Goal: Task Accomplishment & Management: Manage account settings

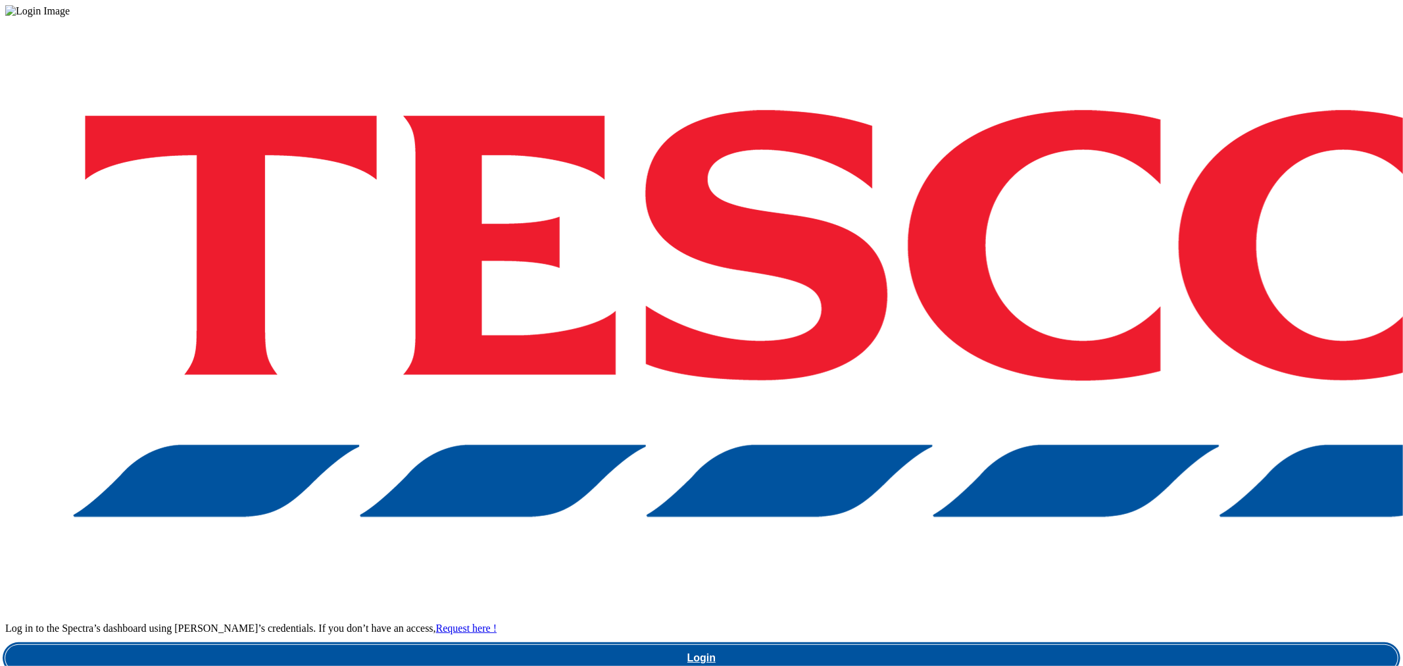
click at [985, 645] on link "Login" at bounding box center [701, 658] width 1392 height 26
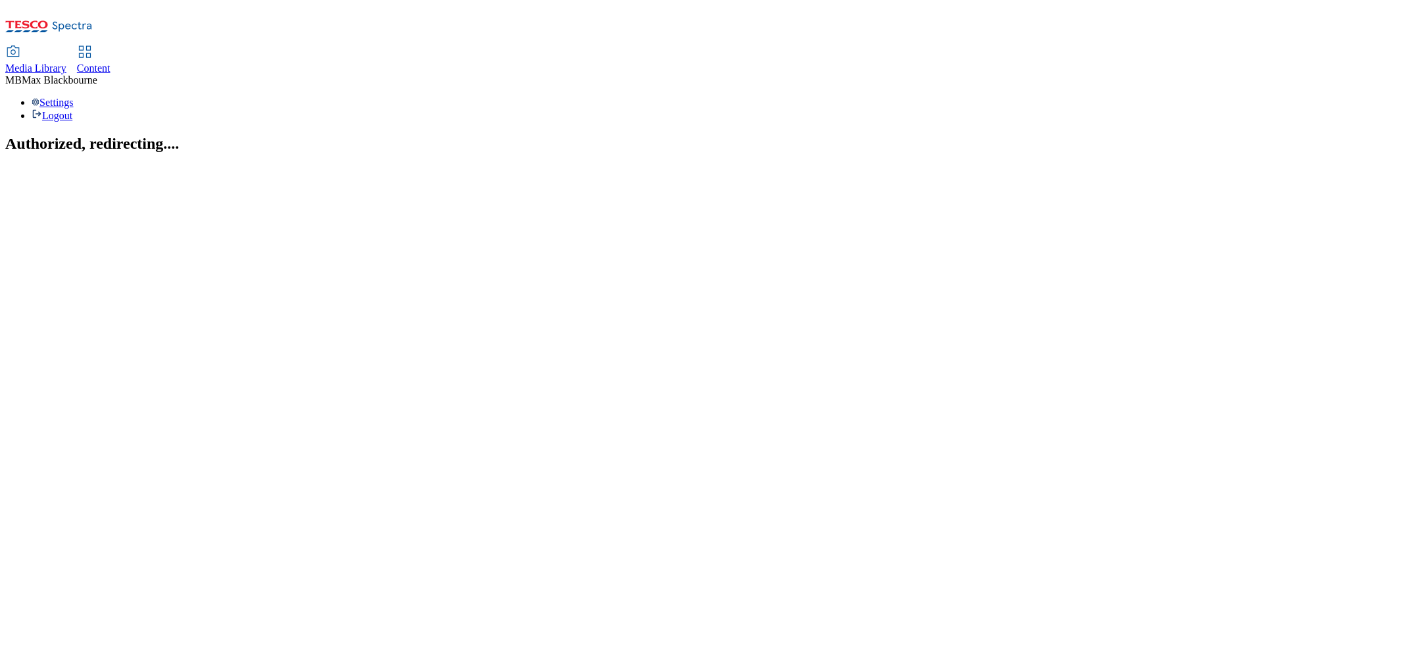
click at [645, 153] on section "Authorized, redirecting...." at bounding box center [701, 144] width 1392 height 18
click at [93, 44] on icon at bounding box center [85, 52] width 16 height 16
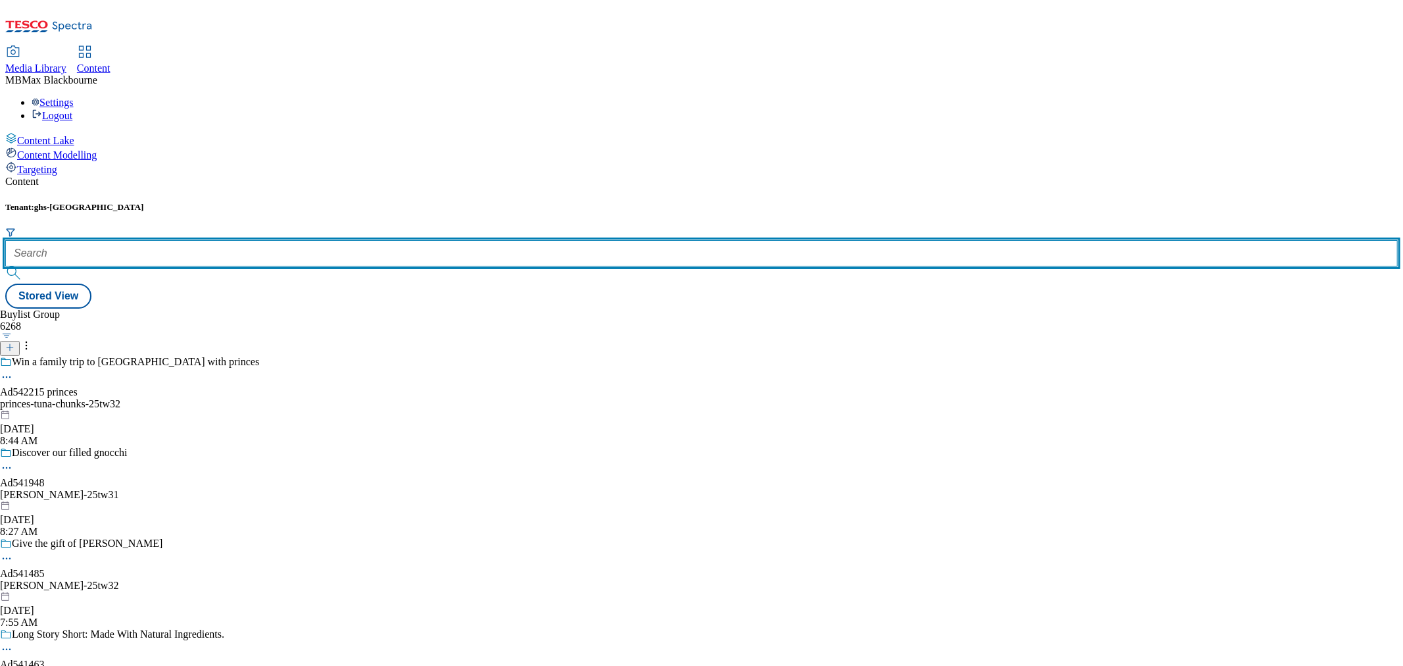
click at [276, 240] on input "text" at bounding box center [701, 253] width 1392 height 26
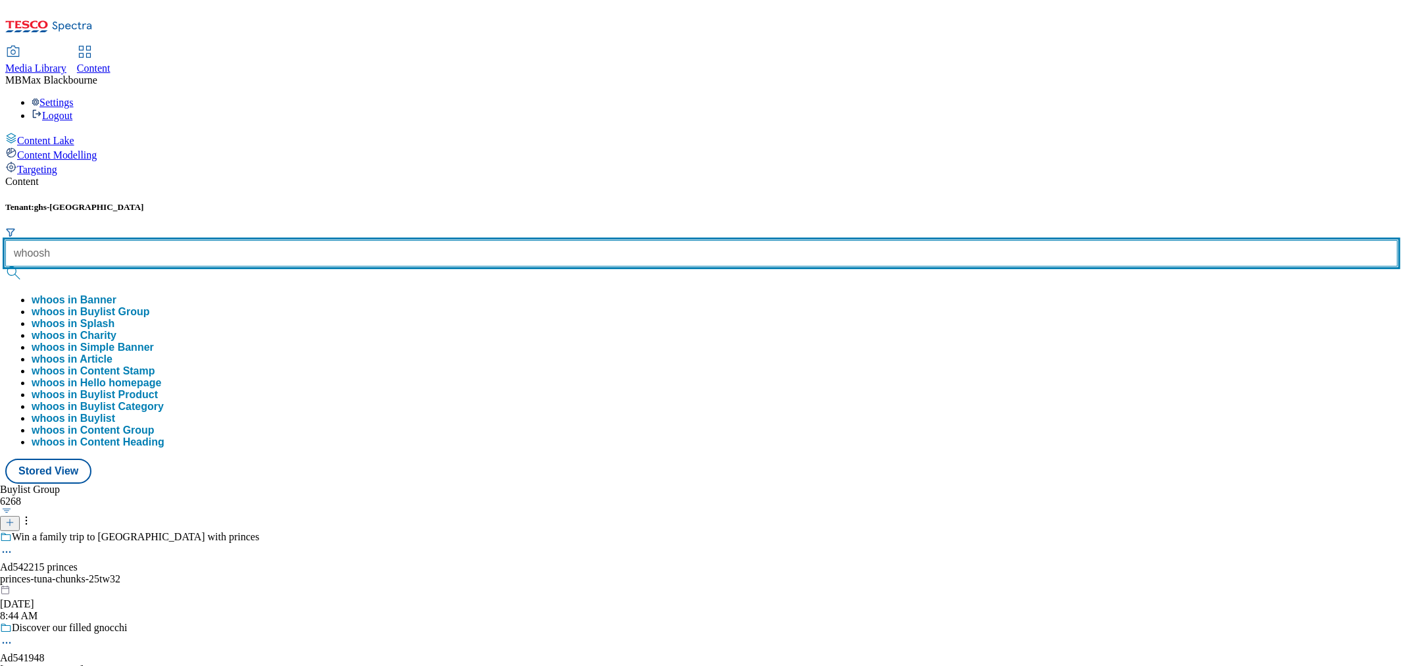
click at [5, 266] on button "submit" at bounding box center [14, 272] width 18 height 13
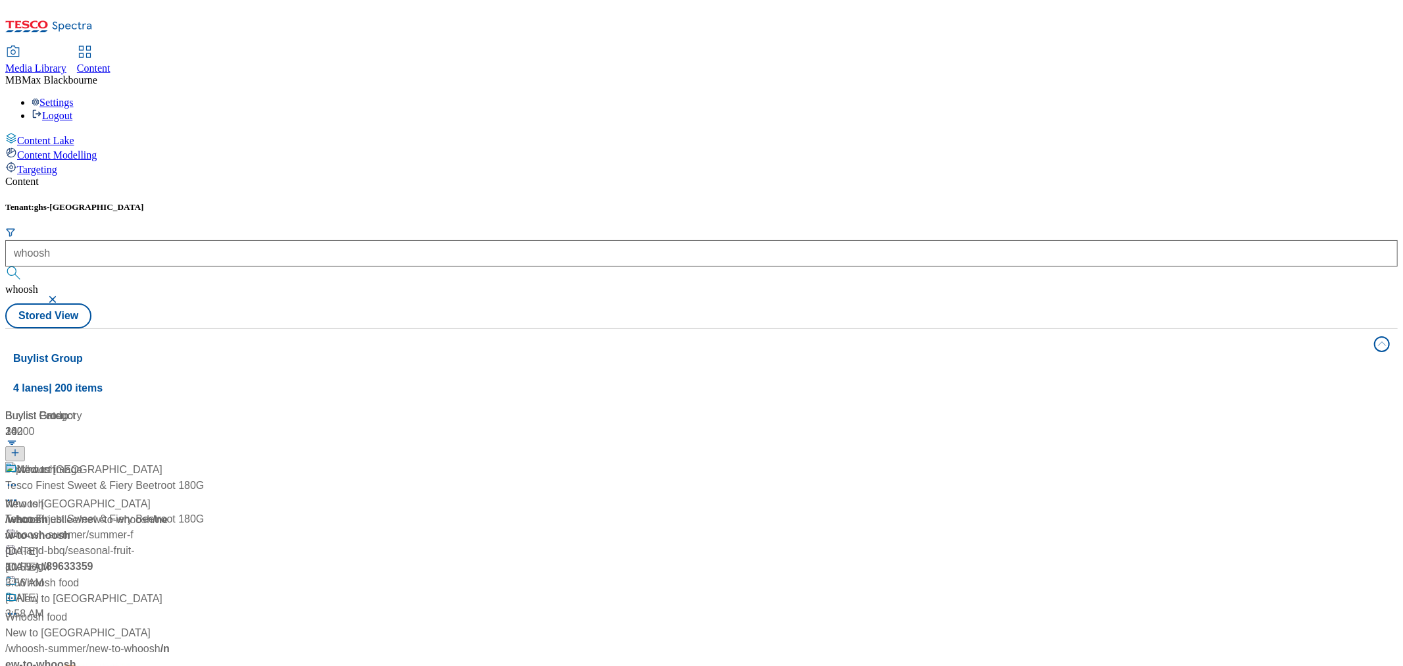
click at [620, 176] on div "Content" at bounding box center [701, 182] width 1392 height 12
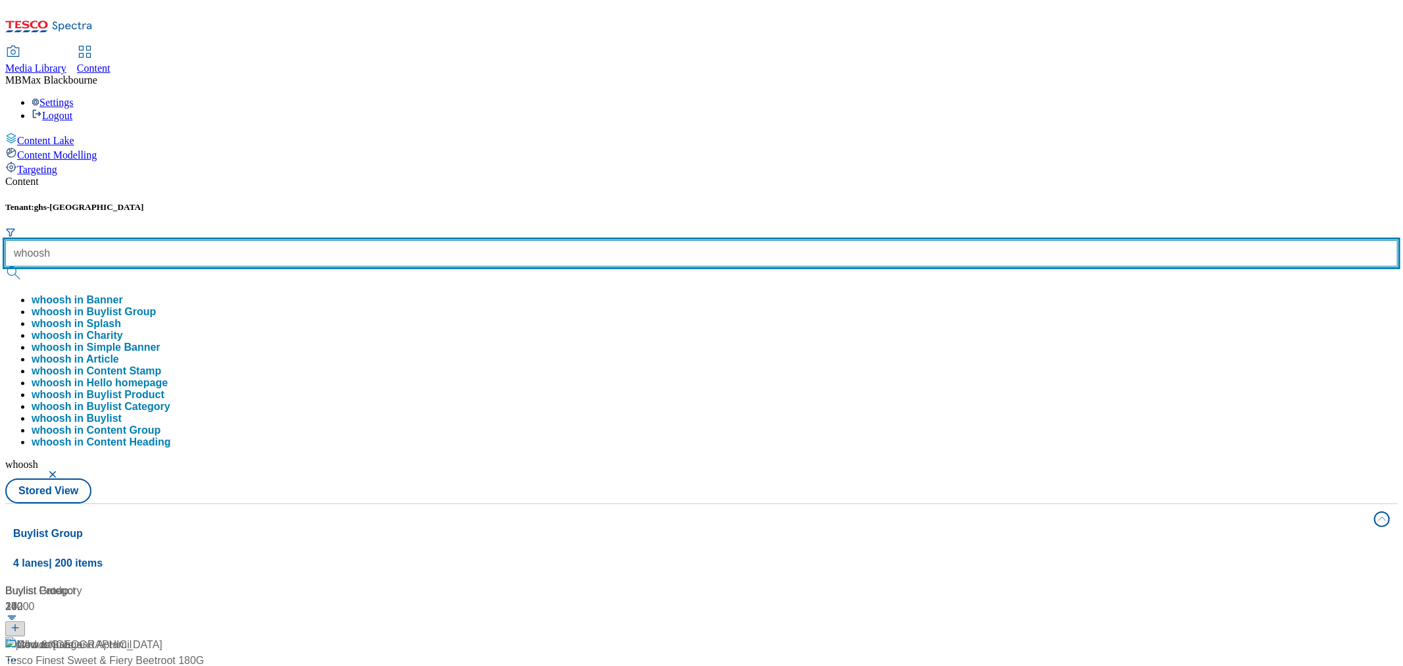
click at [323, 240] on div "whoosh whoosh in Banner whoosh in Buylist Group whoosh in Splash whoosh in Char…" at bounding box center [701, 344] width 1392 height 208
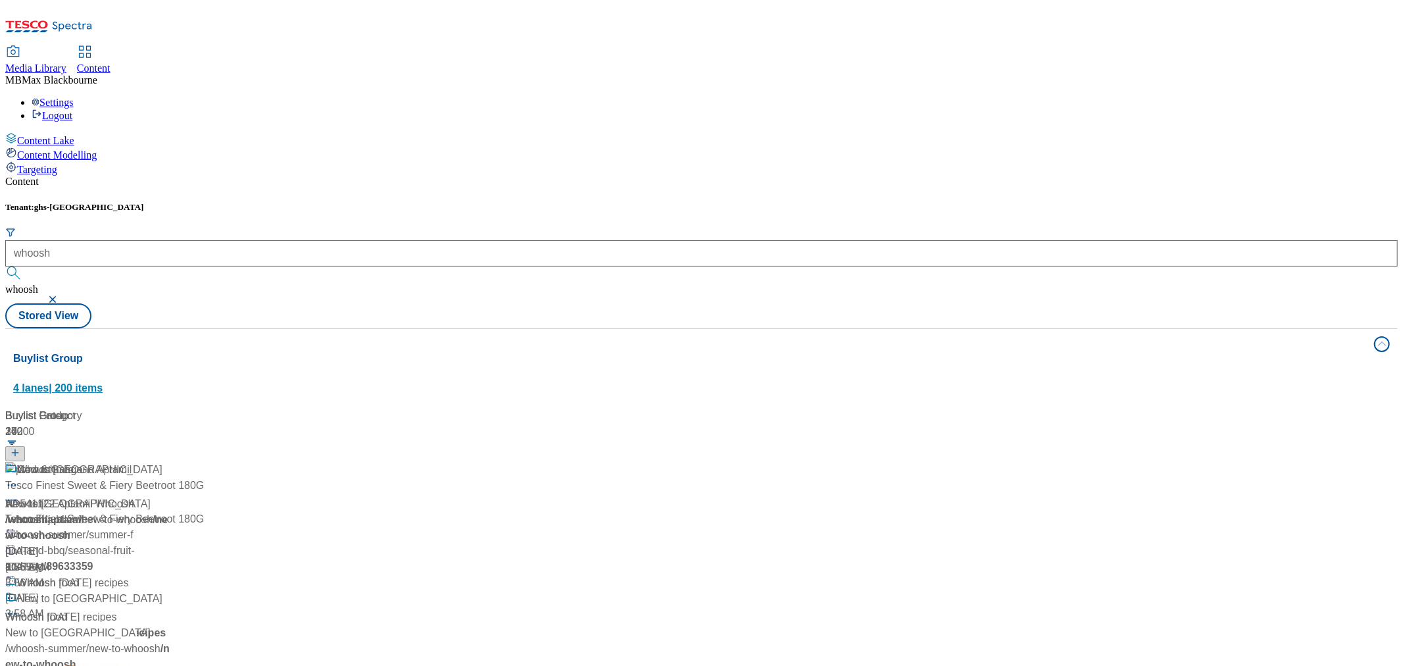
click at [559, 329] on button "Buylist Group 4 lanes | 200 items" at bounding box center [701, 366] width 1392 height 74
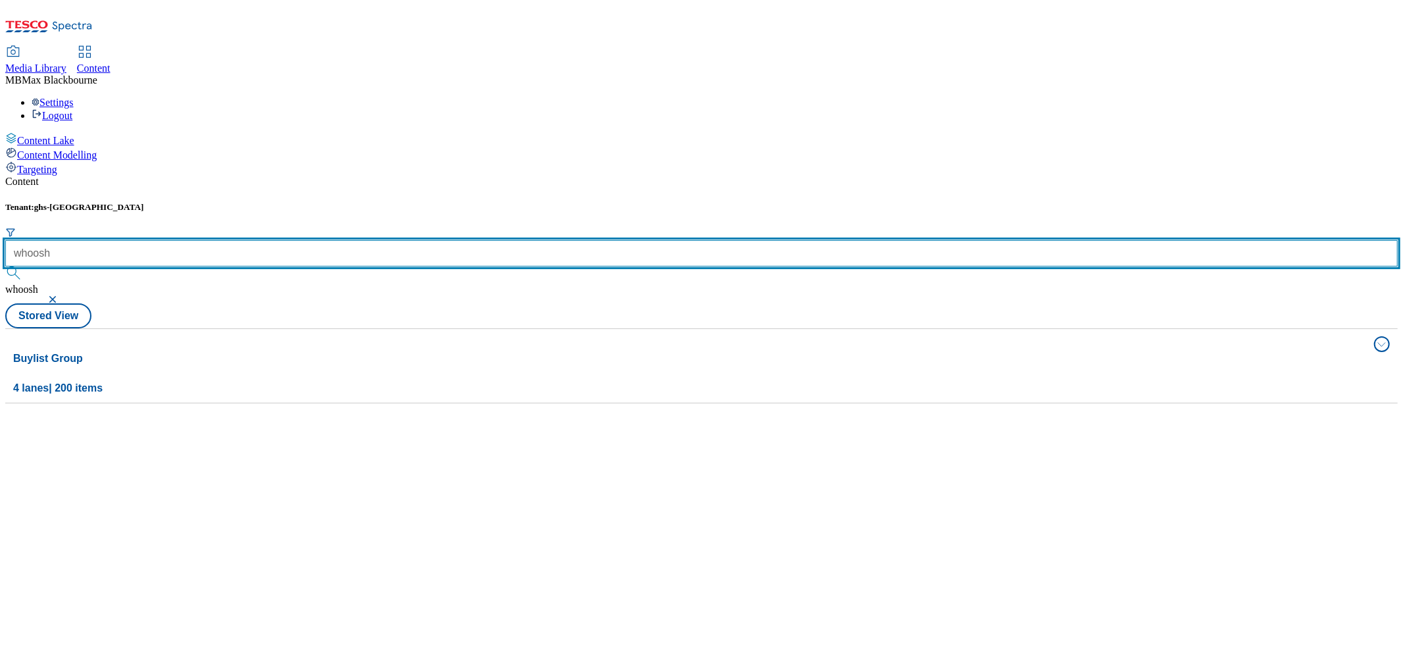
click at [330, 240] on div "whoosh" at bounding box center [701, 261] width 1392 height 43
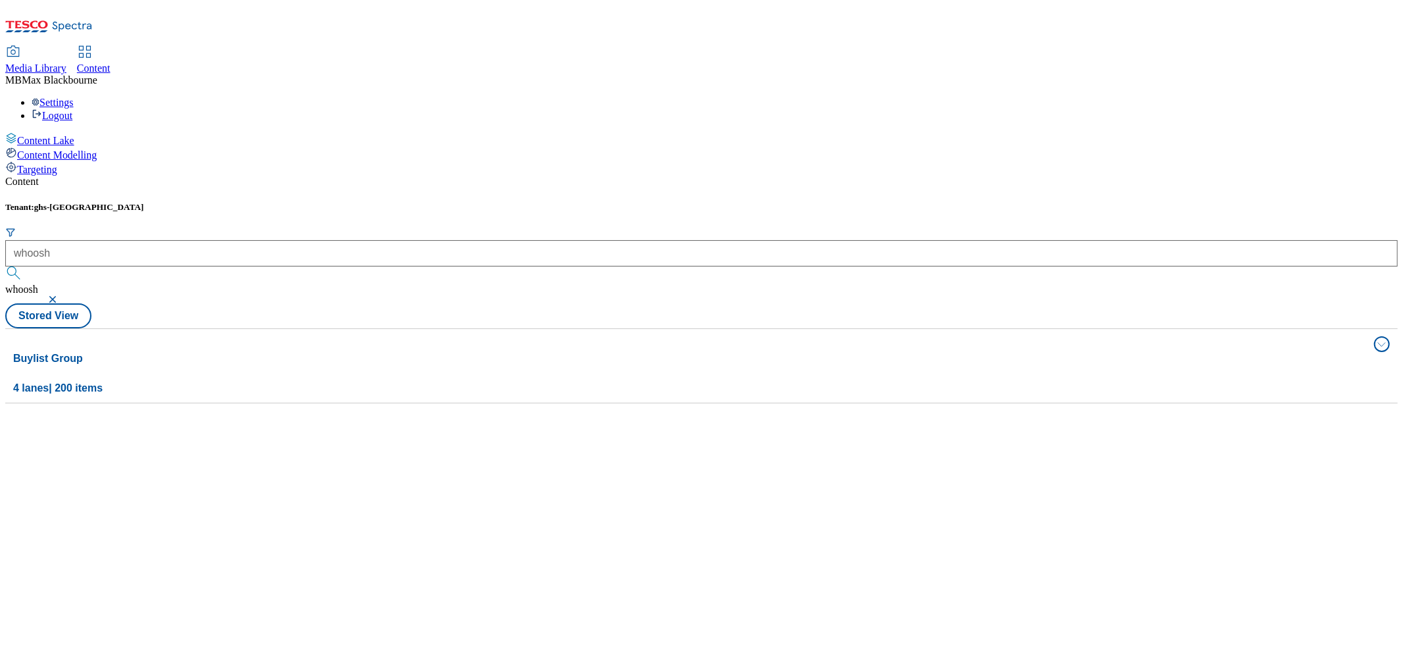
click at [24, 266] on button "submit" at bounding box center [14, 272] width 18 height 13
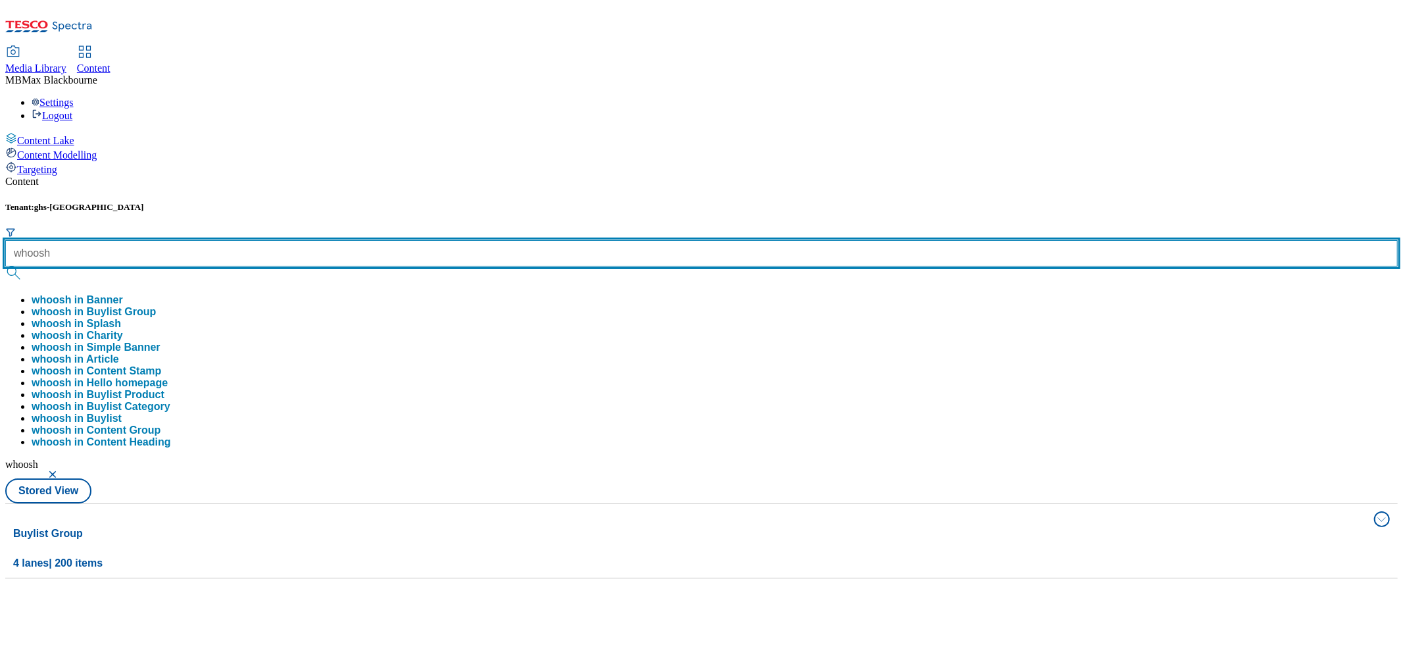
click at [319, 240] on input "whoosh" at bounding box center [701, 253] width 1392 height 26
click at [5, 266] on button "submit" at bounding box center [14, 272] width 18 height 13
type input "whoosh"
click at [5, 266] on button "submit" at bounding box center [14, 272] width 18 height 13
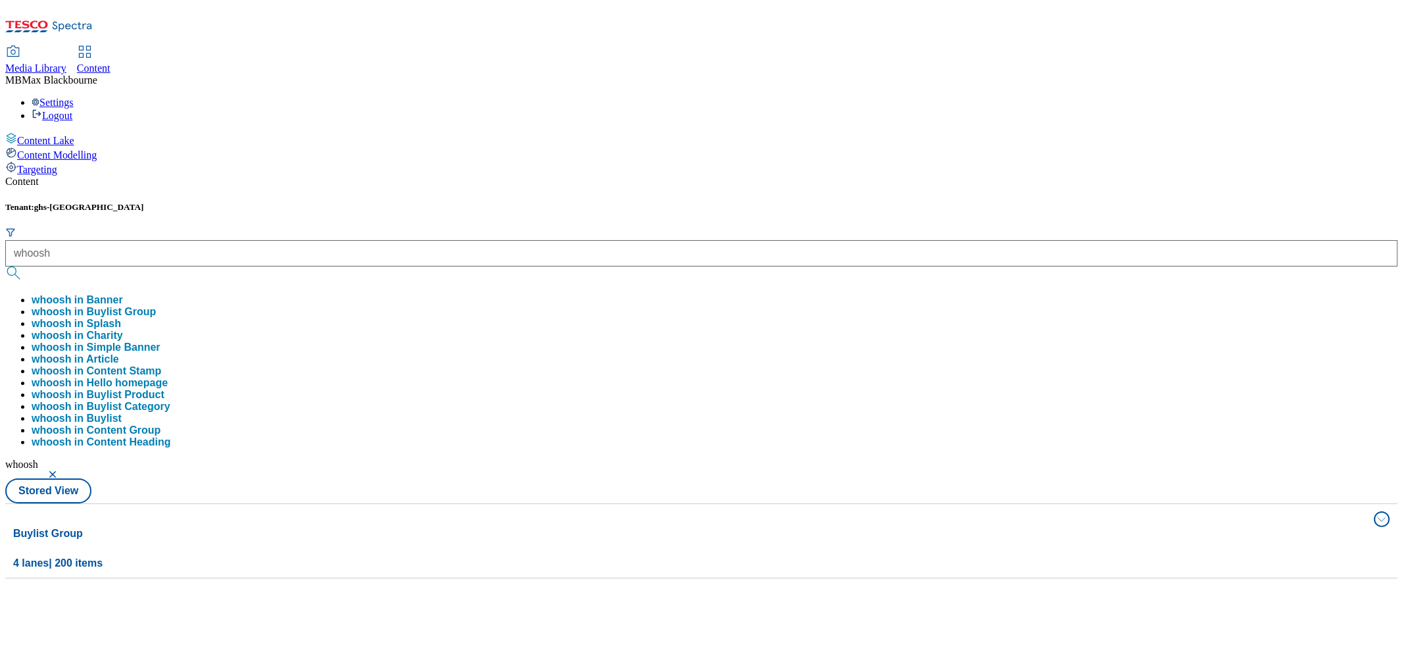
click at [396, 176] on div "Content" at bounding box center [701, 182] width 1392 height 12
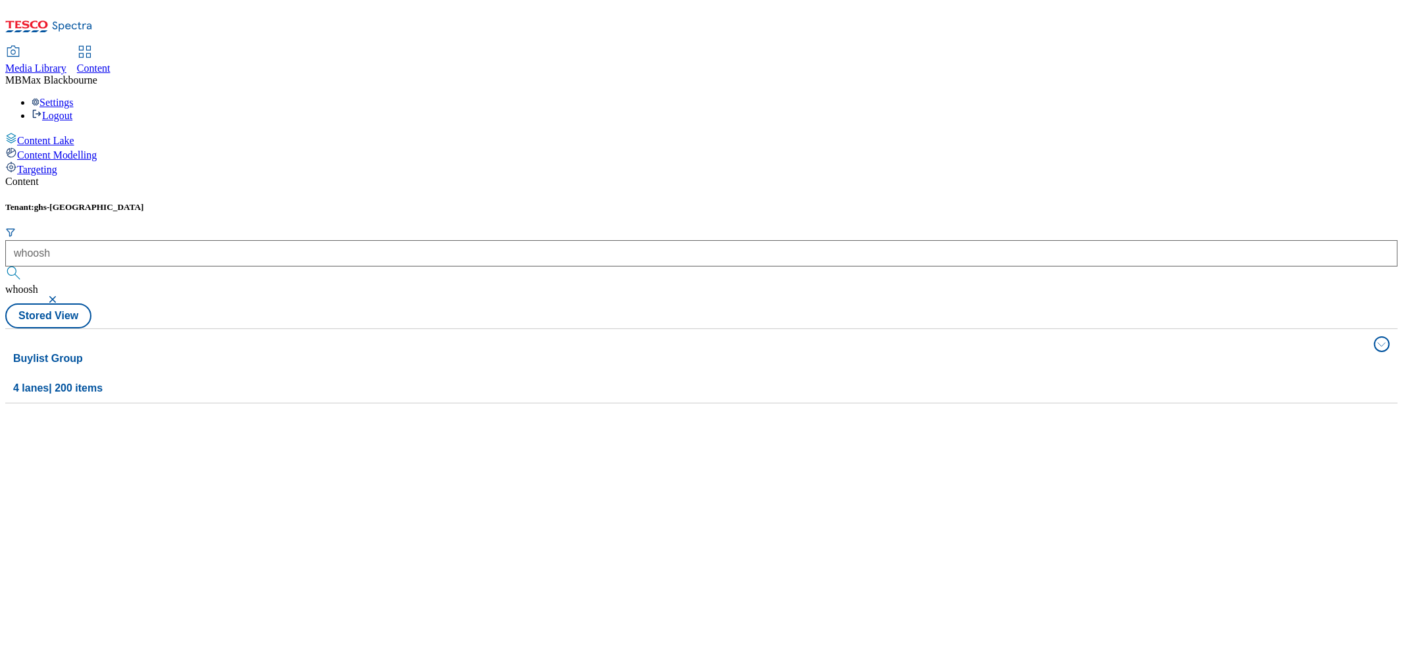
click at [110, 47] on link "Content" at bounding box center [94, 61] width 34 height 28
click at [66, 62] on span "Media Library" at bounding box center [35, 67] width 61 height 11
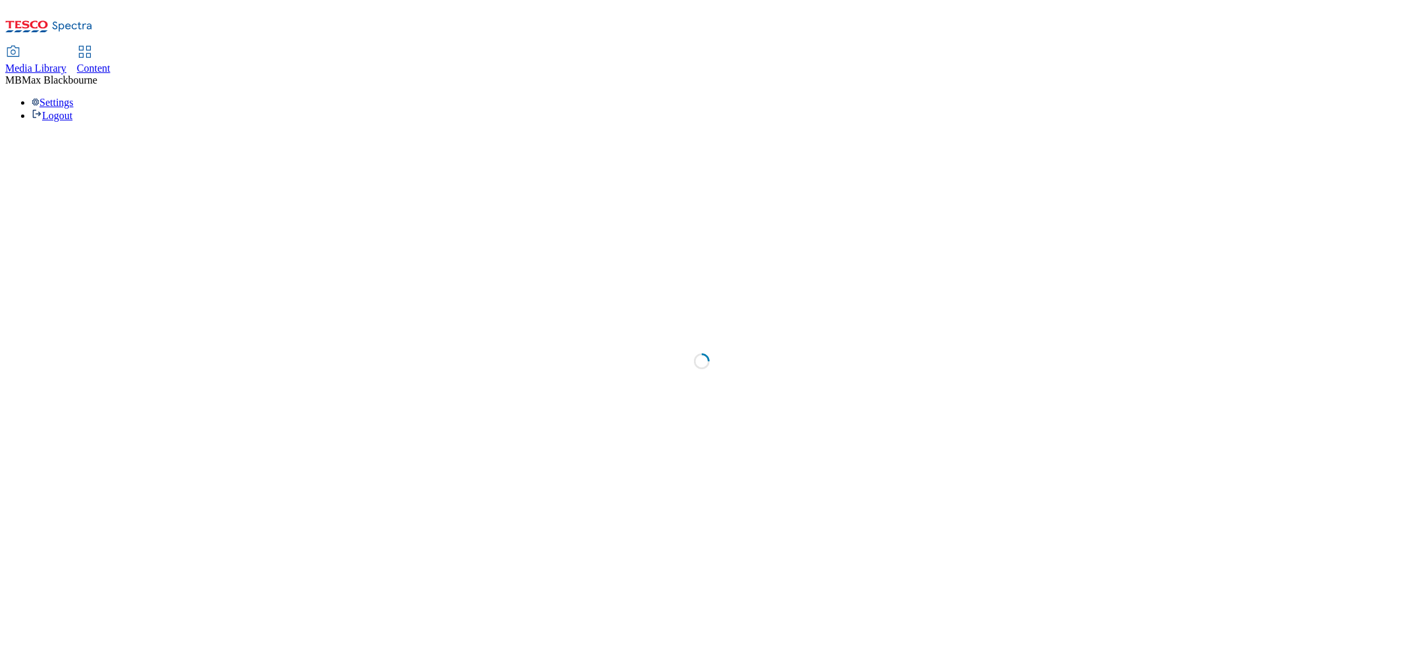
click at [110, 62] on span "Content" at bounding box center [94, 67] width 34 height 11
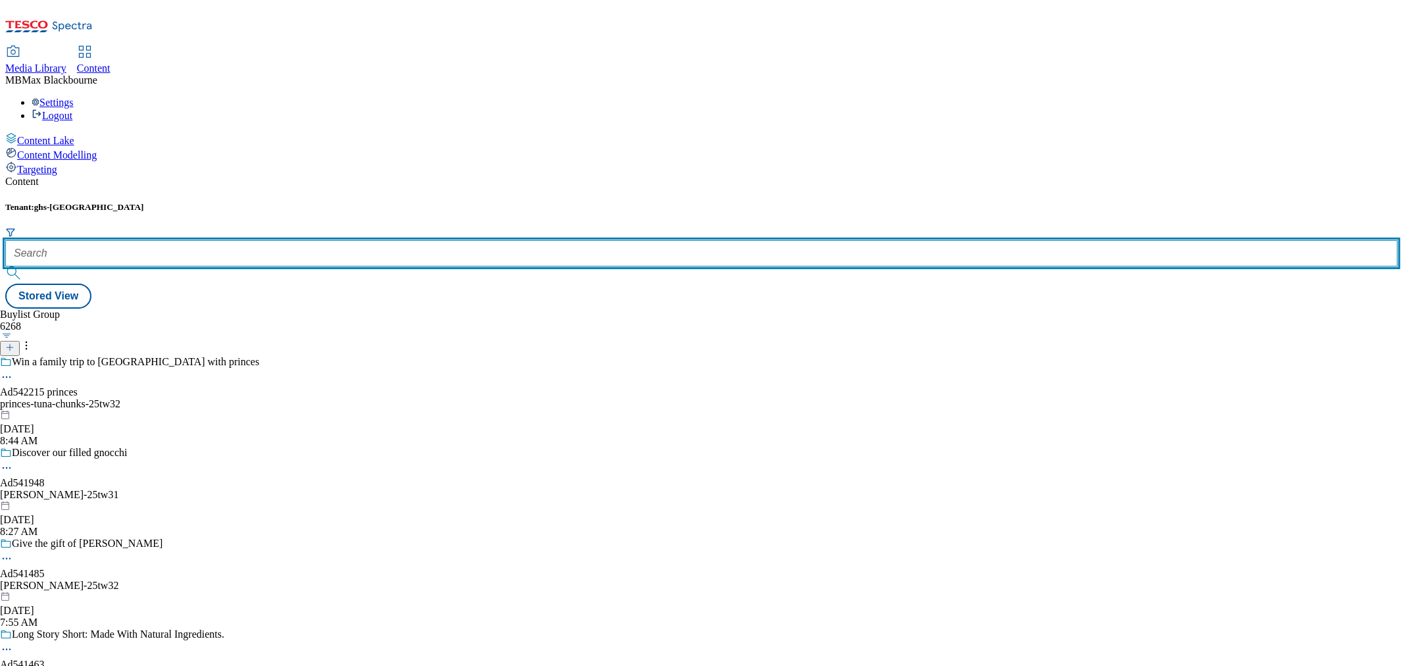
click at [307, 240] on input "text" at bounding box center [701, 253] width 1392 height 26
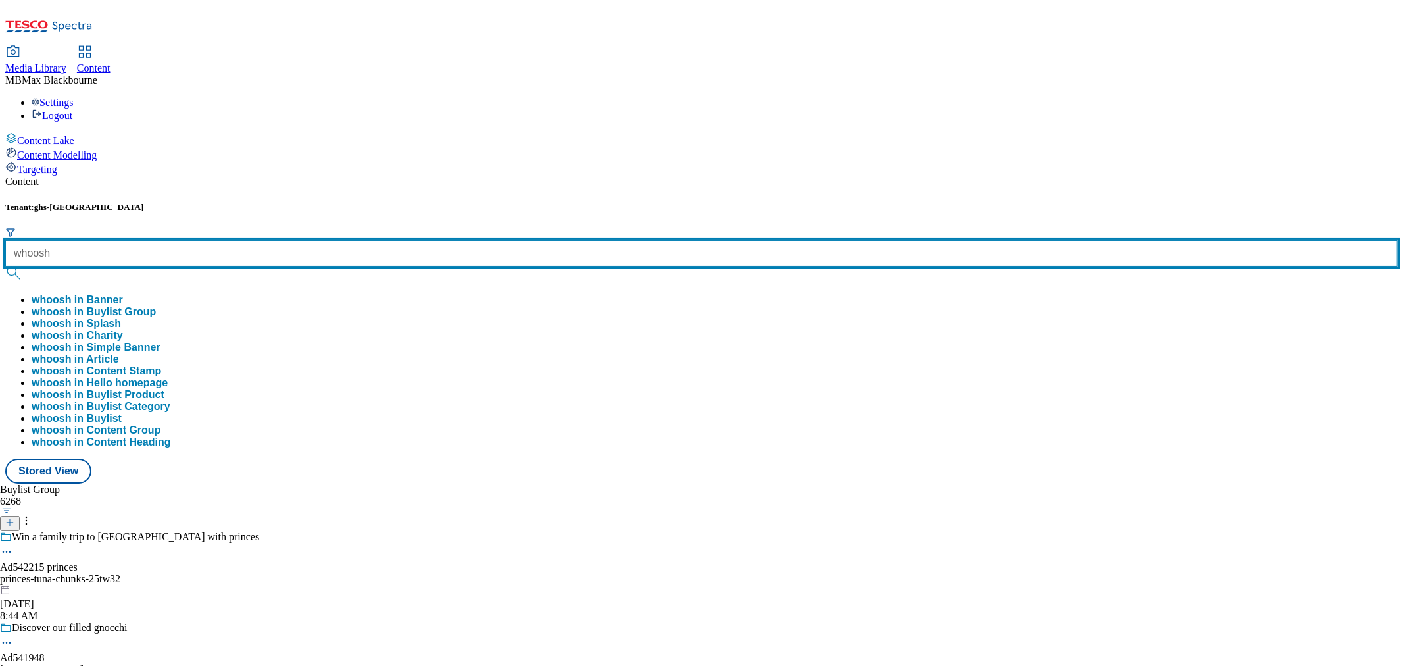
type input "whoosh"
click at [5, 266] on button "submit" at bounding box center [14, 272] width 18 height 13
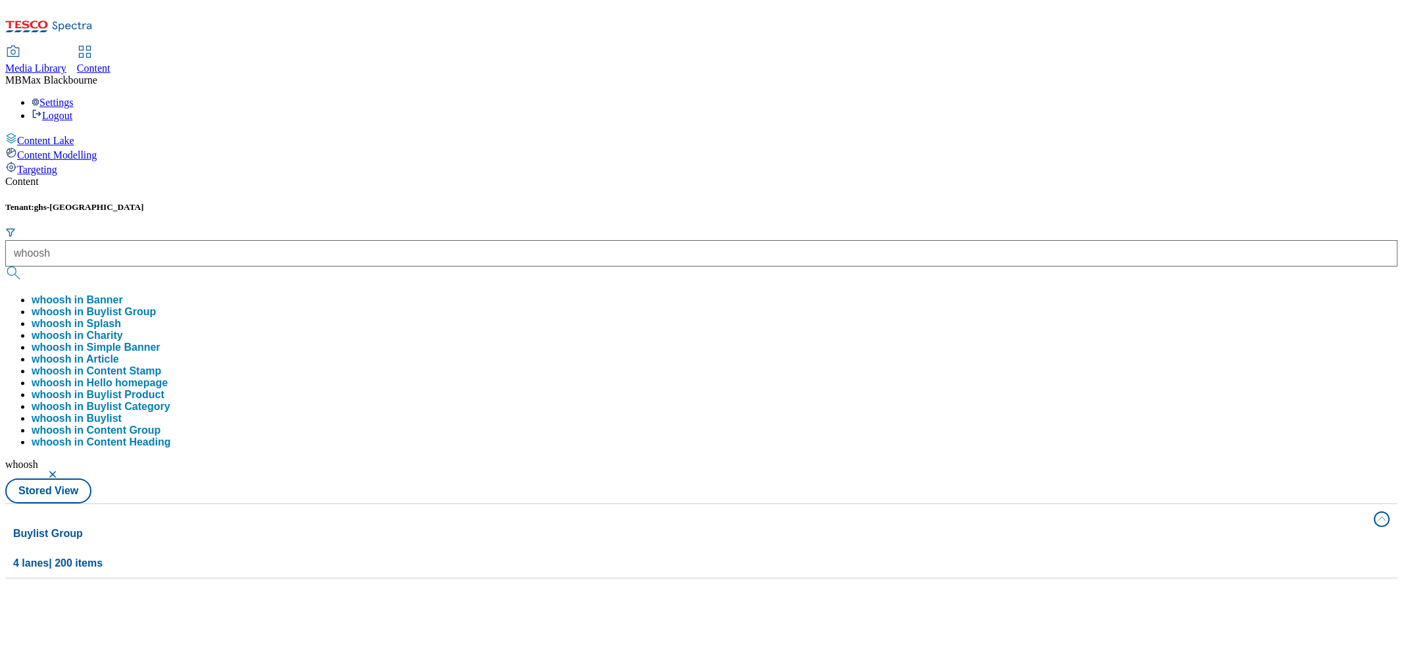
click at [450, 176] on div "Content Tenant: ghs-uk whoosh whoosh in Banner whoosh in Buylist Group whoosh i…" at bounding box center [701, 377] width 1392 height 403
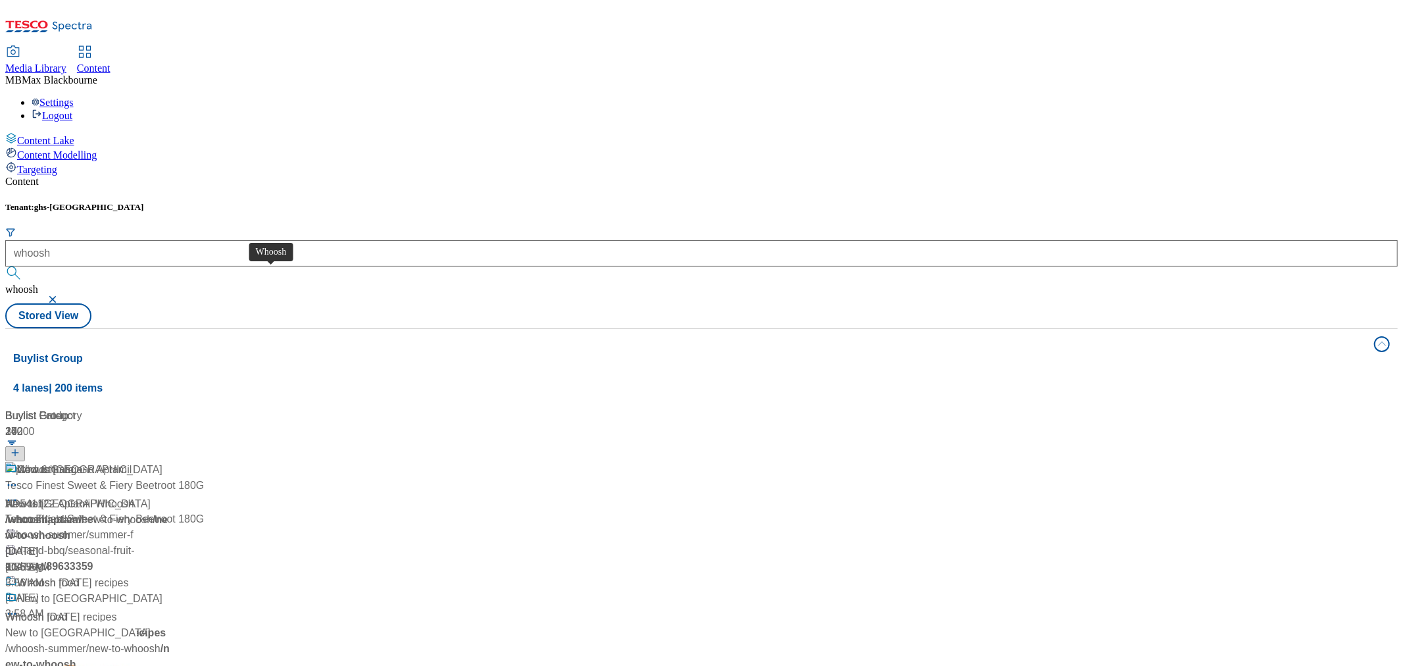
click at [56, 462] on span "Whoosh" at bounding box center [36, 470] width 39 height 16
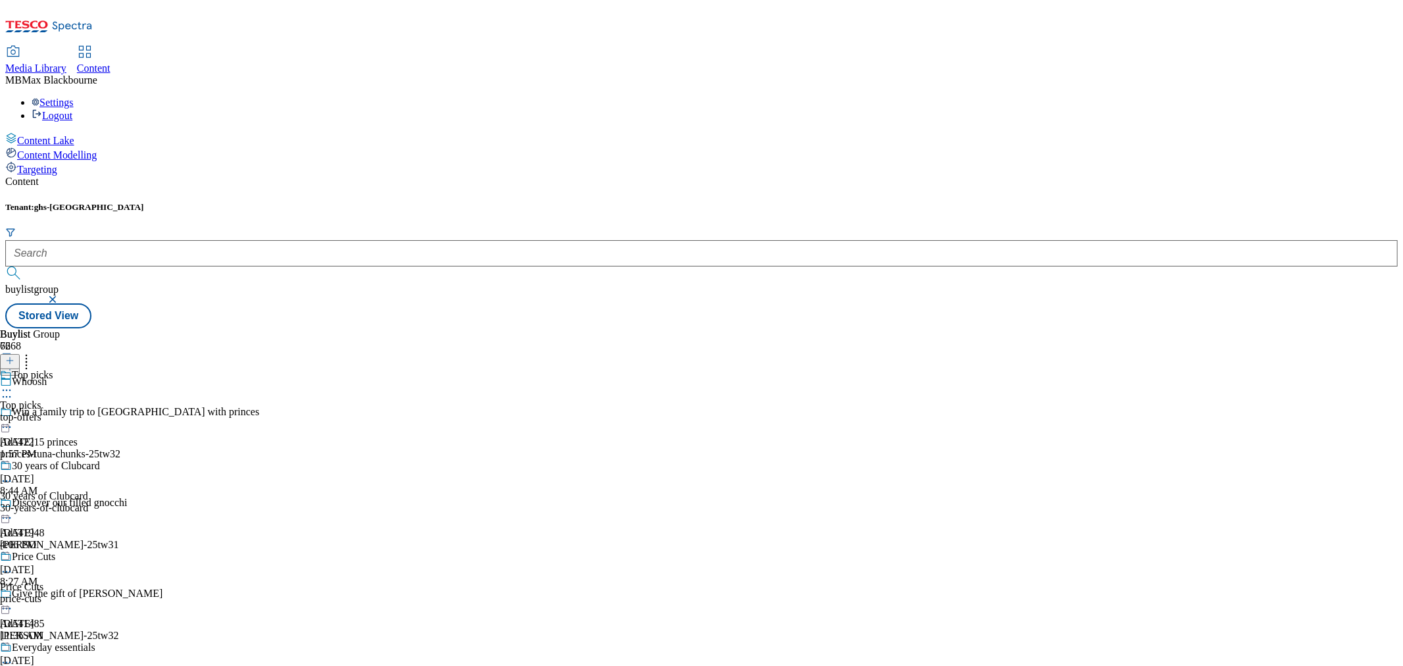
scroll to position [2325, 0]
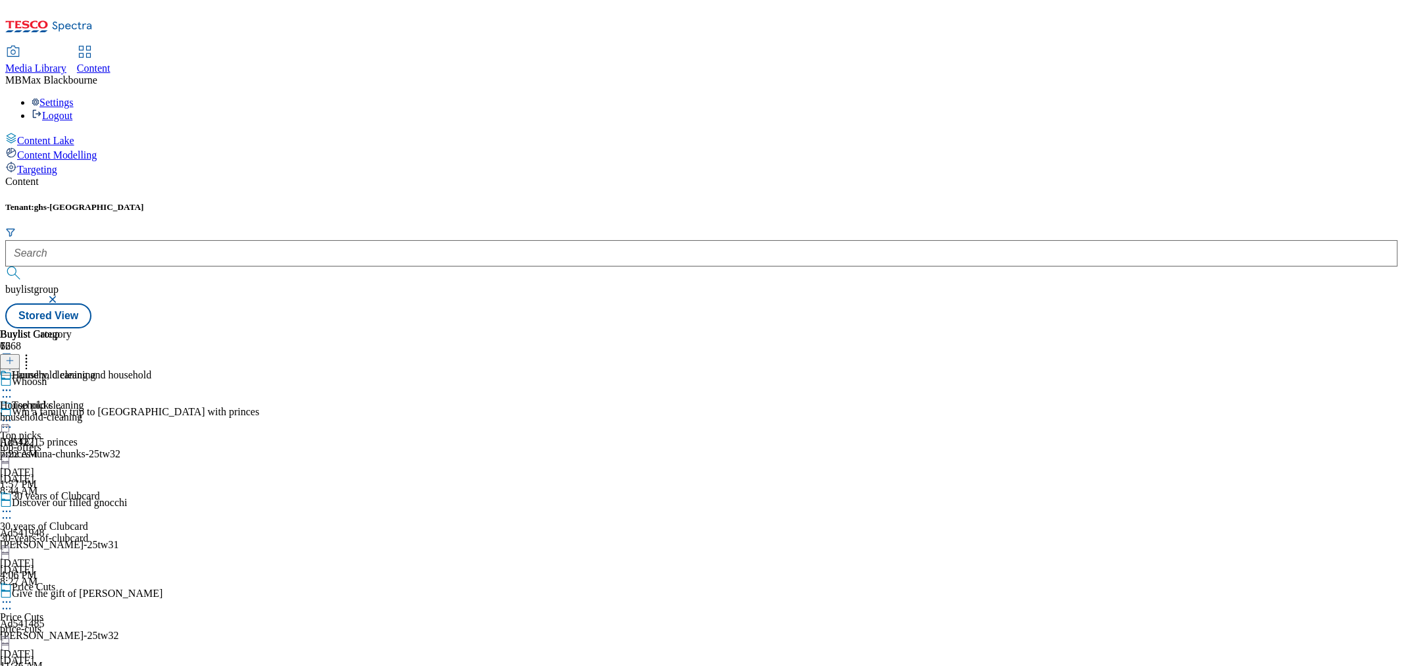
click at [96, 369] on div "Household cleaning Household cleaning household-cleaning Sep 17, 2025 7:22 AM" at bounding box center [48, 414] width 96 height 91
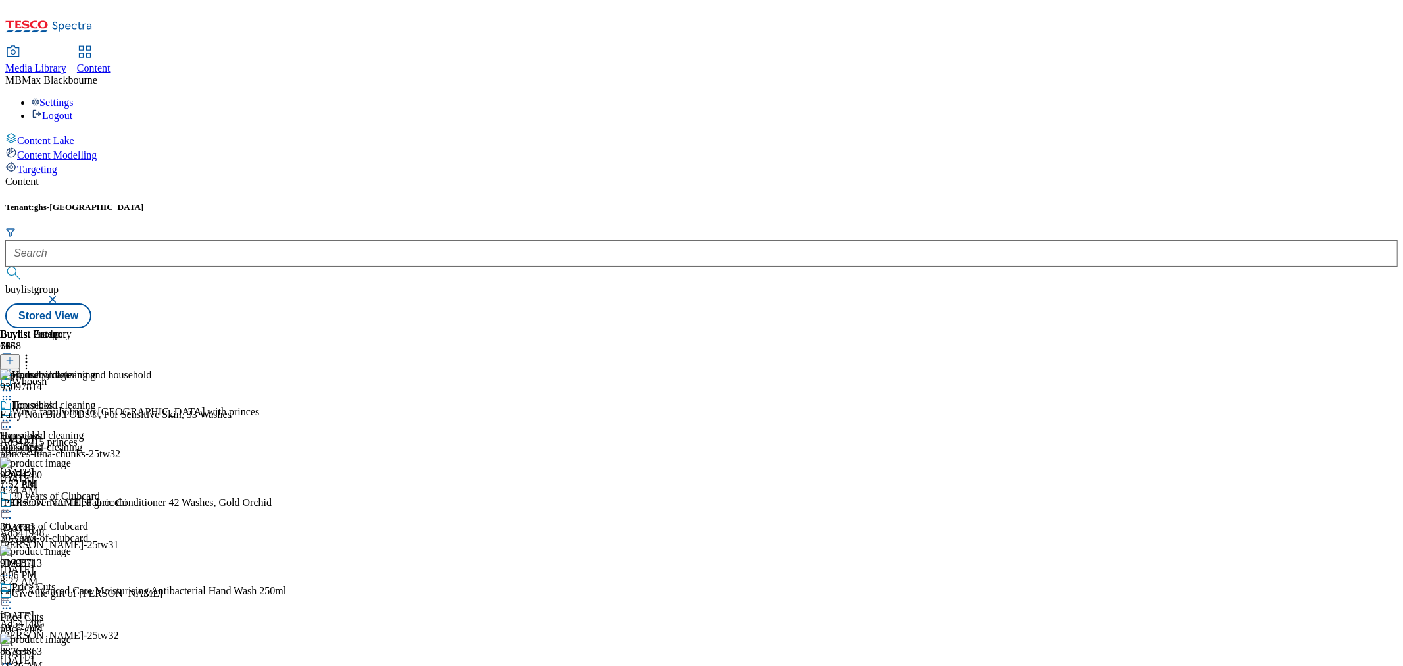
click at [13, 414] on icon at bounding box center [6, 420] width 13 height 13
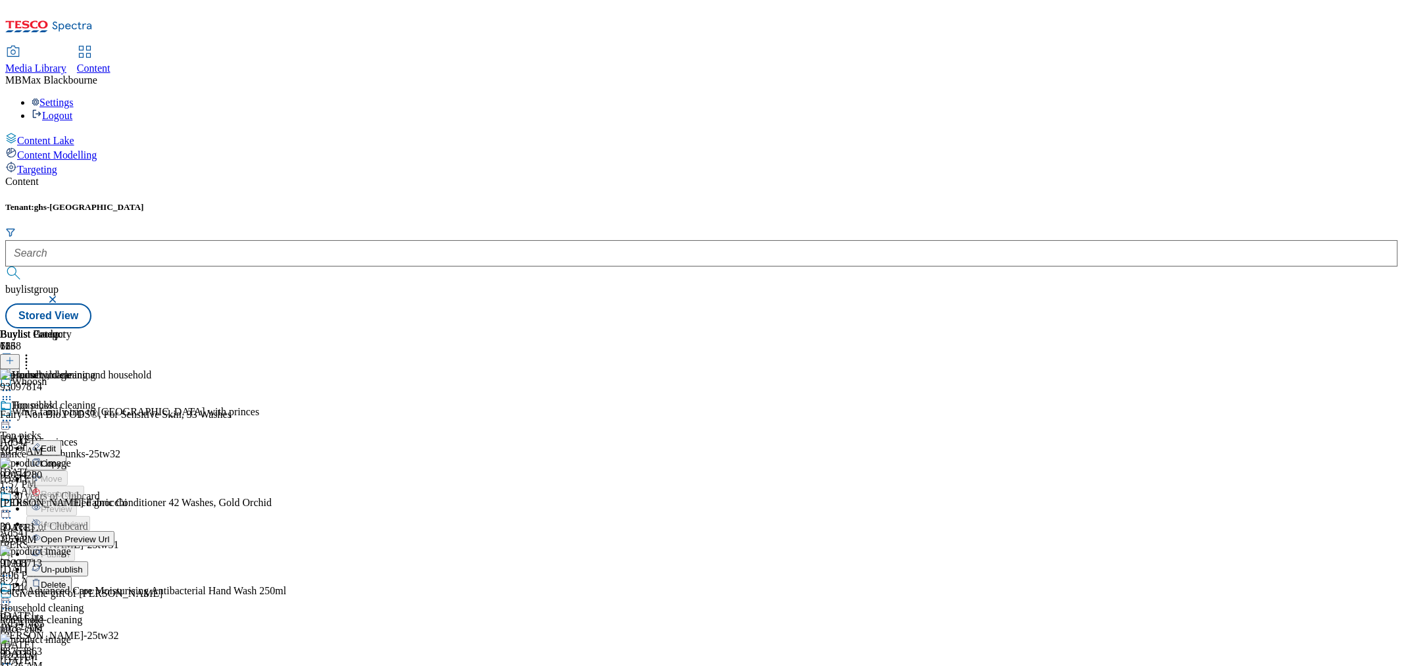
click at [83, 564] on span "Un-publish" at bounding box center [62, 569] width 42 height 10
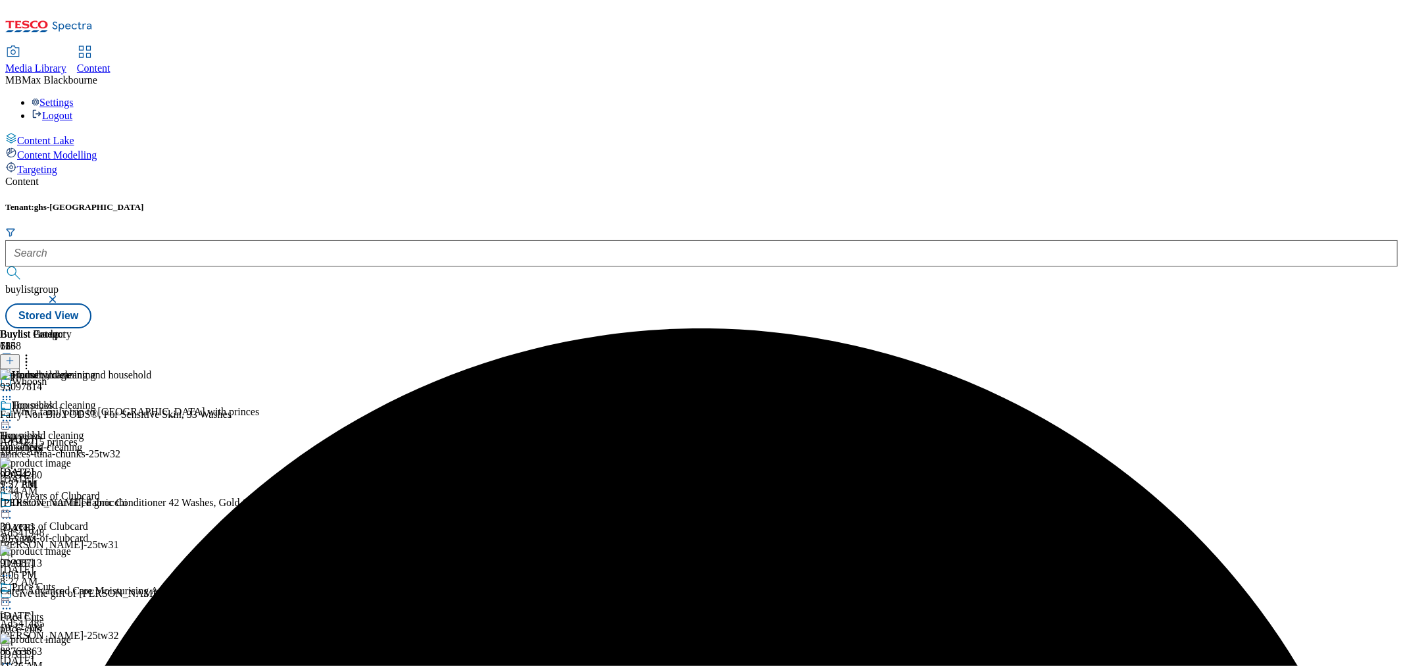
click at [13, 414] on icon at bounding box center [6, 420] width 13 height 13
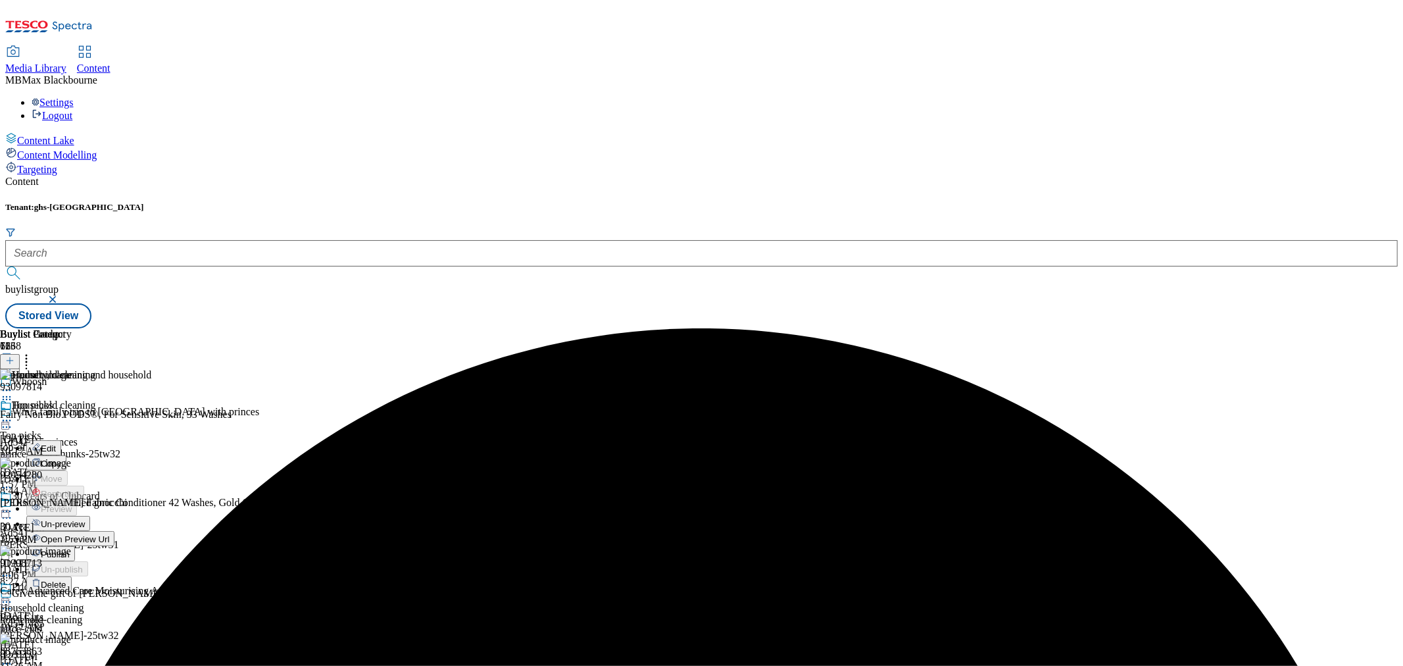
click at [114, 516] on li "Un-preview" at bounding box center [70, 523] width 88 height 15
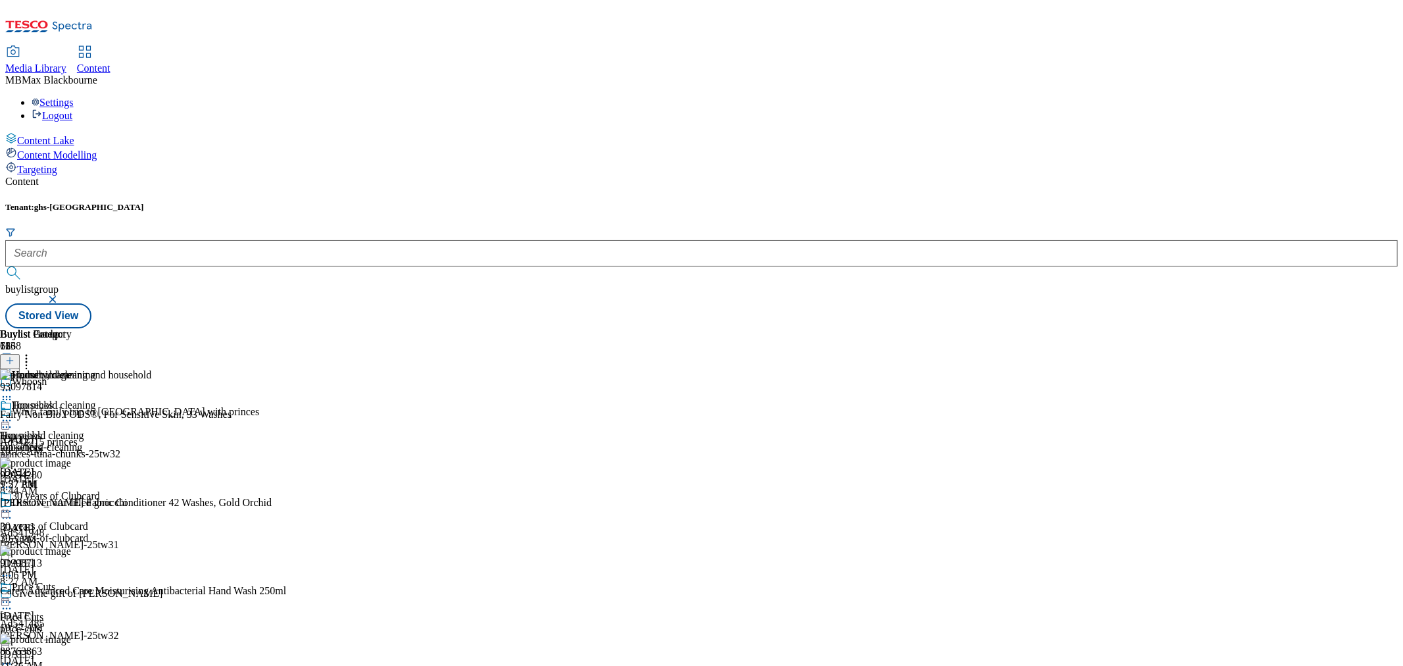
click at [14, 356] on icon at bounding box center [9, 360] width 9 height 9
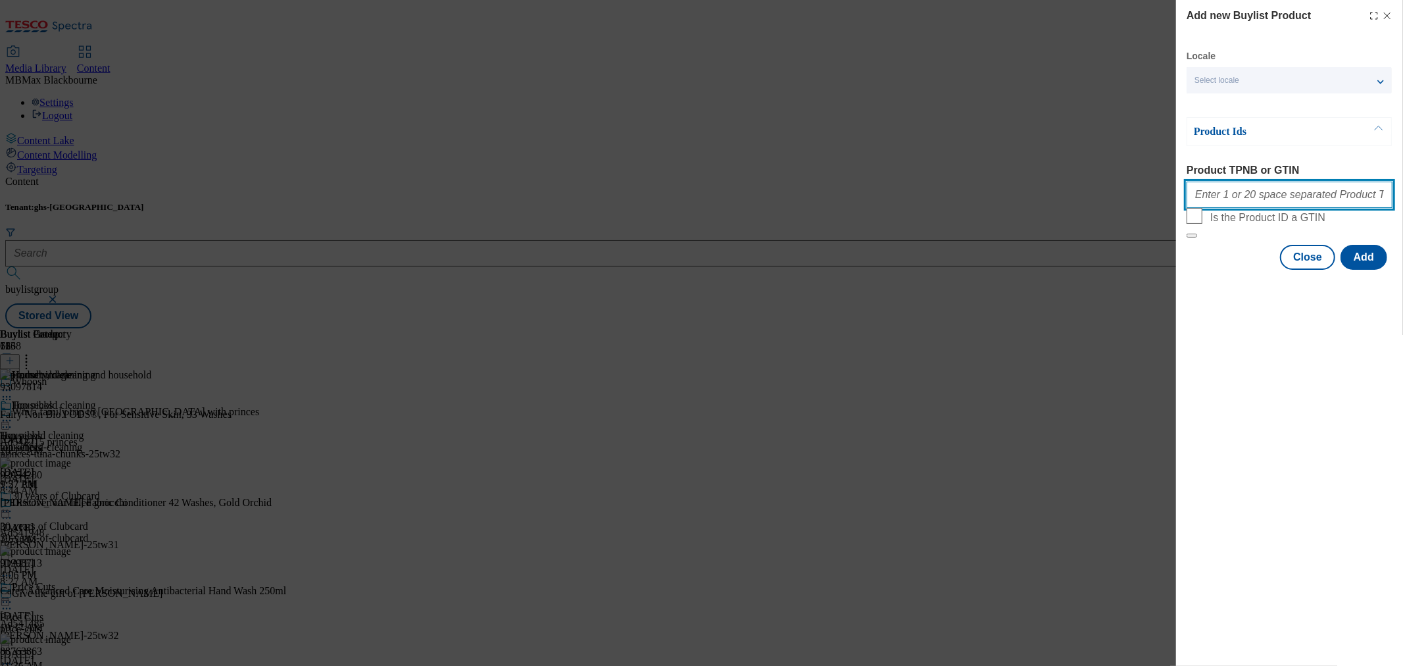
click at [1265, 198] on input "Product TPNB or GTIN" at bounding box center [1290, 195] width 206 height 26
paste input "96178750"
paste input "93097814"
paste input "93042760"
paste input "56078703"
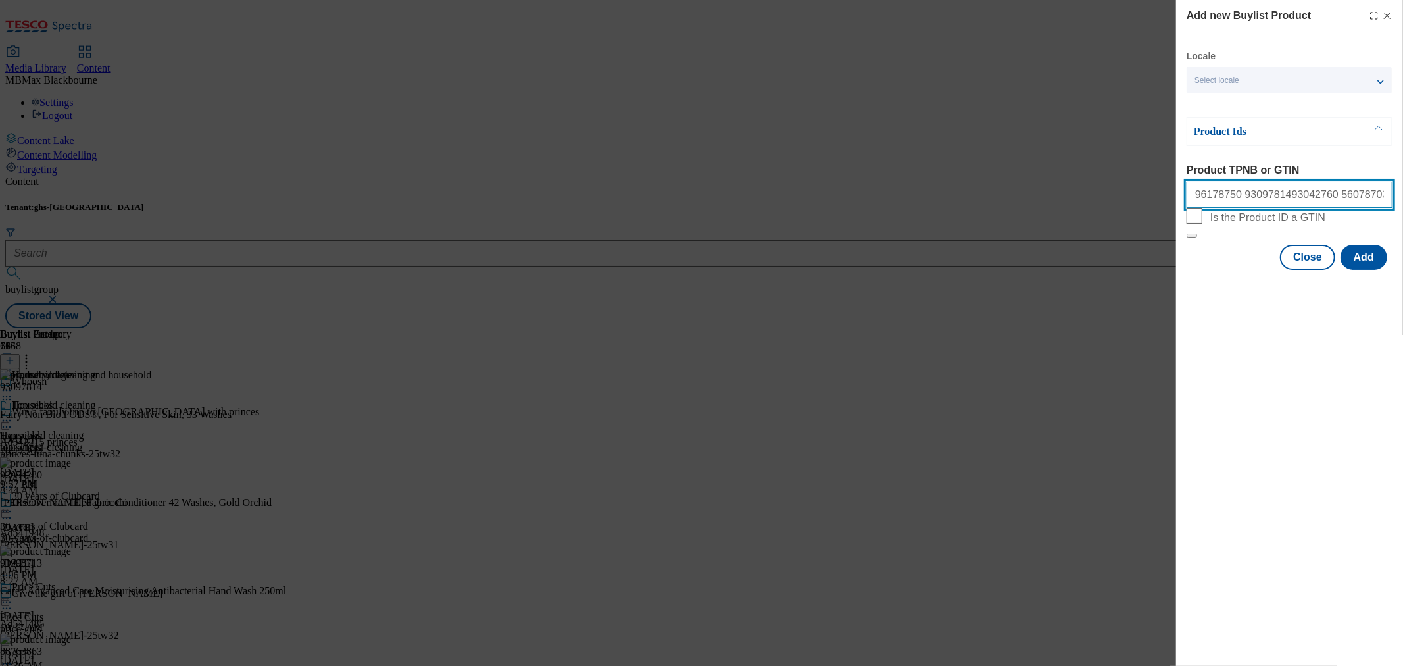
paste input "62749955"
paste input "88763863"
paste input "RADOX FEEL MOISTURISED CAM OAT S/G 225ML"
paste input "91825717"
paste input "92916545"
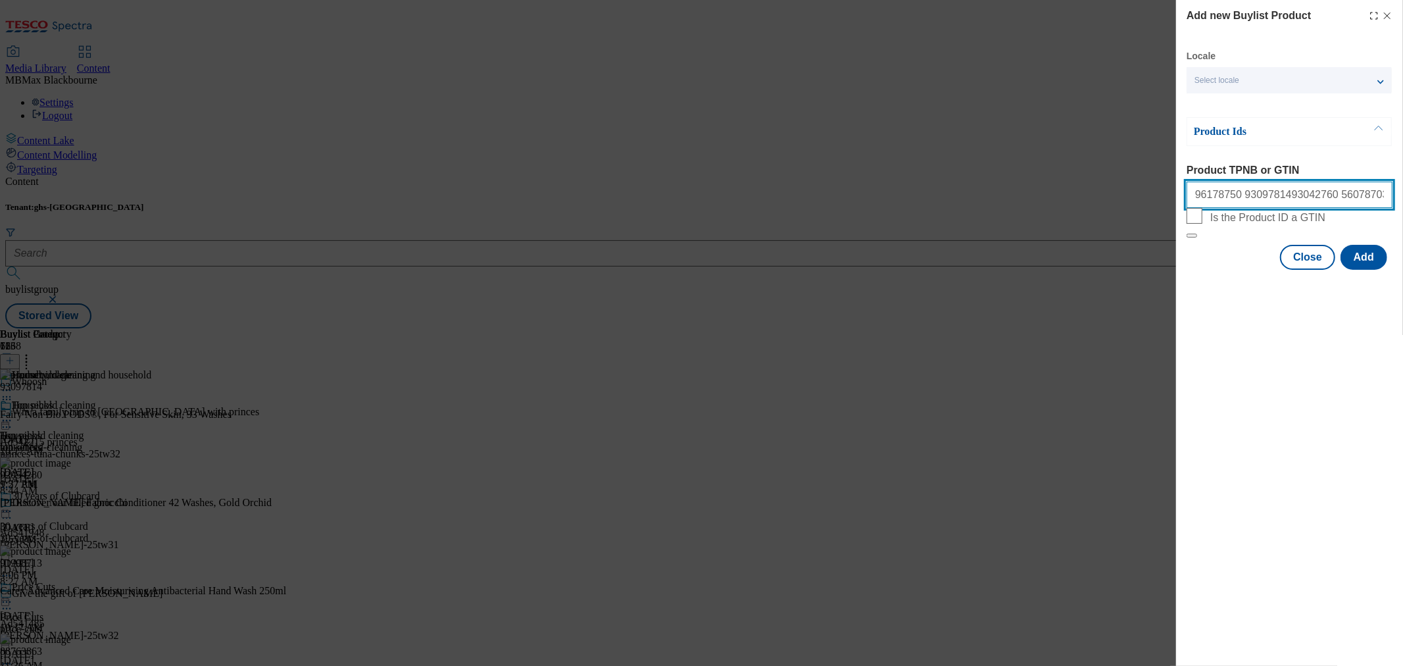
paste input "51589014"
paste input "52550588"
paste input "52871847"
paste input "70821391"
paste input "91769363"
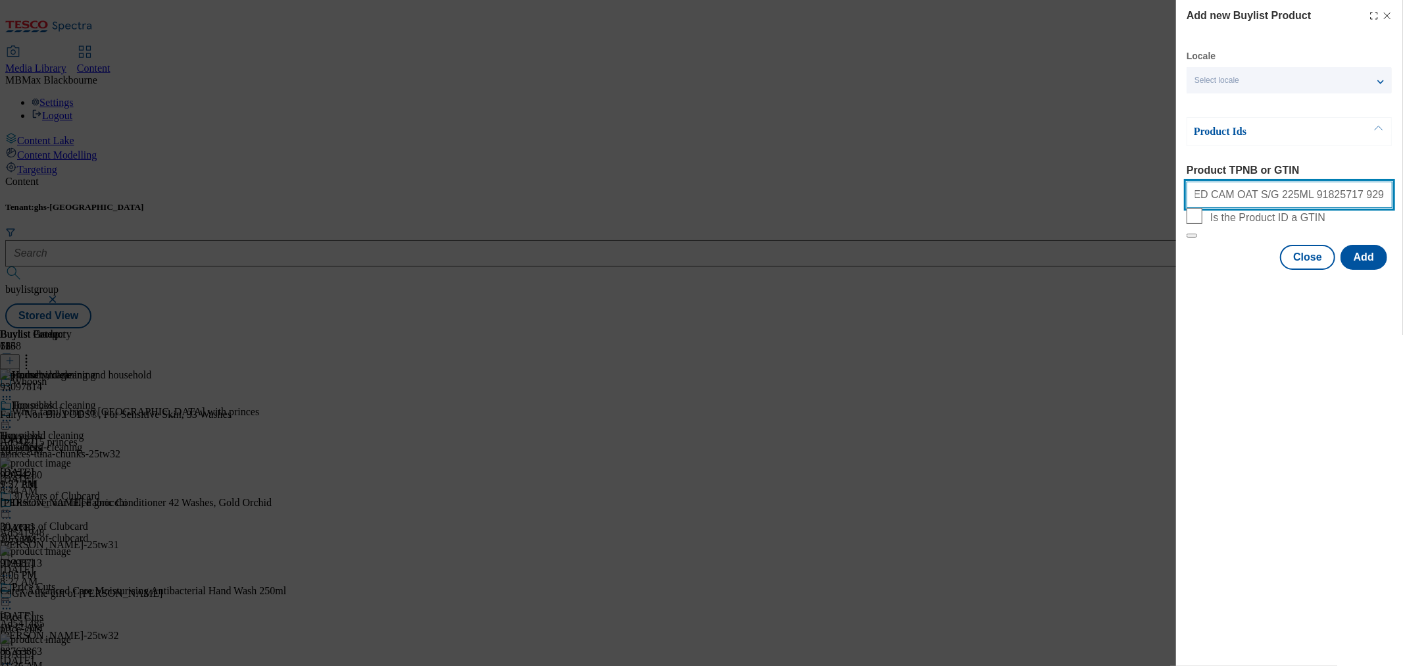
scroll to position [0, 442]
type input "96178750 9309781493042760 56078703 62749955 88763863 RADOX FEEL MOISTURISED CAM…"
click at [1373, 291] on div "Modal" at bounding box center [1289, 281] width 227 height 18
click at [1373, 270] on button "Add" at bounding box center [1363, 257] width 47 height 25
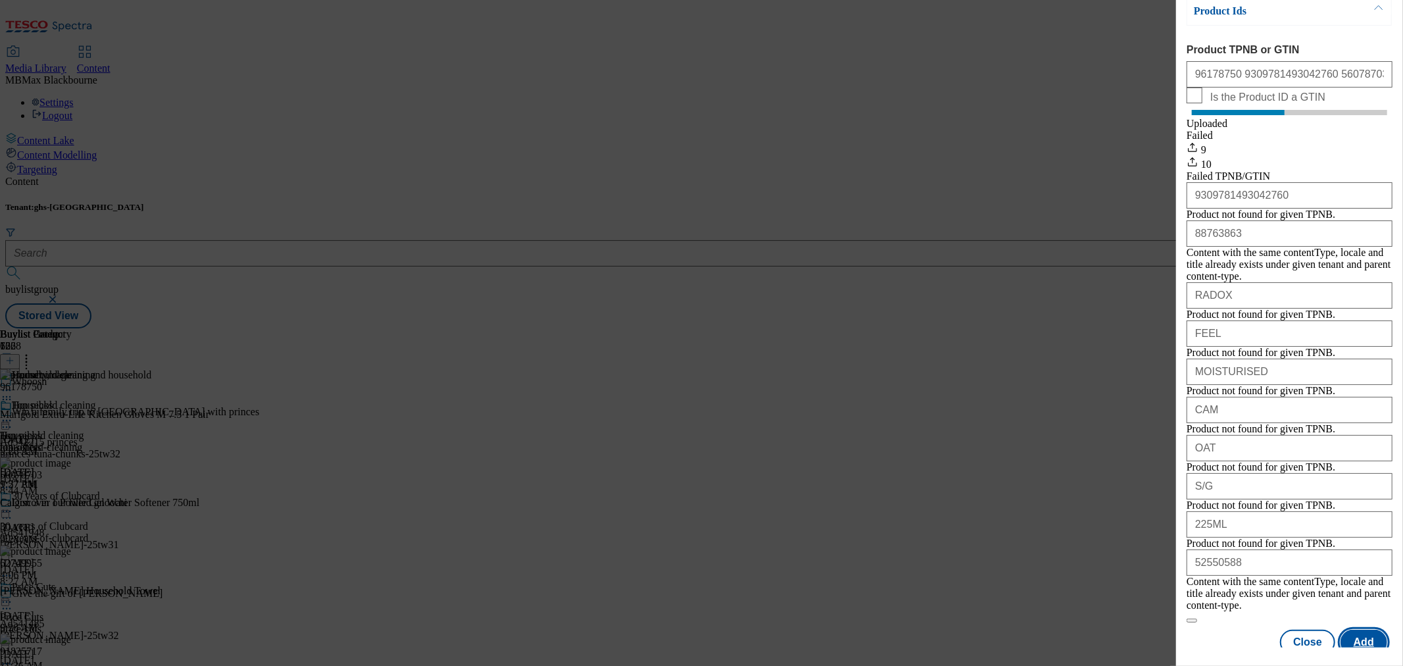
scroll to position [231, 0]
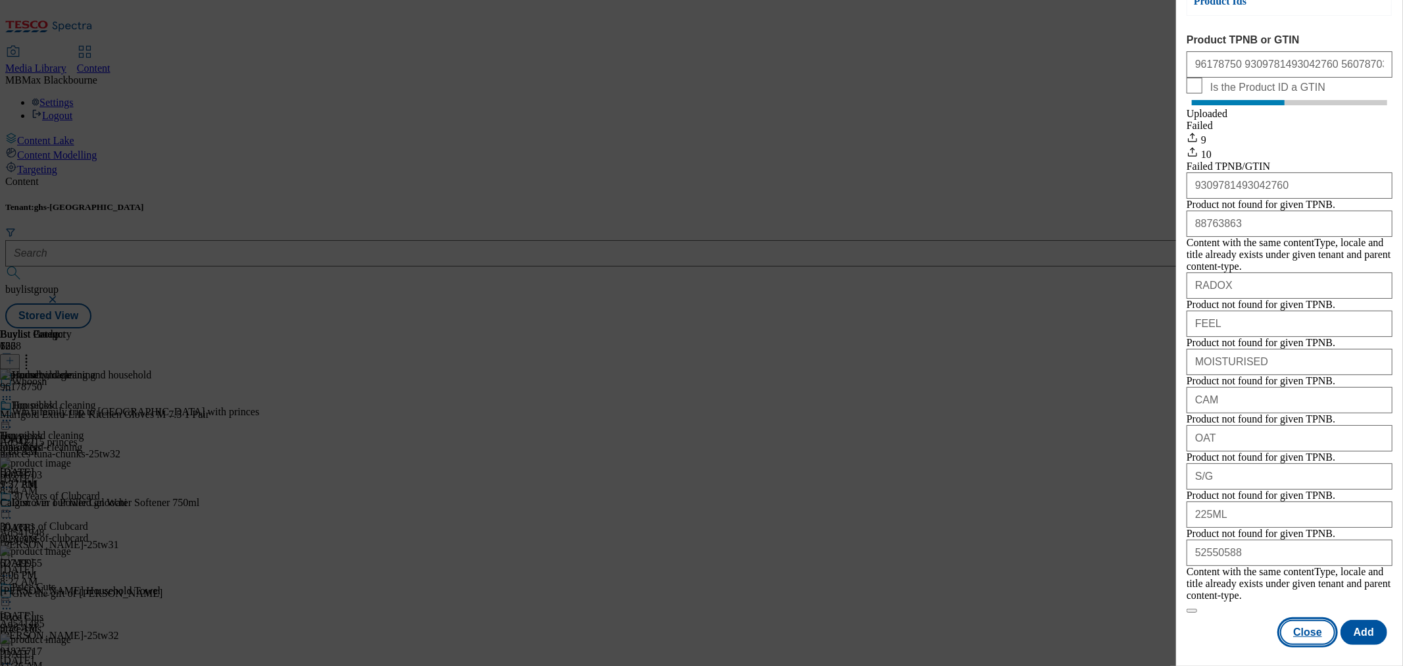
click at [1296, 636] on button "Close" at bounding box center [1307, 632] width 55 height 25
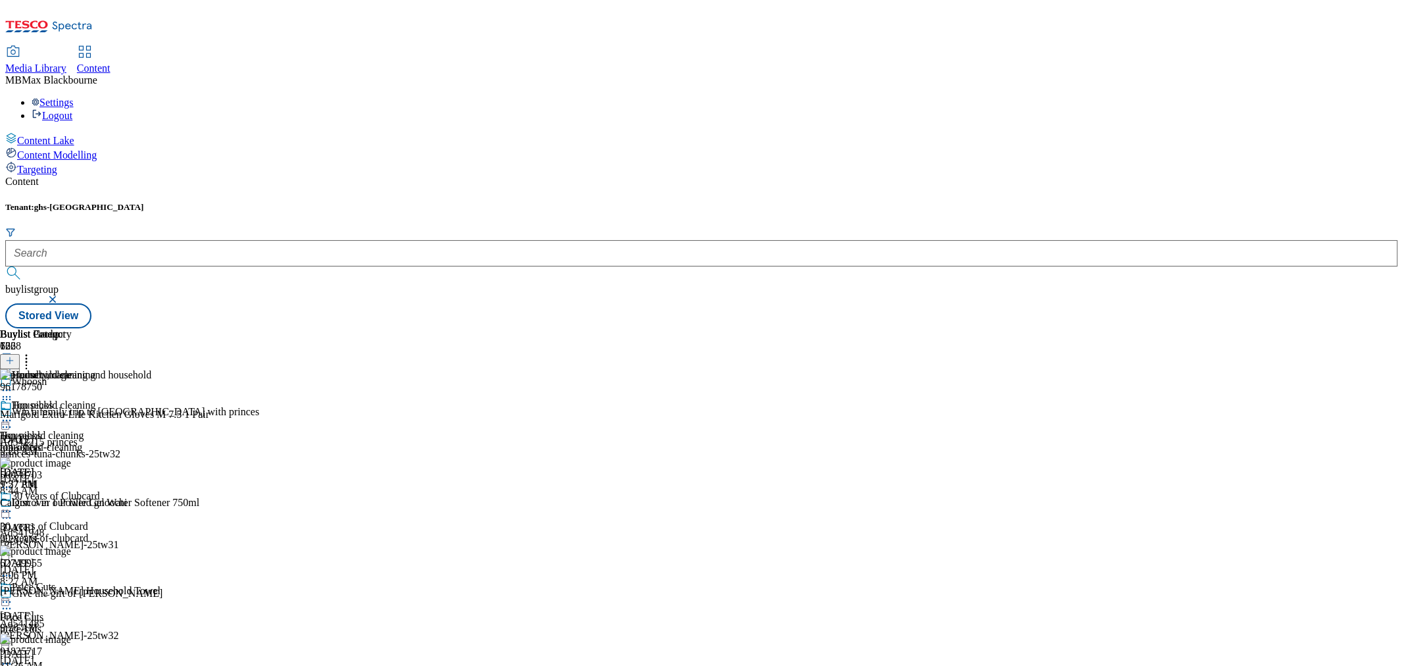
scroll to position [2202, 0]
click at [411, 328] on header "Buylist Product 122" at bounding box center [205, 348] width 411 height 41
click at [33, 352] on icon at bounding box center [26, 358] width 13 height 13
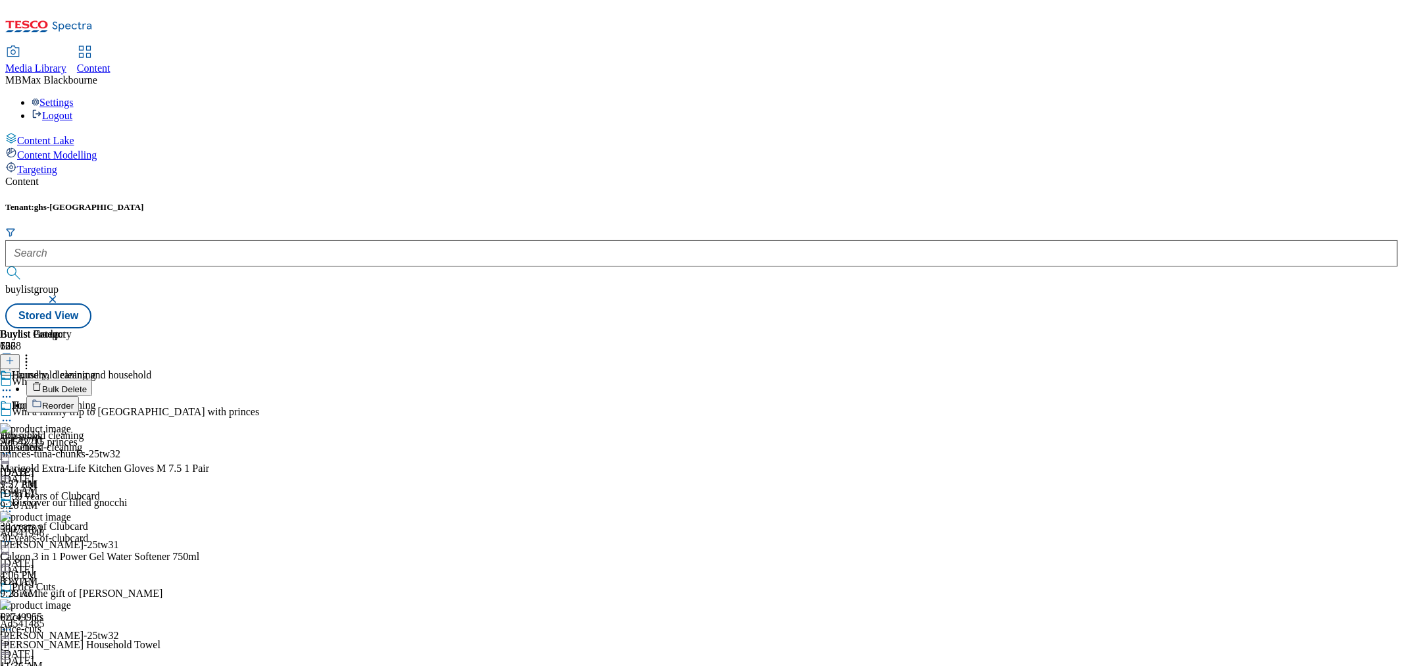
click at [79, 396] on button "Reorder" at bounding box center [52, 404] width 53 height 16
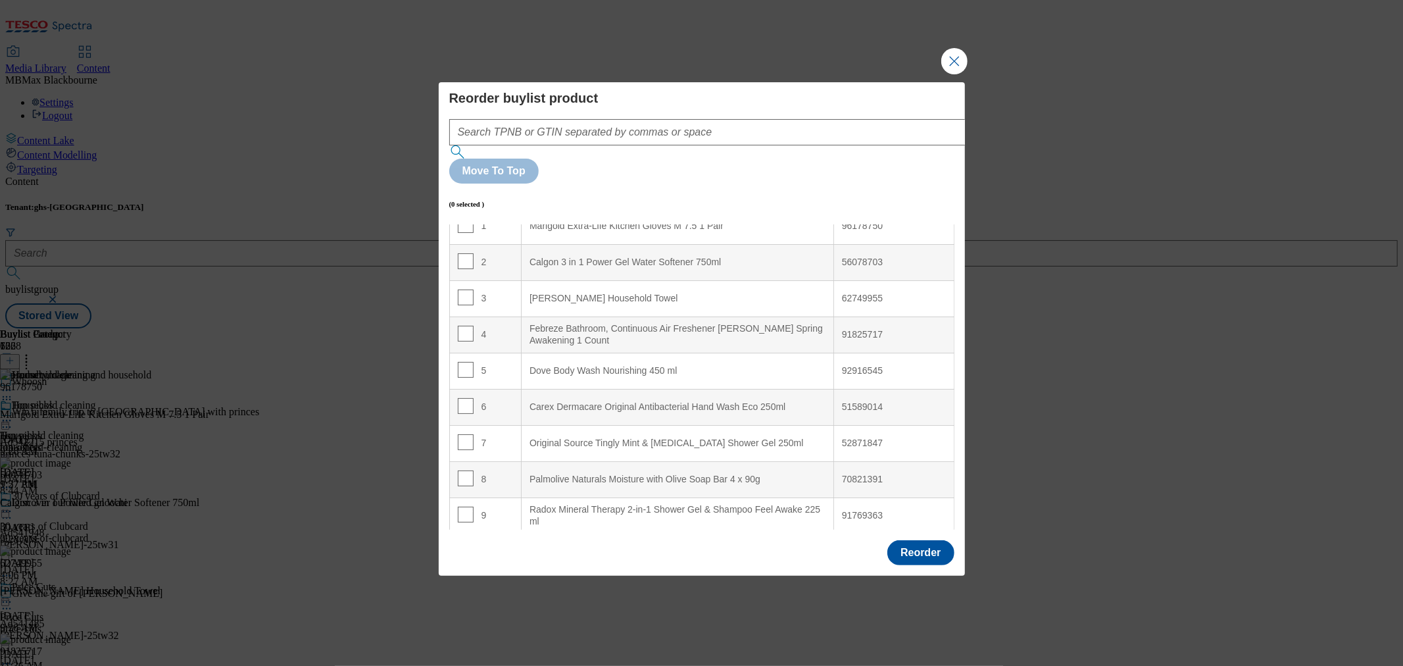
scroll to position [0, 0]
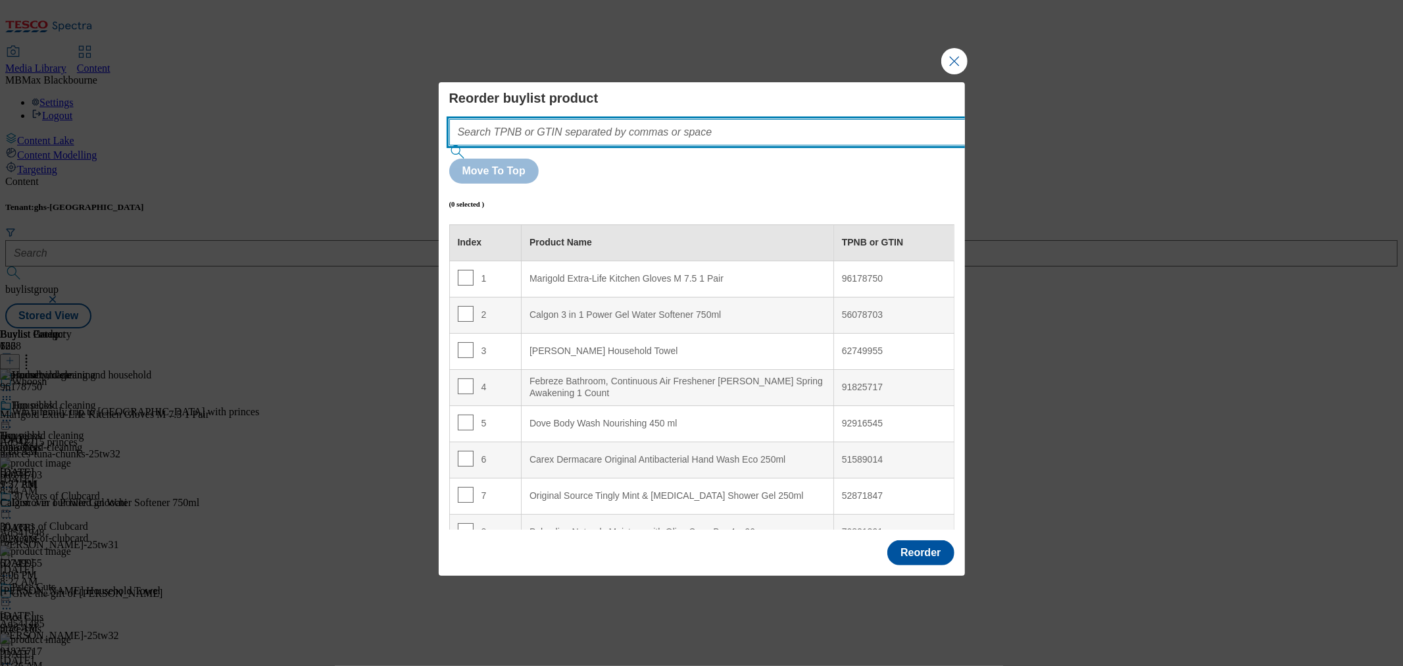
click at [593, 145] on input "Modal" at bounding box center [727, 132] width 556 height 26
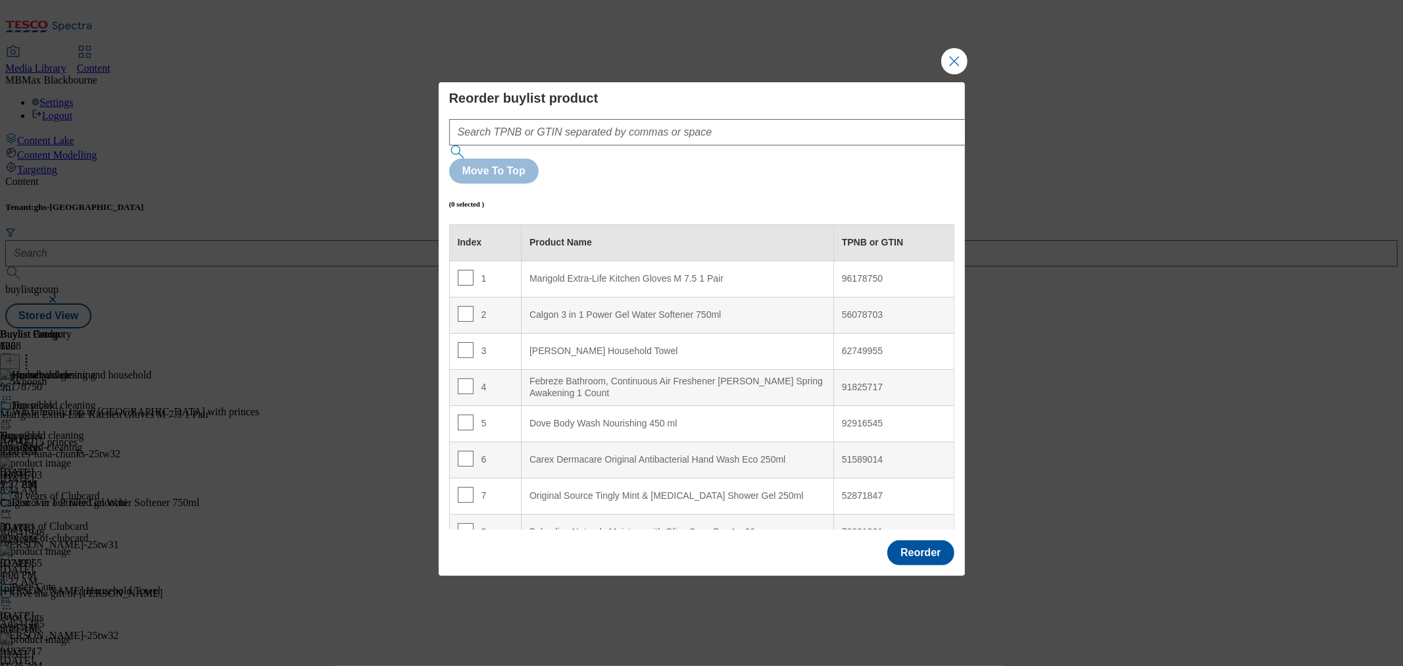
scroll to position [227, 0]
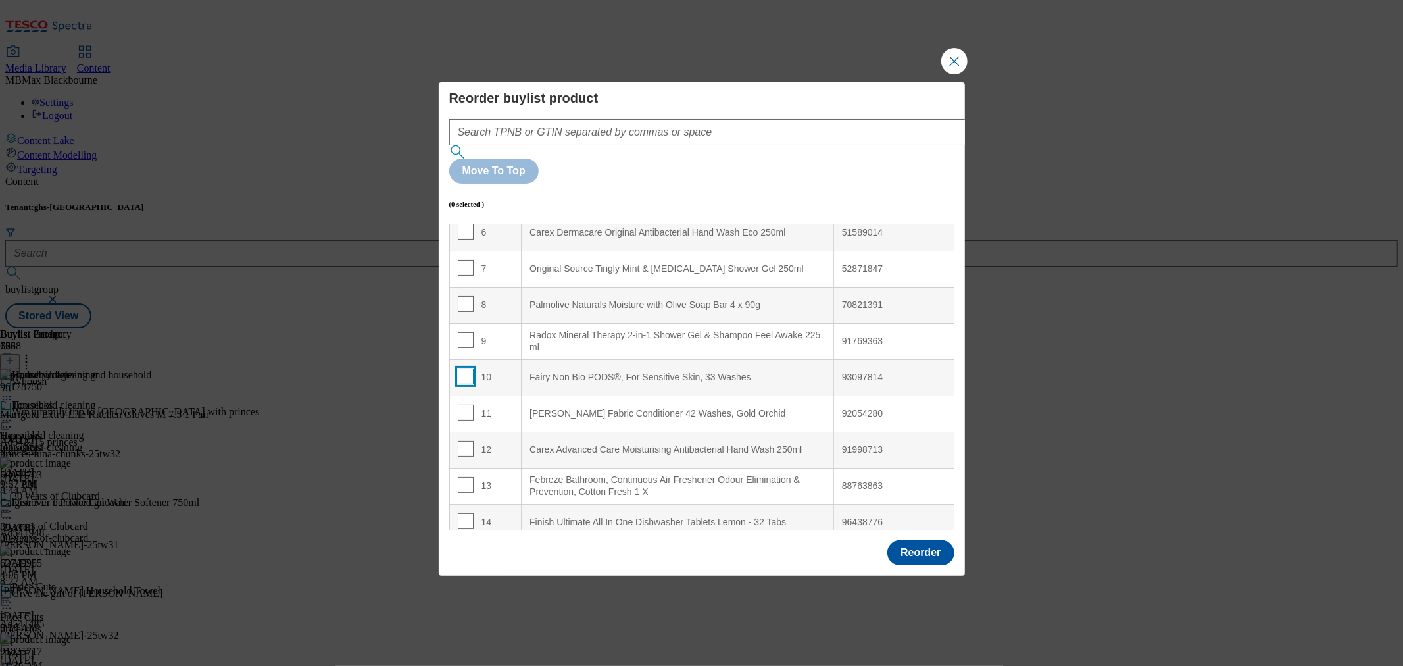
click at [460, 368] on input "Modal" at bounding box center [466, 376] width 16 height 16
checkbox input "true"
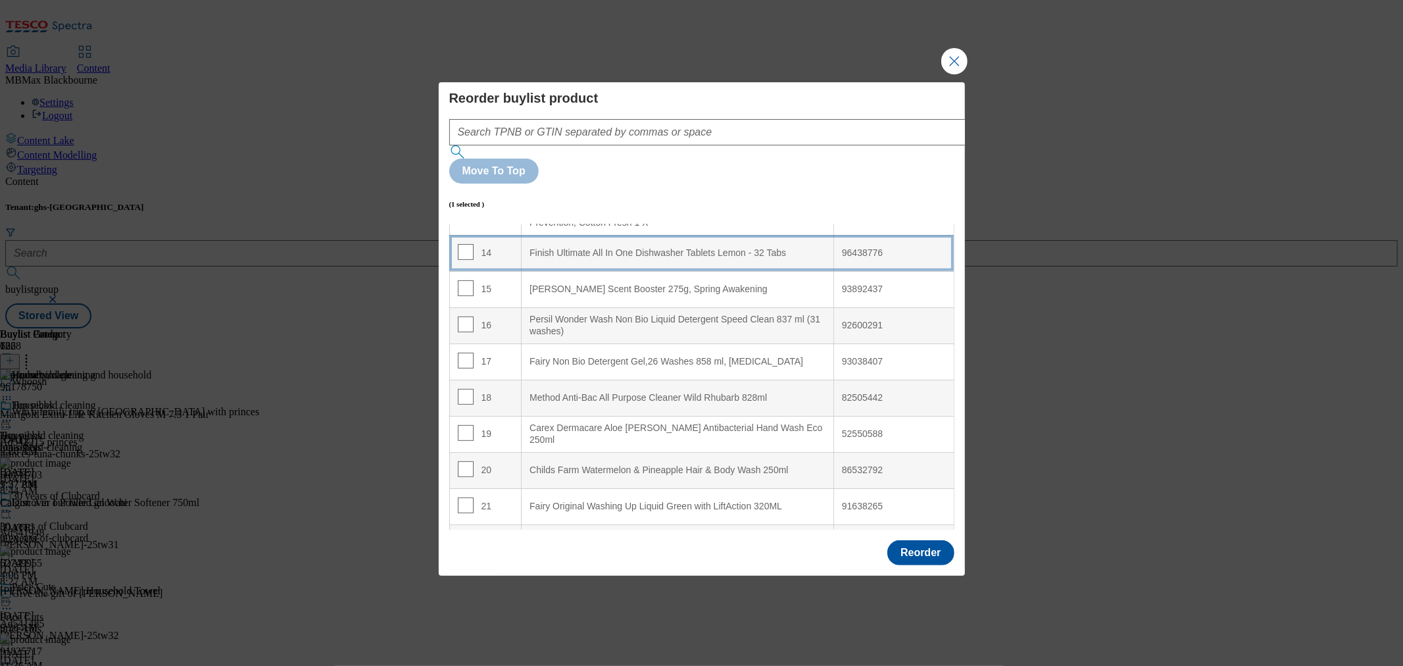
scroll to position [0, 0]
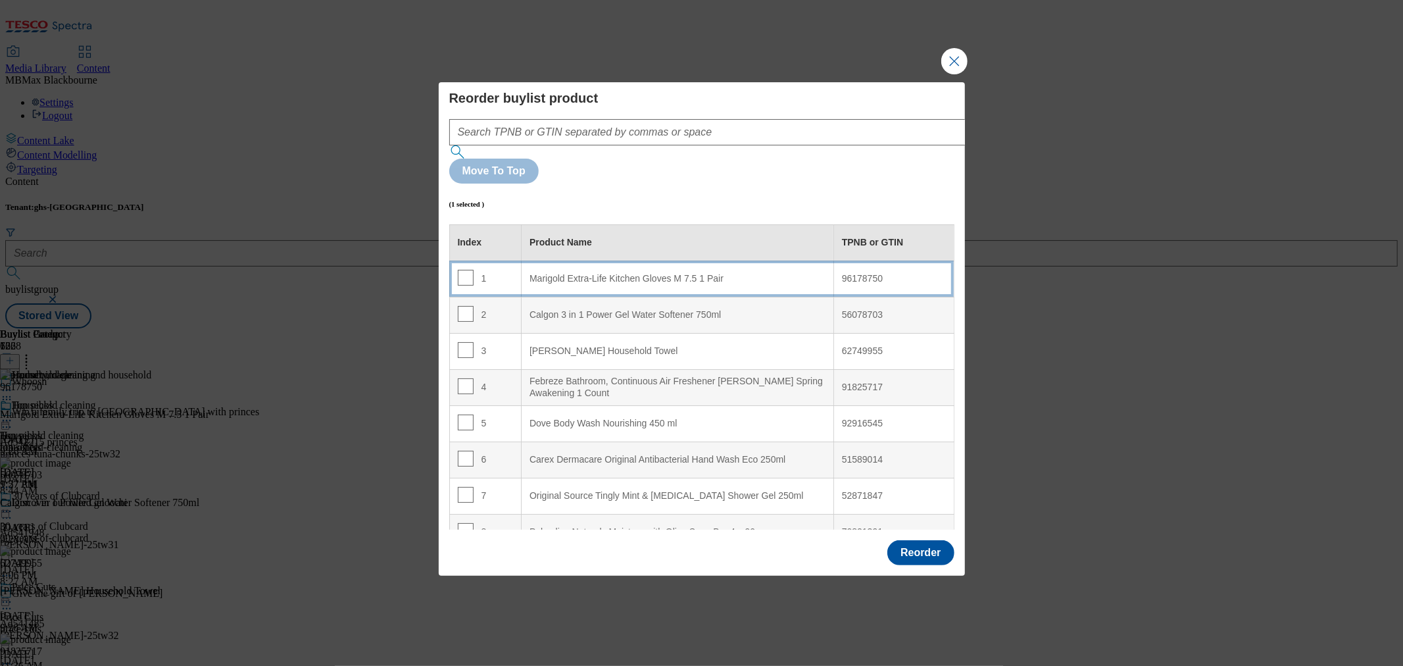
click at [556, 273] on div "Marigold Extra-Life Kitchen Gloves M 7.5 1 Pair" at bounding box center [677, 279] width 296 height 12
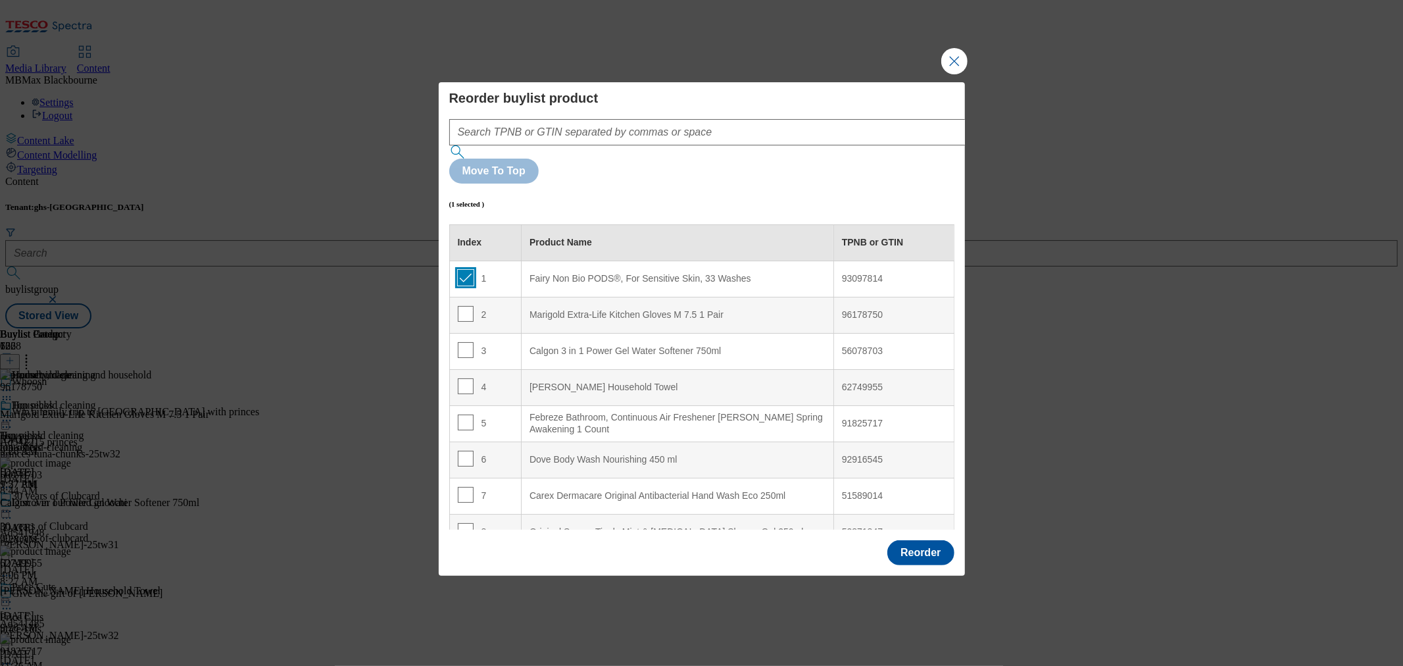
click at [461, 270] on input "Modal" at bounding box center [466, 278] width 16 height 16
checkbox input "false"
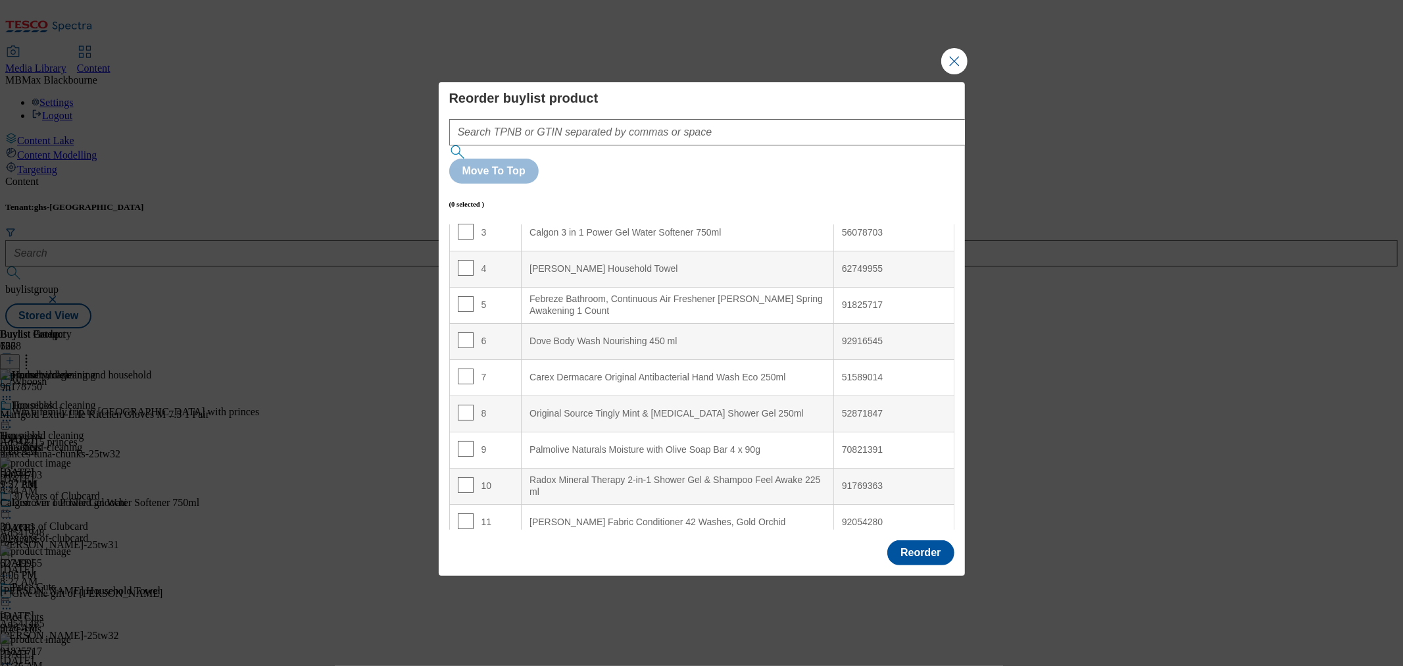
scroll to position [299, 0]
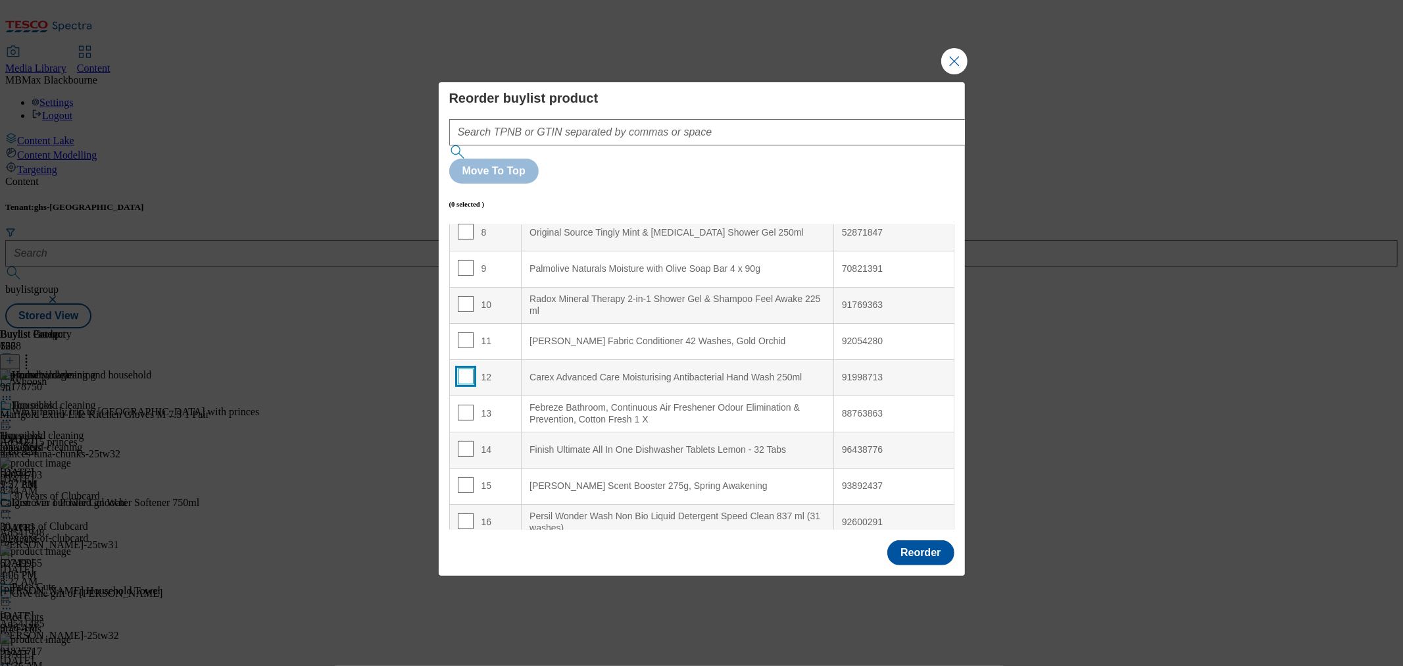
click at [460, 368] on input "Modal" at bounding box center [466, 376] width 16 height 16
checkbox input "true"
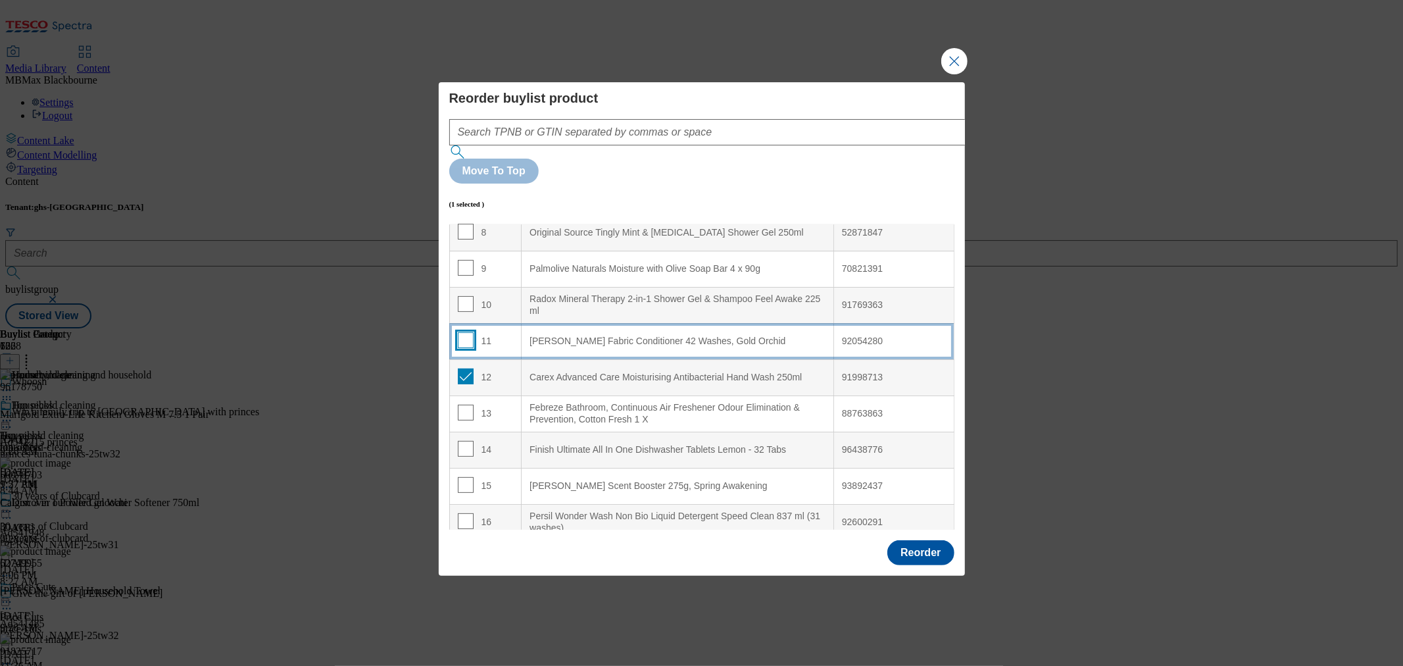
click at [462, 332] on input "Modal" at bounding box center [466, 340] width 16 height 16
checkbox input "true"
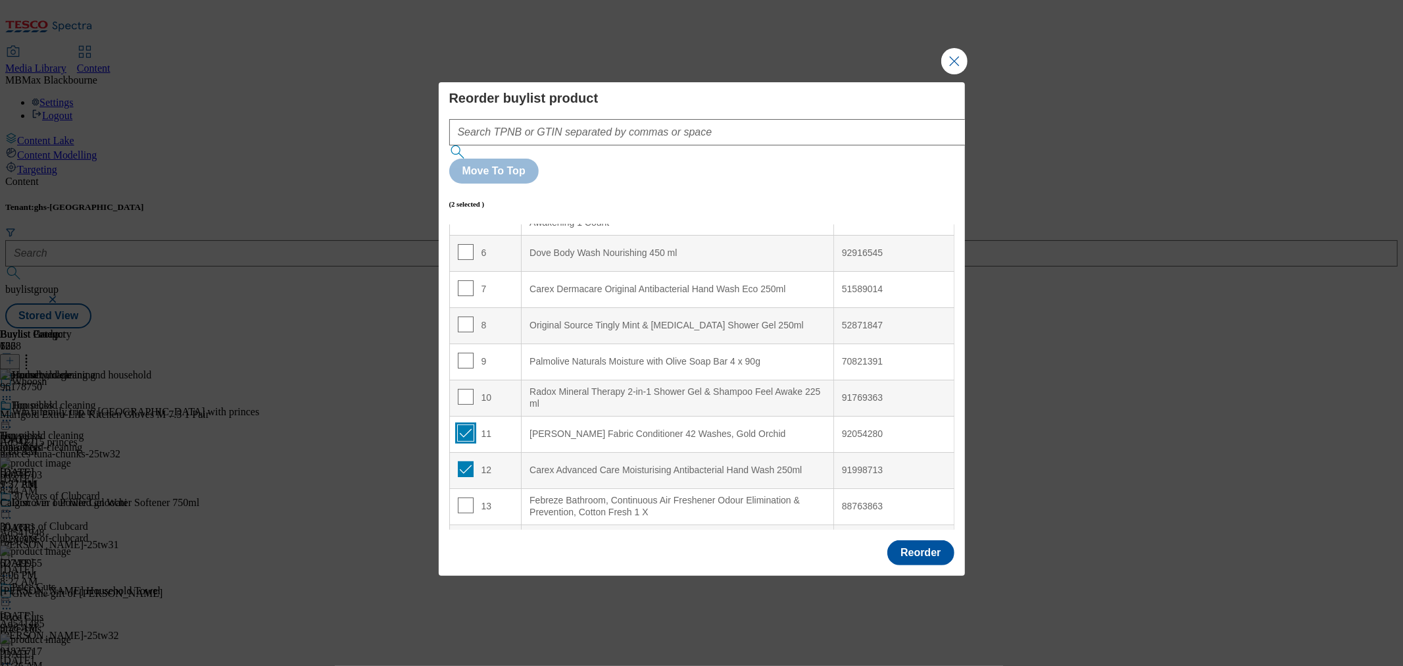
scroll to position [0, 0]
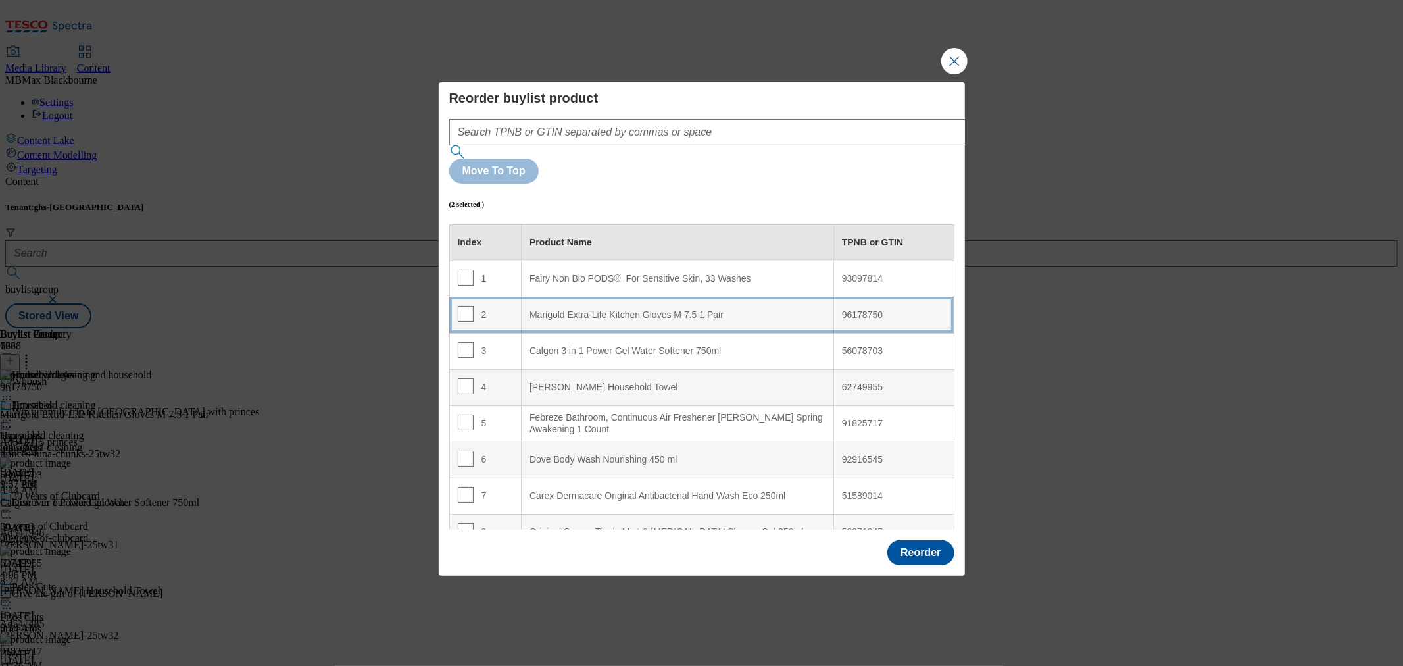
click at [577, 309] on div "Marigold Extra-Life Kitchen Gloves M 7.5 1 Pair" at bounding box center [677, 315] width 296 height 12
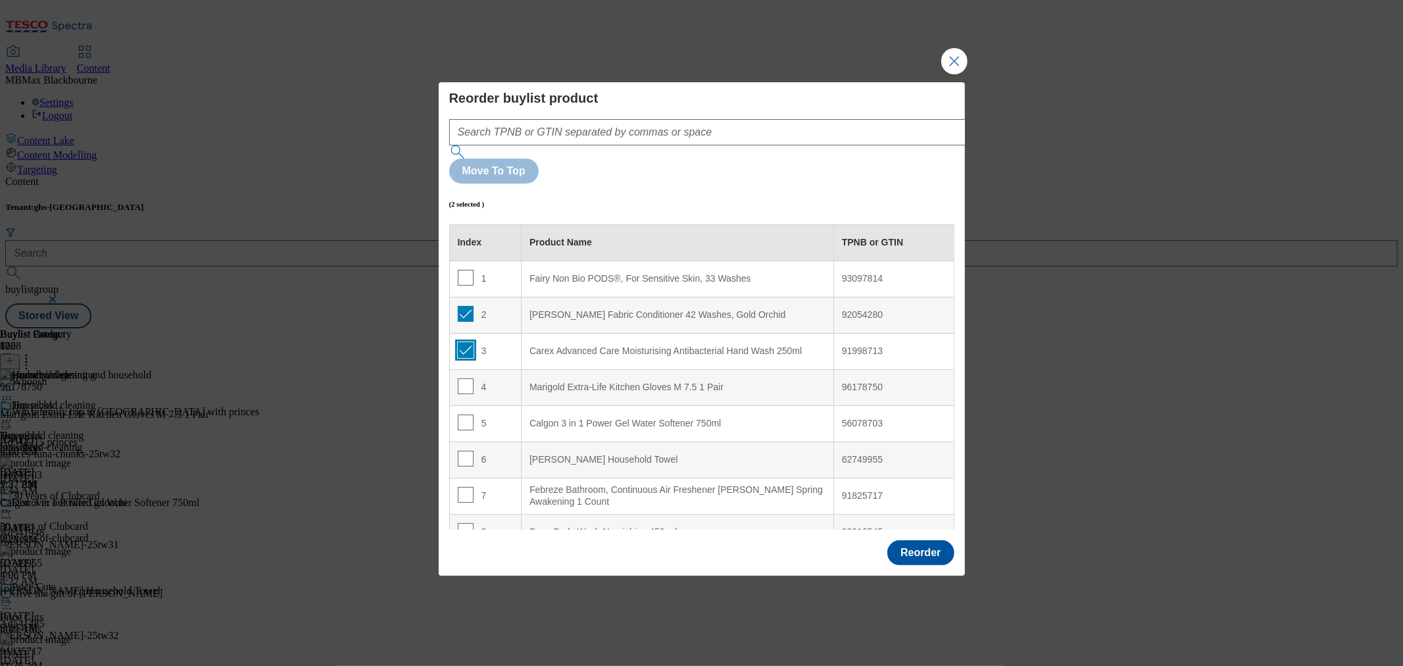
click at [466, 342] on input "Modal" at bounding box center [466, 350] width 16 height 16
checkbox input "false"
click at [459, 306] on input "Modal" at bounding box center [466, 314] width 16 height 16
checkbox input "false"
click at [466, 378] on input "Modal" at bounding box center [466, 386] width 16 height 16
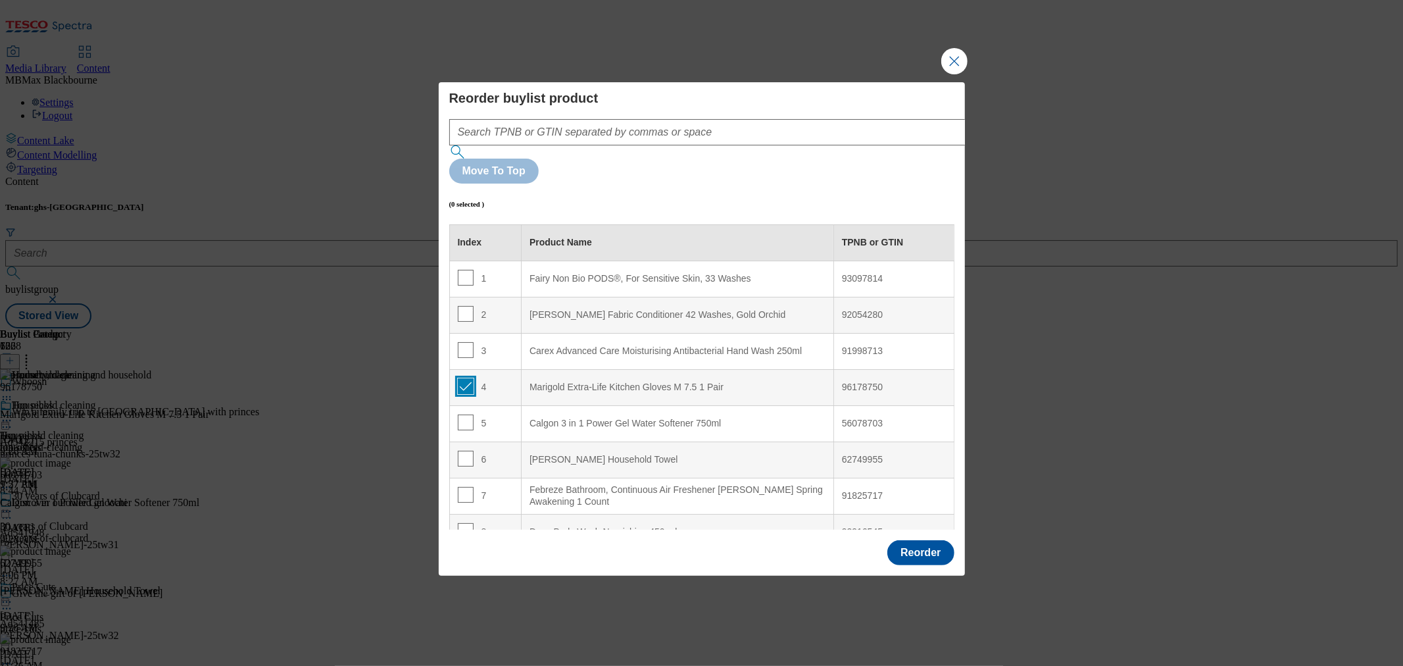
checkbox input "true"
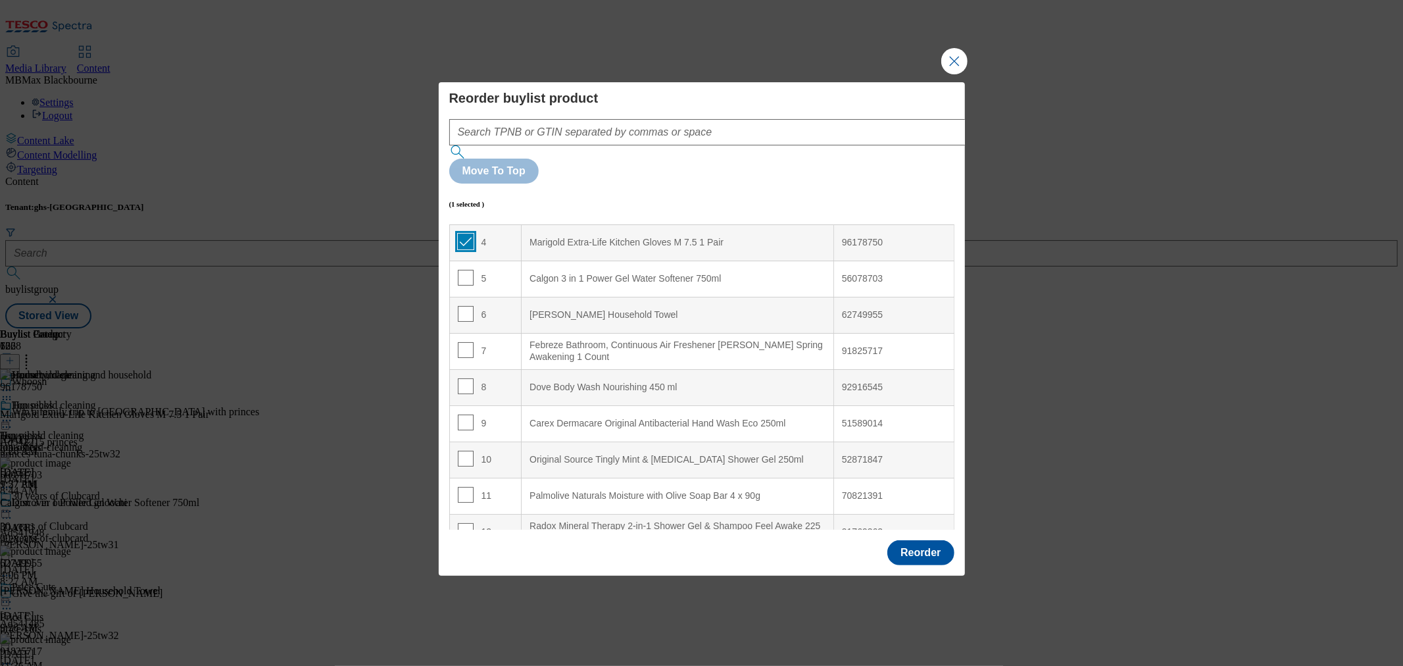
scroll to position [365, 0]
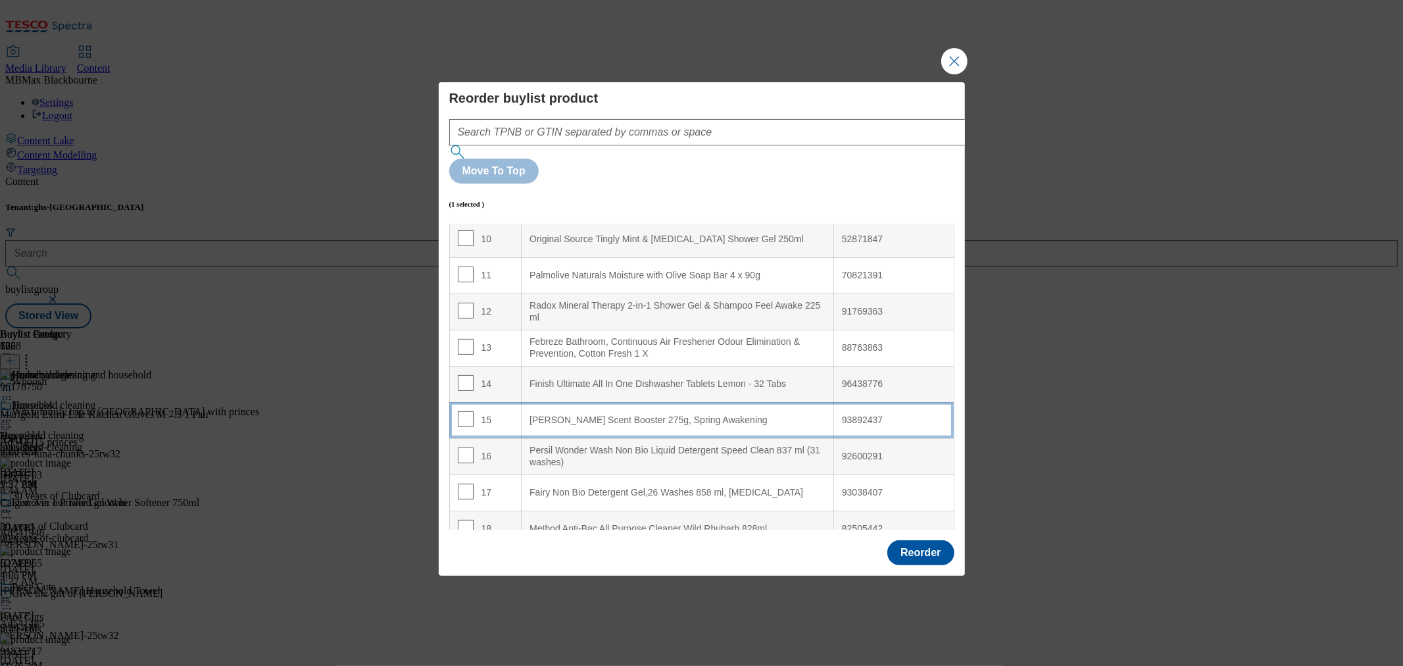
click at [497, 411] on div "15" at bounding box center [486, 420] width 56 height 19
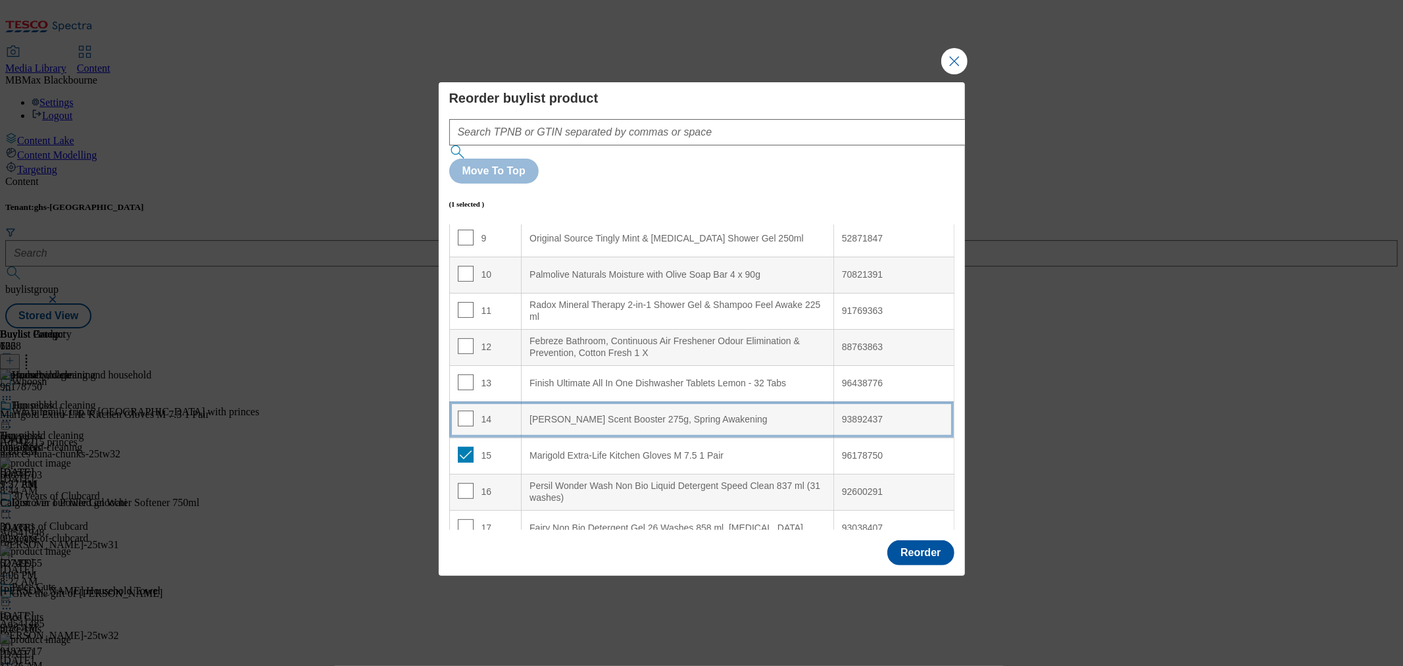
click at [472, 447] on div "15" at bounding box center [486, 456] width 56 height 19
click at [462, 447] on input "Modal" at bounding box center [466, 455] width 16 height 16
checkbox input "false"
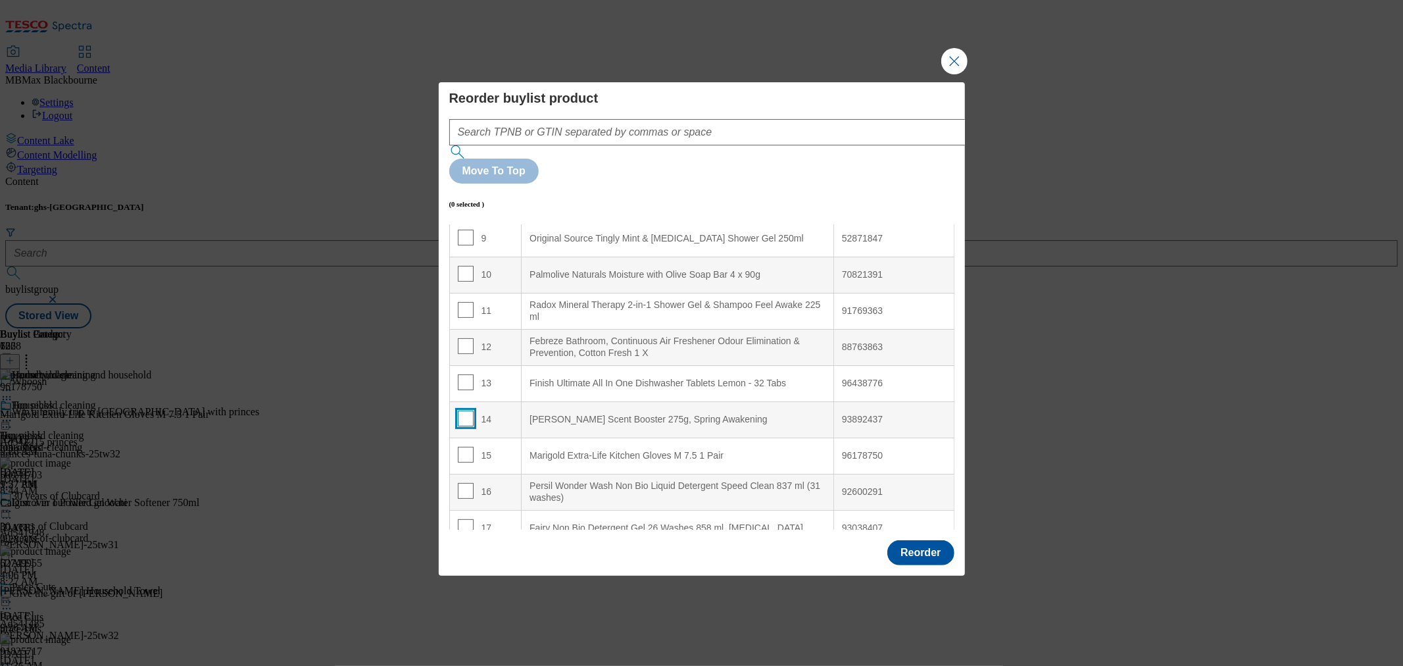
click at [462, 410] on input "Modal" at bounding box center [466, 418] width 16 height 16
checkbox input "true"
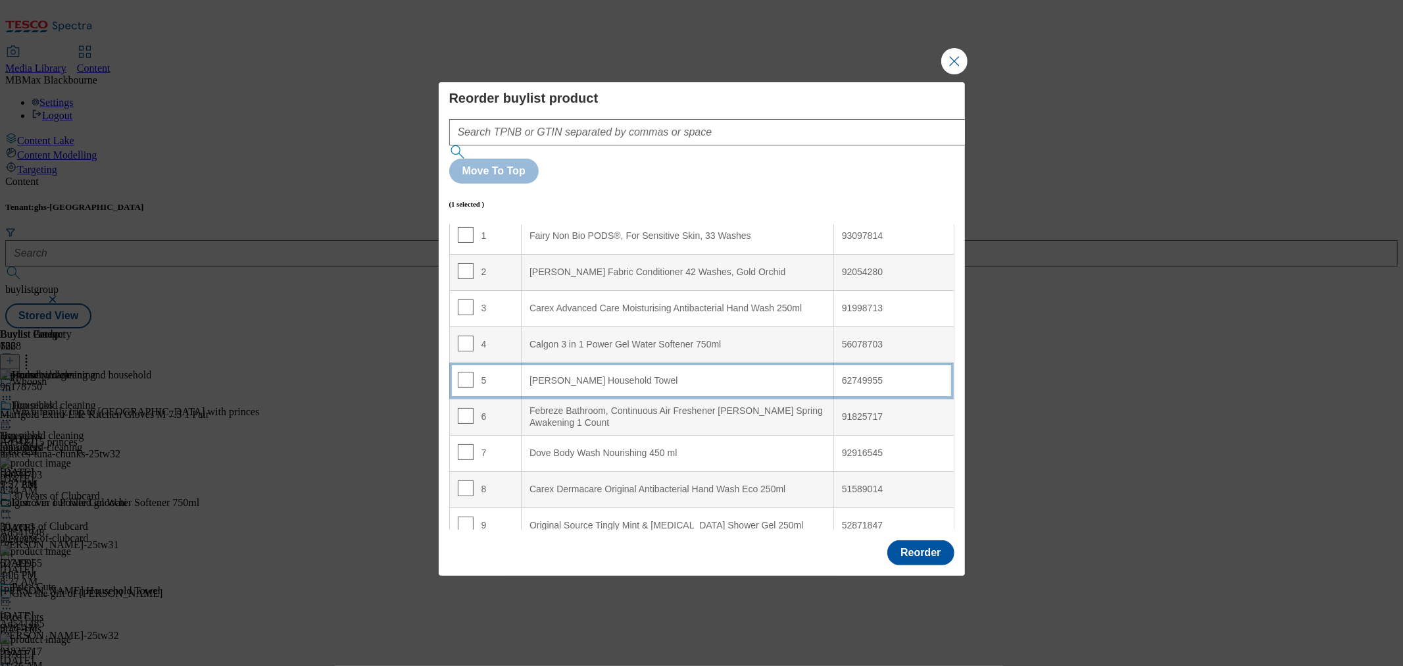
scroll to position [37, 0]
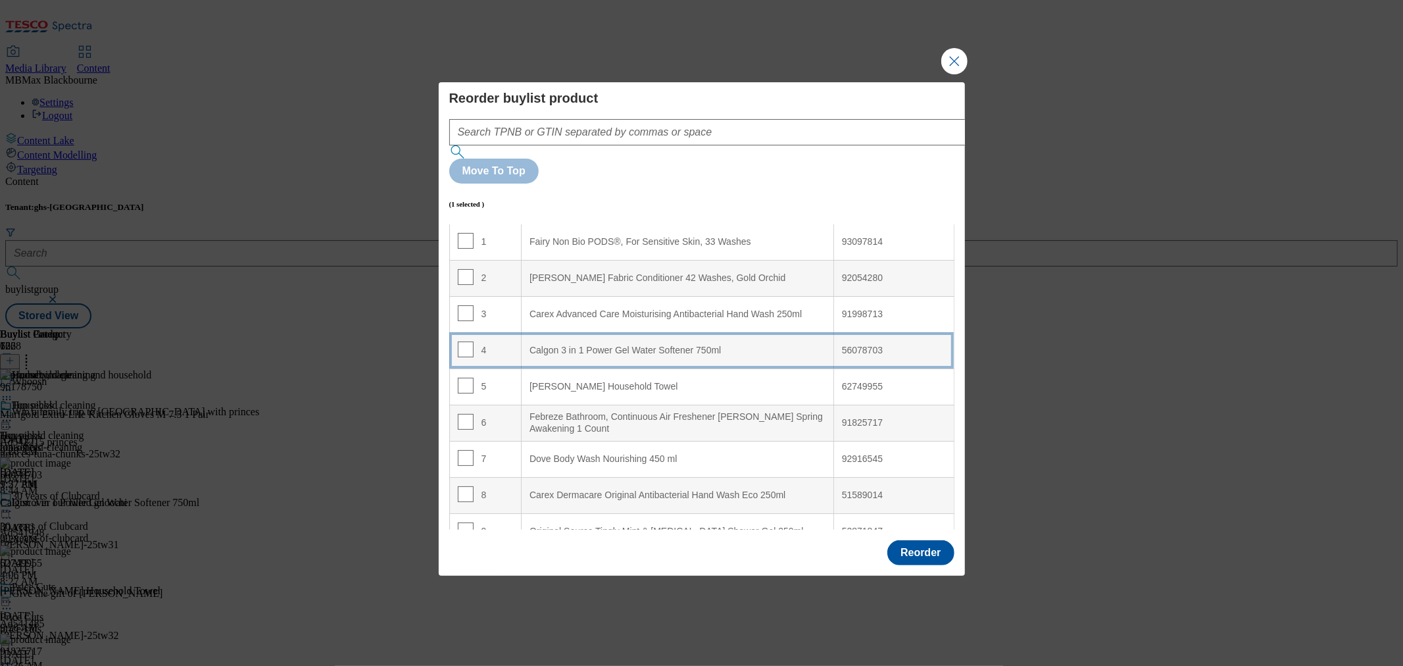
click at [495, 332] on td "4" at bounding box center [485, 350] width 72 height 36
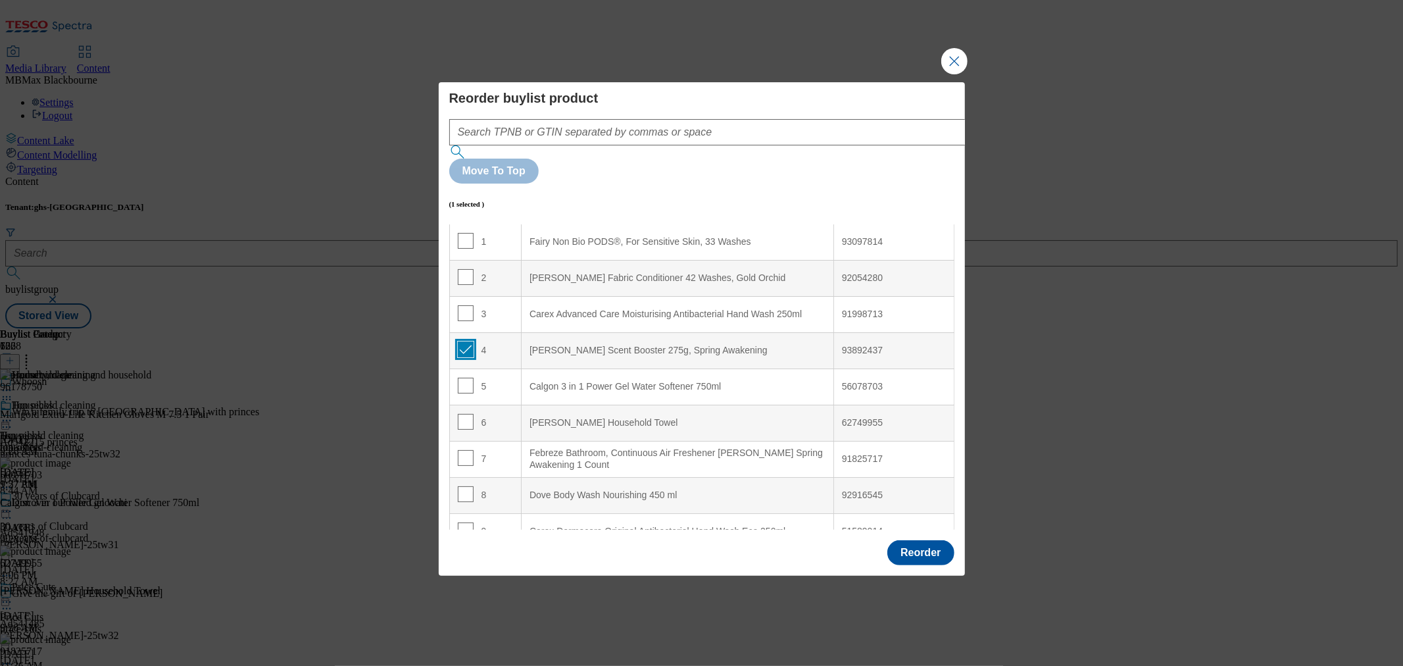
click at [459, 341] on input "Modal" at bounding box center [466, 349] width 16 height 16
checkbox input "false"
click at [459, 378] on input "Modal" at bounding box center [466, 386] width 16 height 16
checkbox input "true"
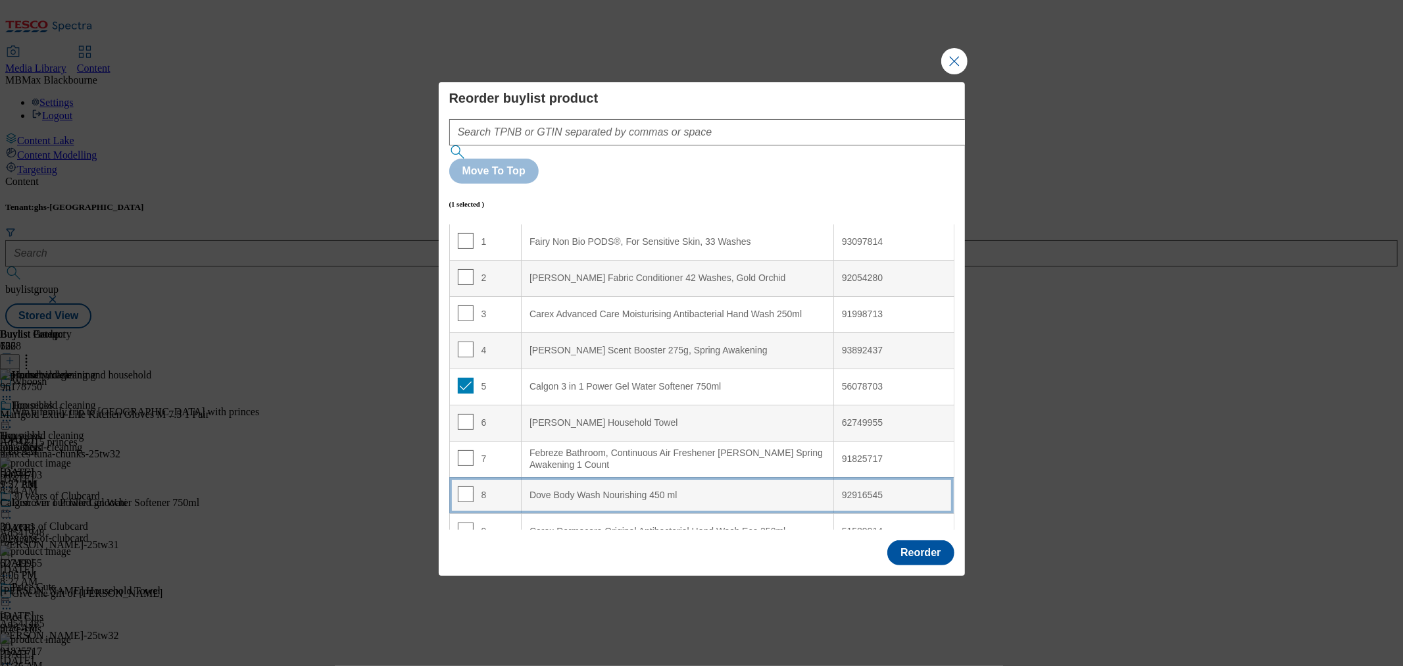
click at [497, 486] on div "8" at bounding box center [486, 495] width 56 height 19
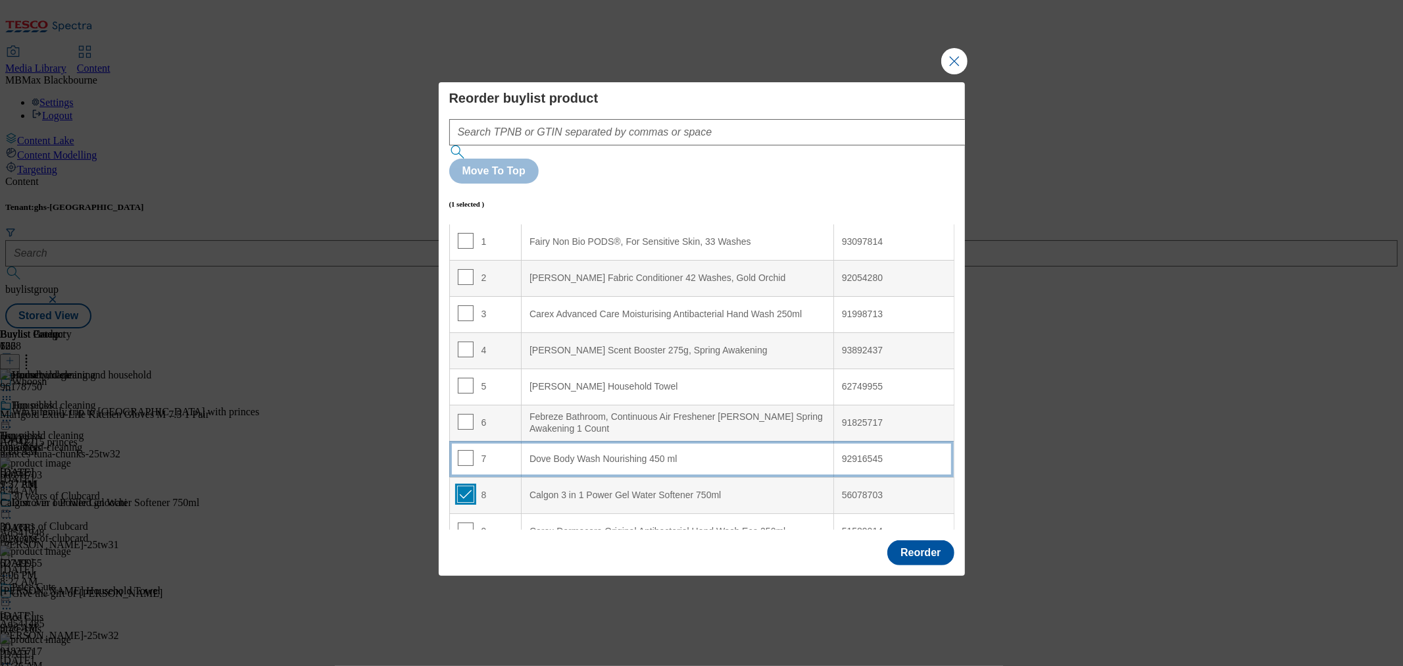
click at [466, 486] on input "Modal" at bounding box center [466, 494] width 16 height 16
checkbox input "false"
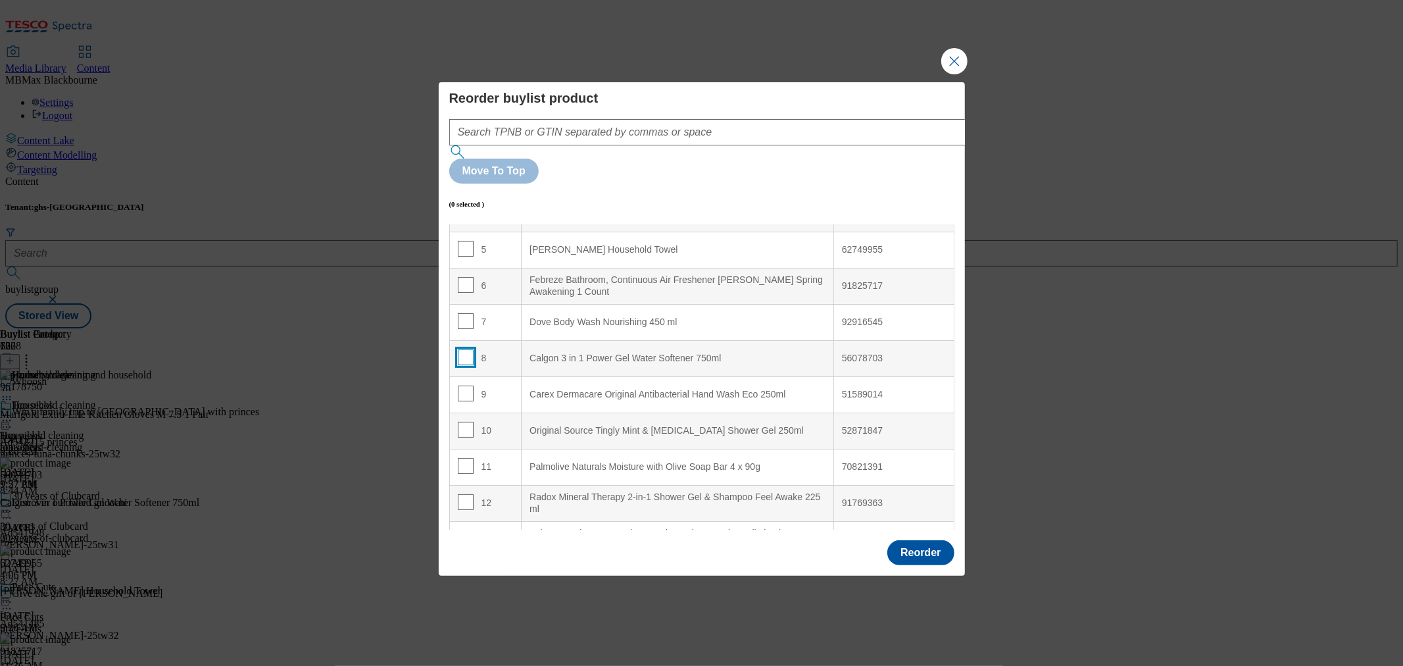
scroll to position [183, 0]
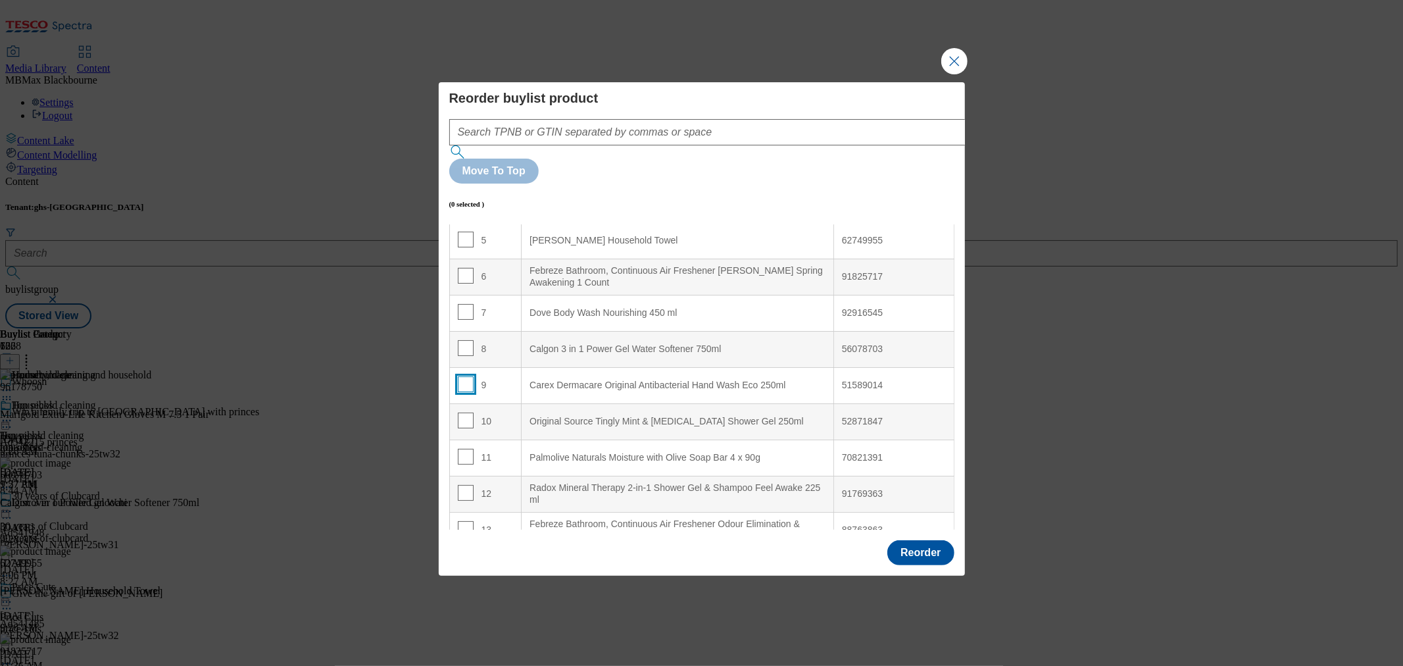
click at [462, 376] on input "Modal" at bounding box center [466, 384] width 16 height 16
checkbox input "true"
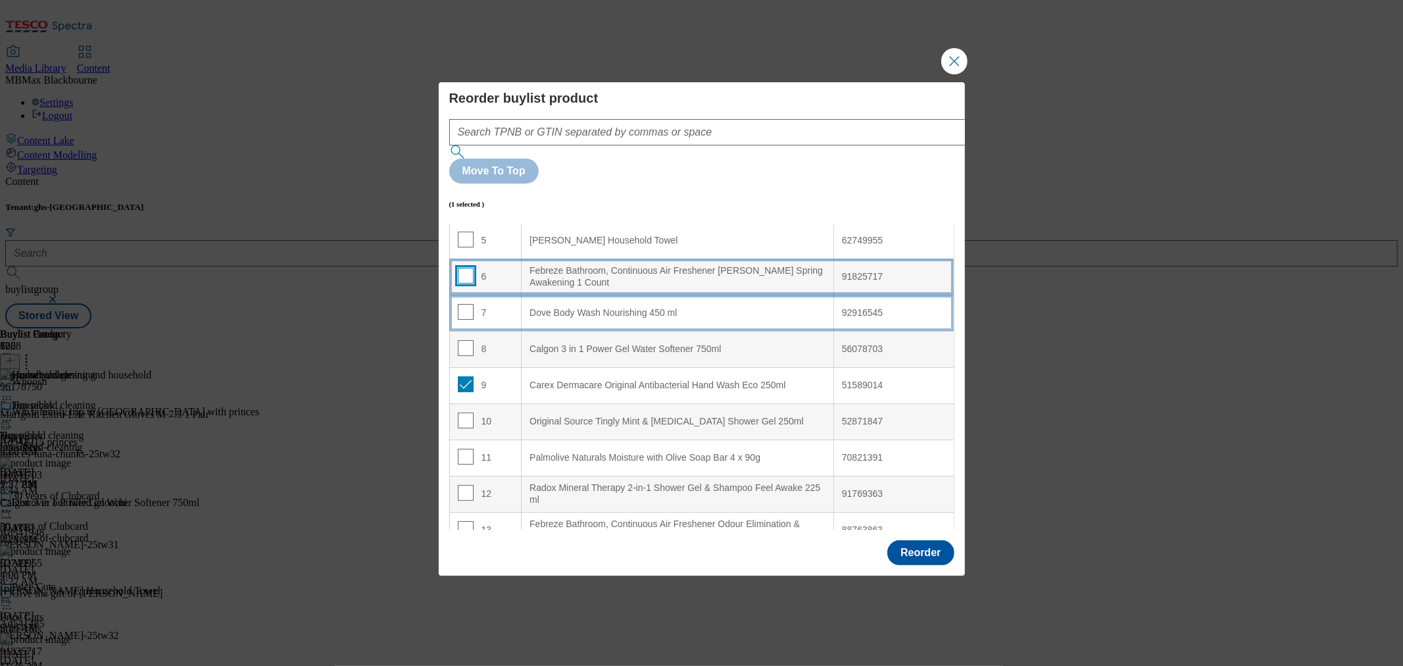
click at [462, 268] on input "Modal" at bounding box center [466, 276] width 16 height 16
checkbox input "true"
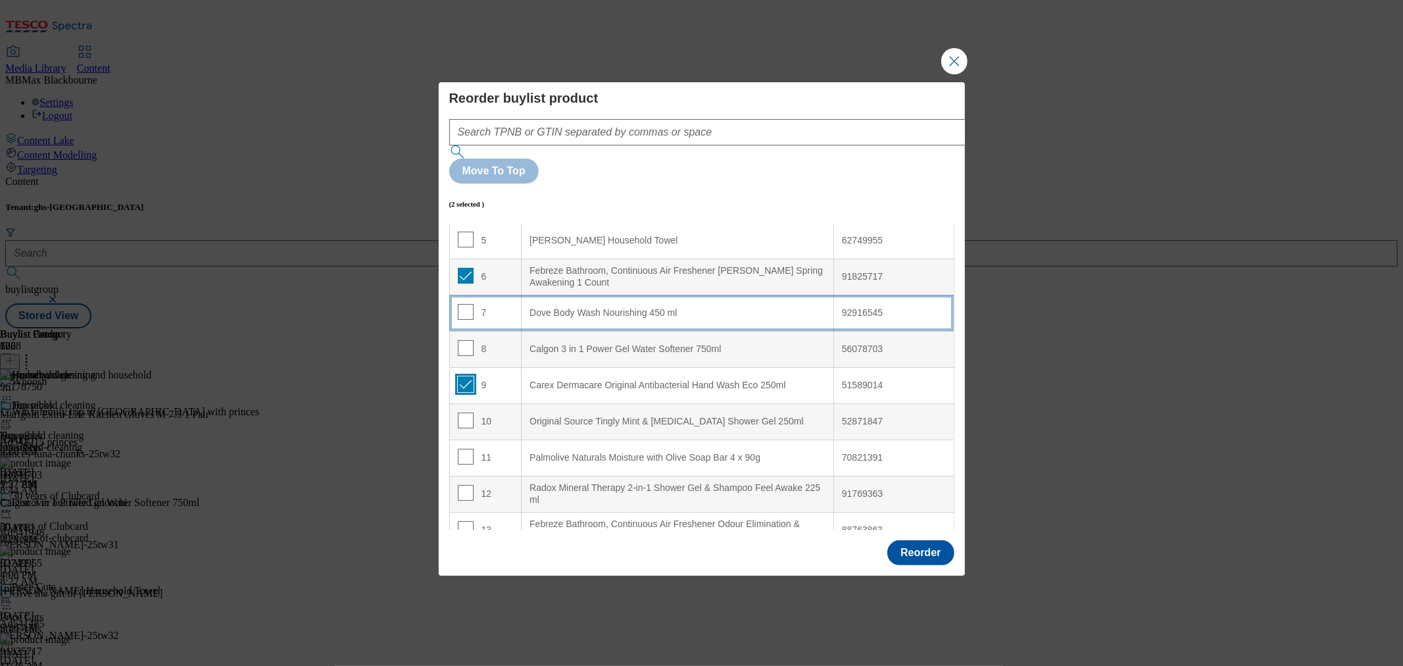
click at [462, 376] on input "Modal" at bounding box center [466, 384] width 16 height 16
checkbox input "false"
click at [465, 268] on input "Modal" at bounding box center [466, 276] width 16 height 16
checkbox input "false"
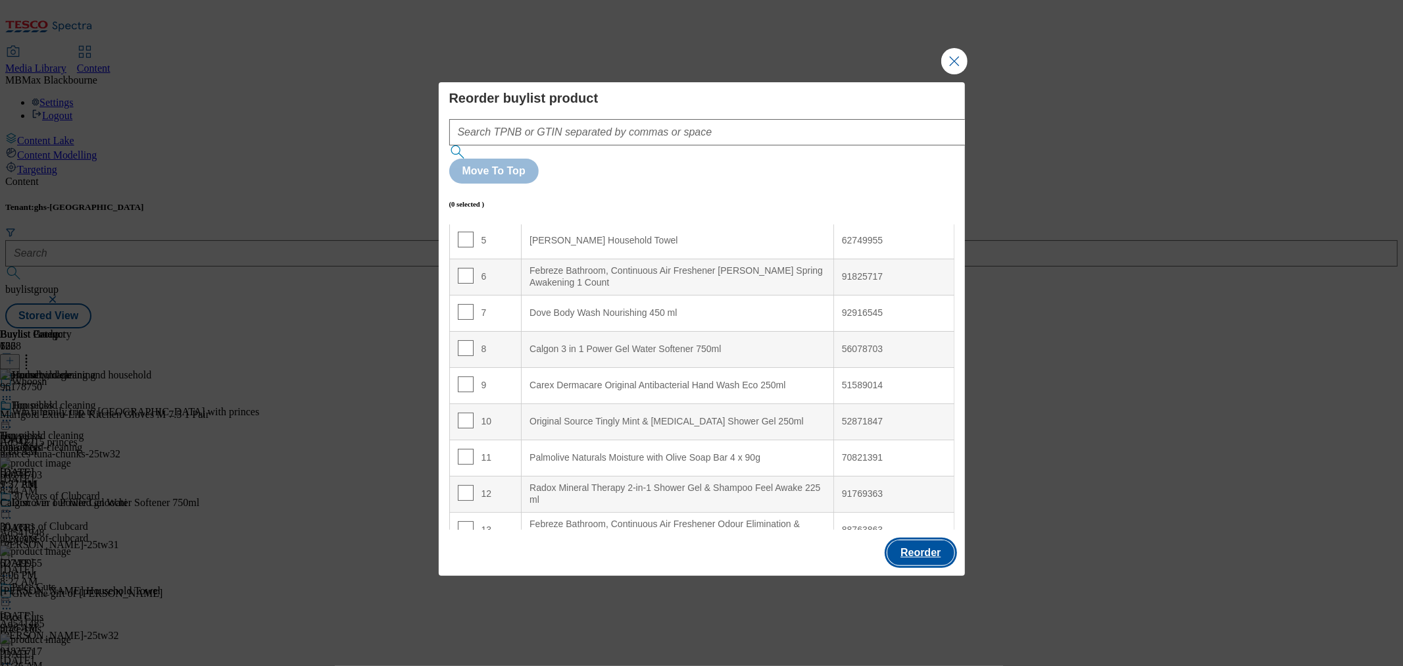
click at [931, 540] on button "Reorder" at bounding box center [920, 552] width 66 height 25
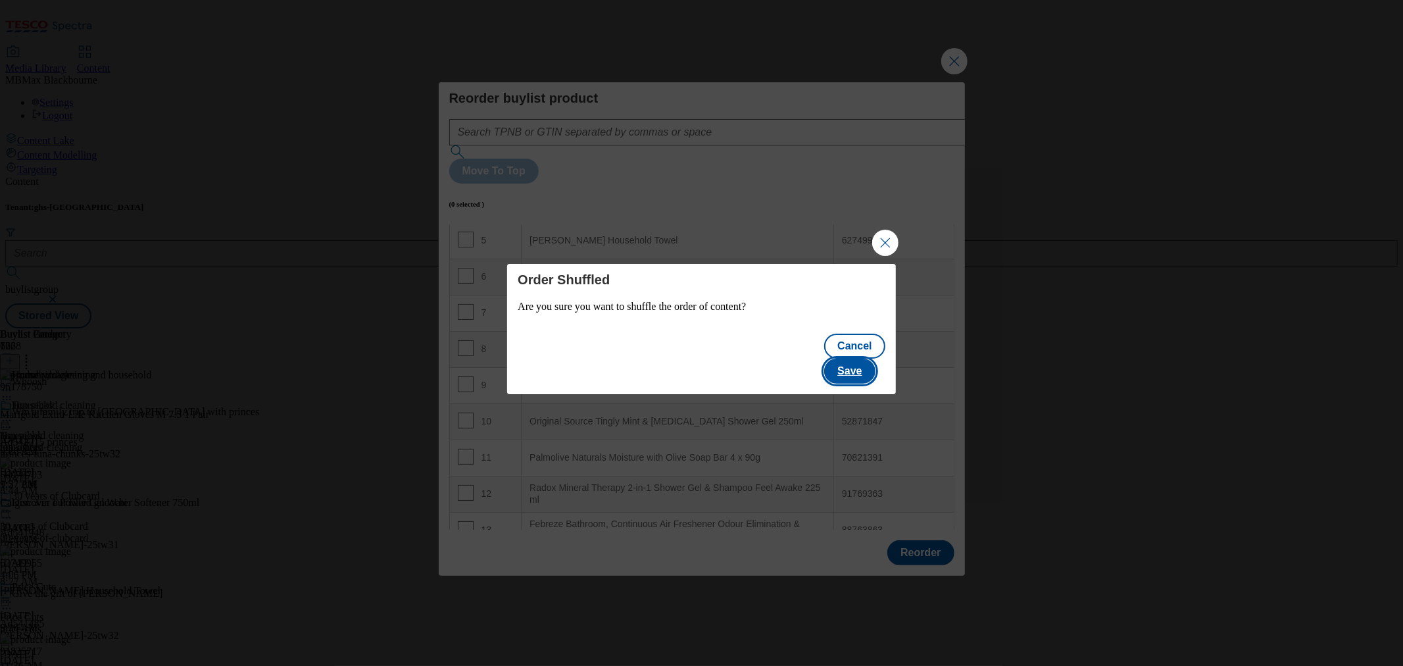
click at [873, 363] on button "Save" at bounding box center [849, 370] width 51 height 25
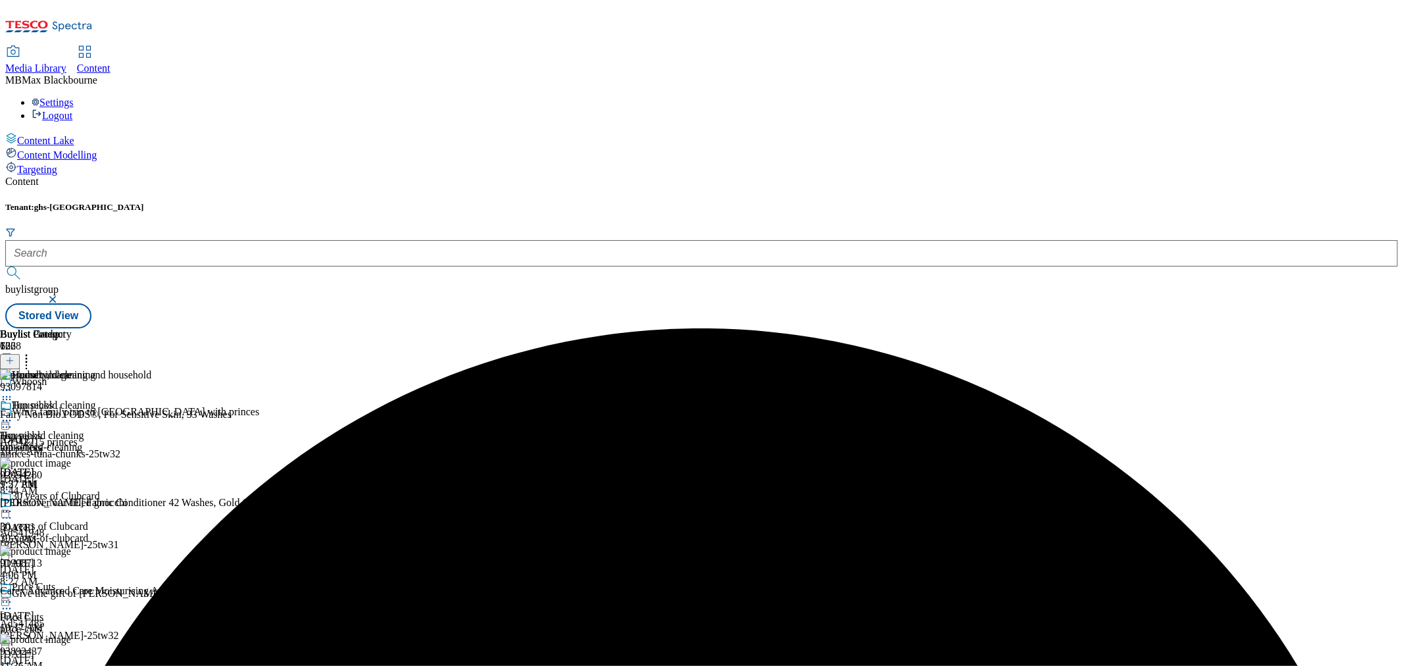
click at [13, 414] on icon at bounding box center [6, 420] width 13 height 13
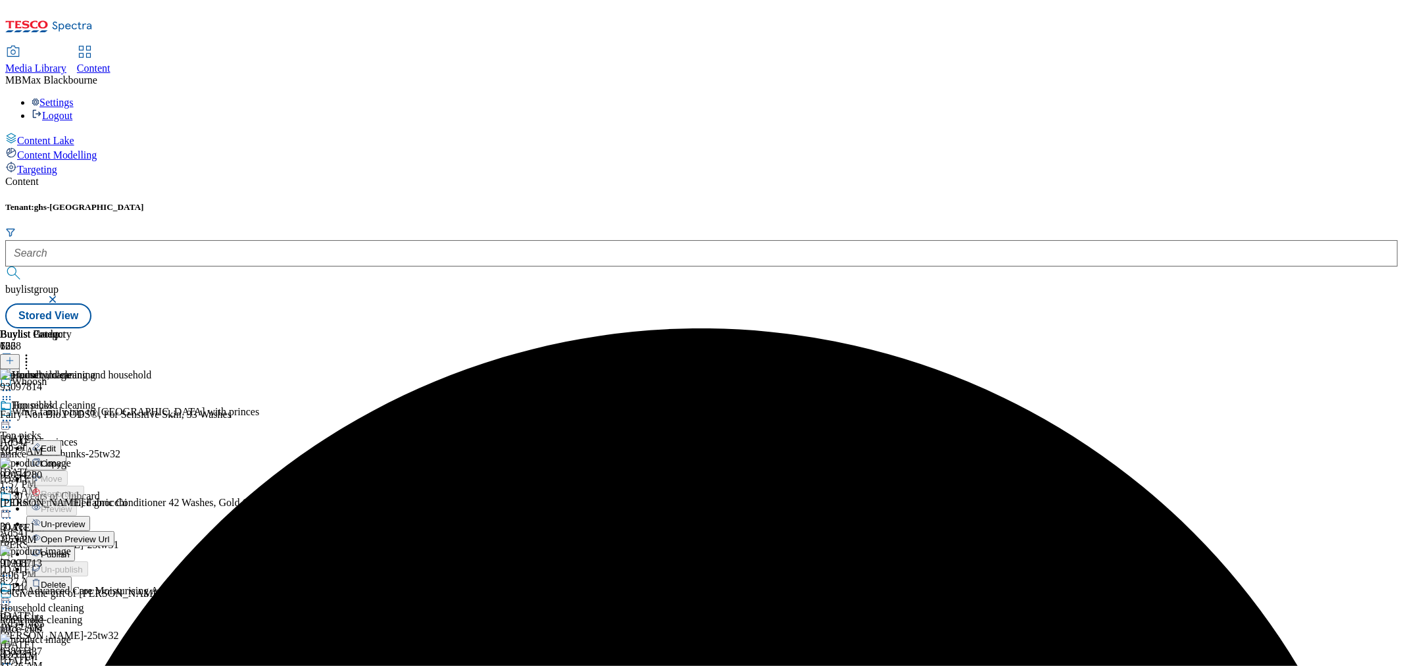
click at [70, 549] on span "Publish" at bounding box center [55, 554] width 29 height 10
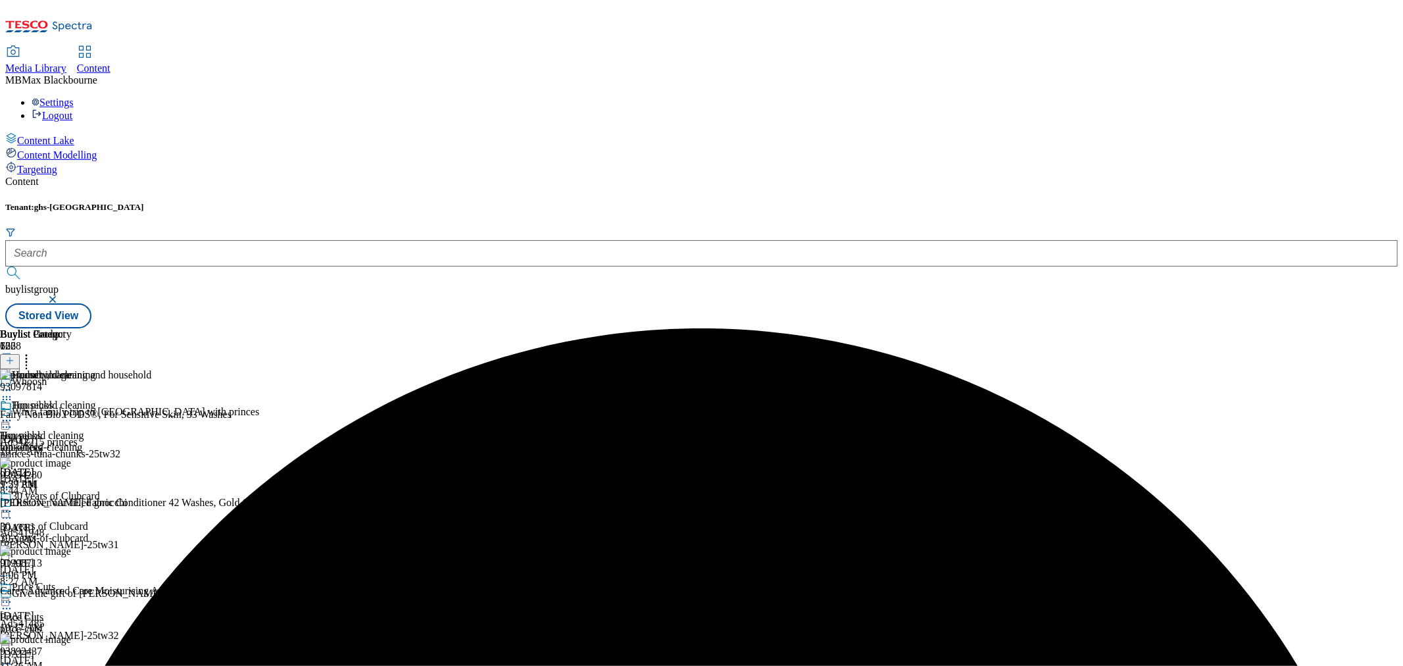
click at [96, 399] on div "Household cleaning" at bounding box center [48, 414] width 96 height 30
click at [13, 414] on icon at bounding box center [6, 420] width 13 height 13
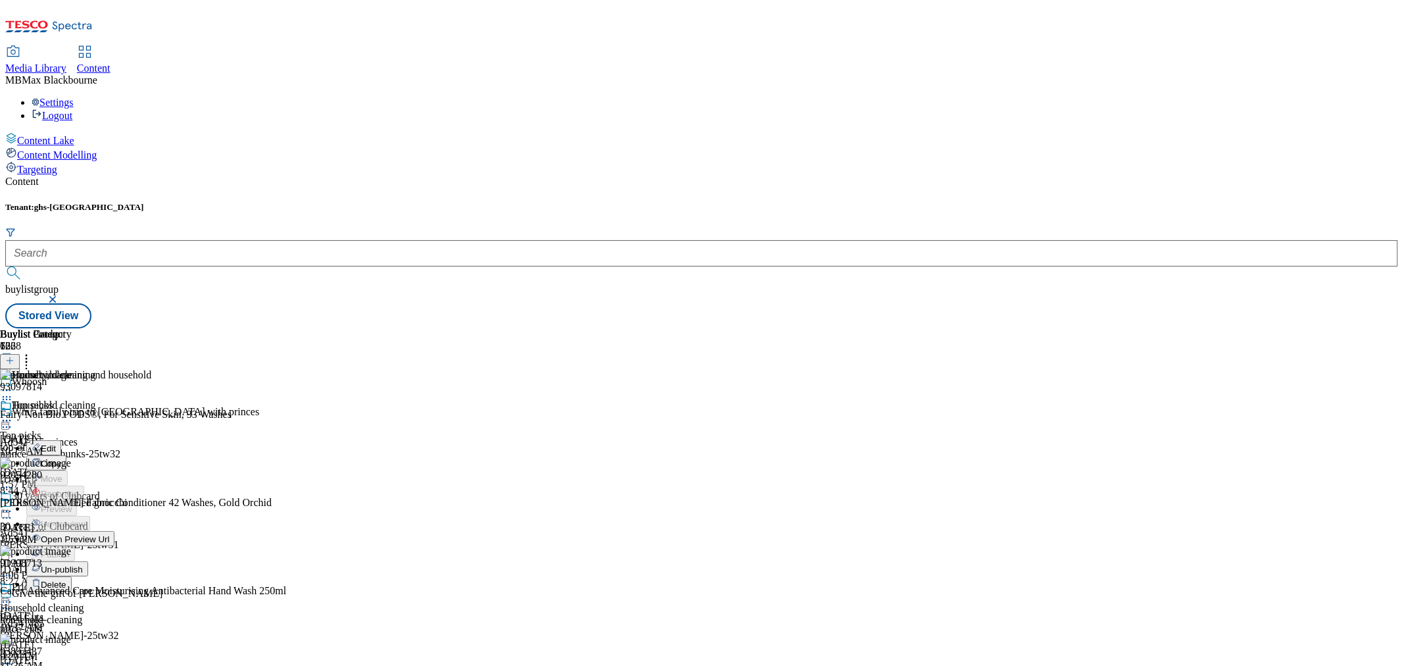
click at [83, 564] on span "Un-publish" at bounding box center [62, 569] width 42 height 10
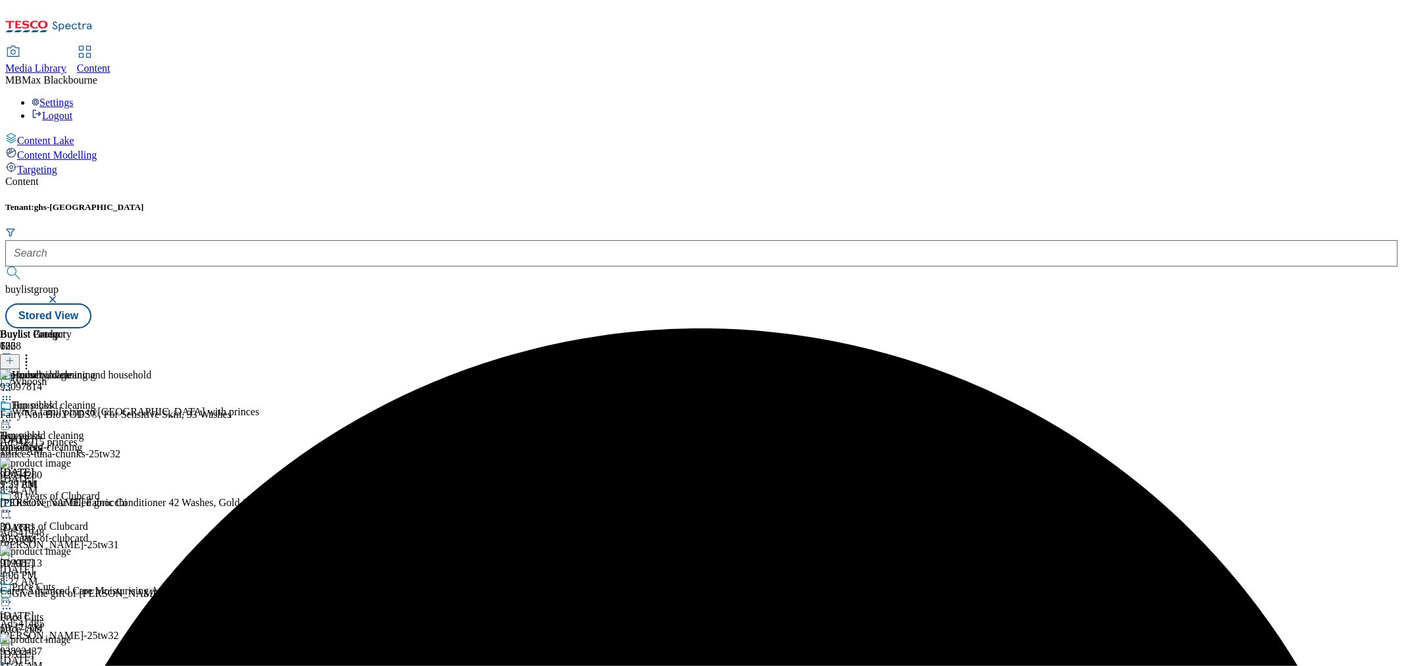
click at [13, 414] on icon at bounding box center [6, 420] width 13 height 13
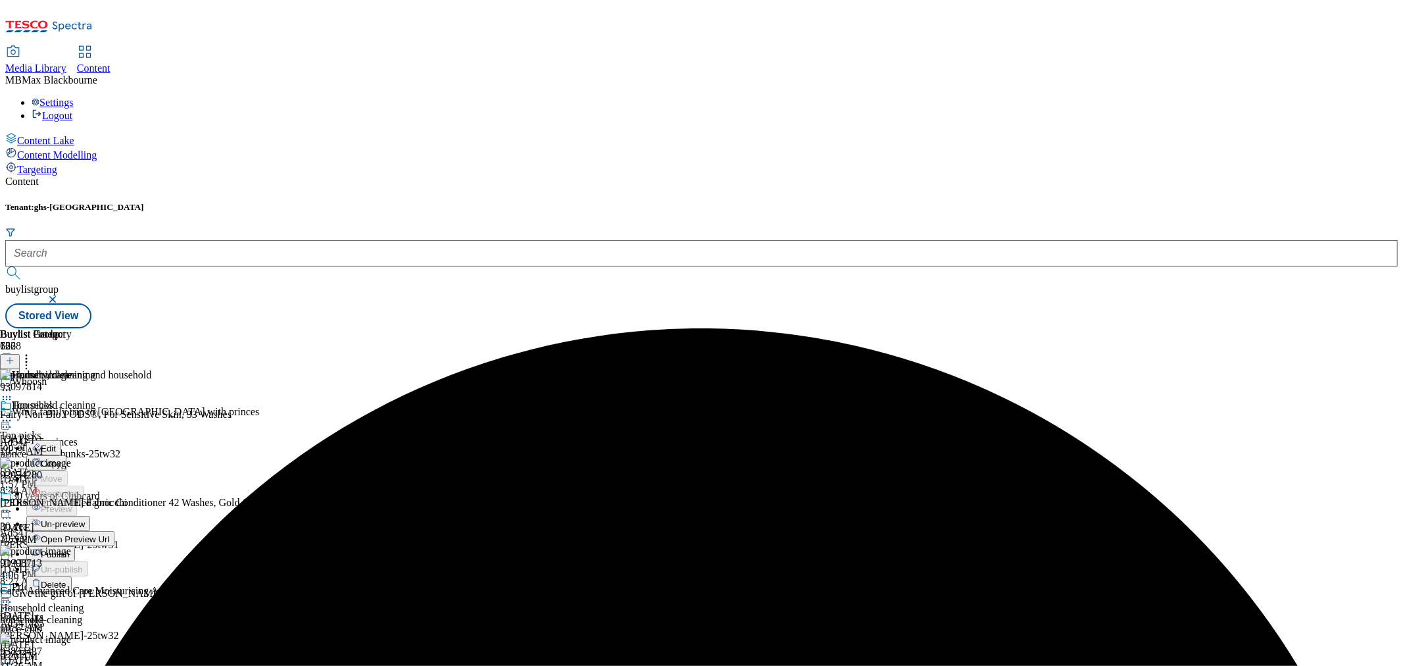
click at [61, 440] on button "Edit" at bounding box center [43, 447] width 35 height 15
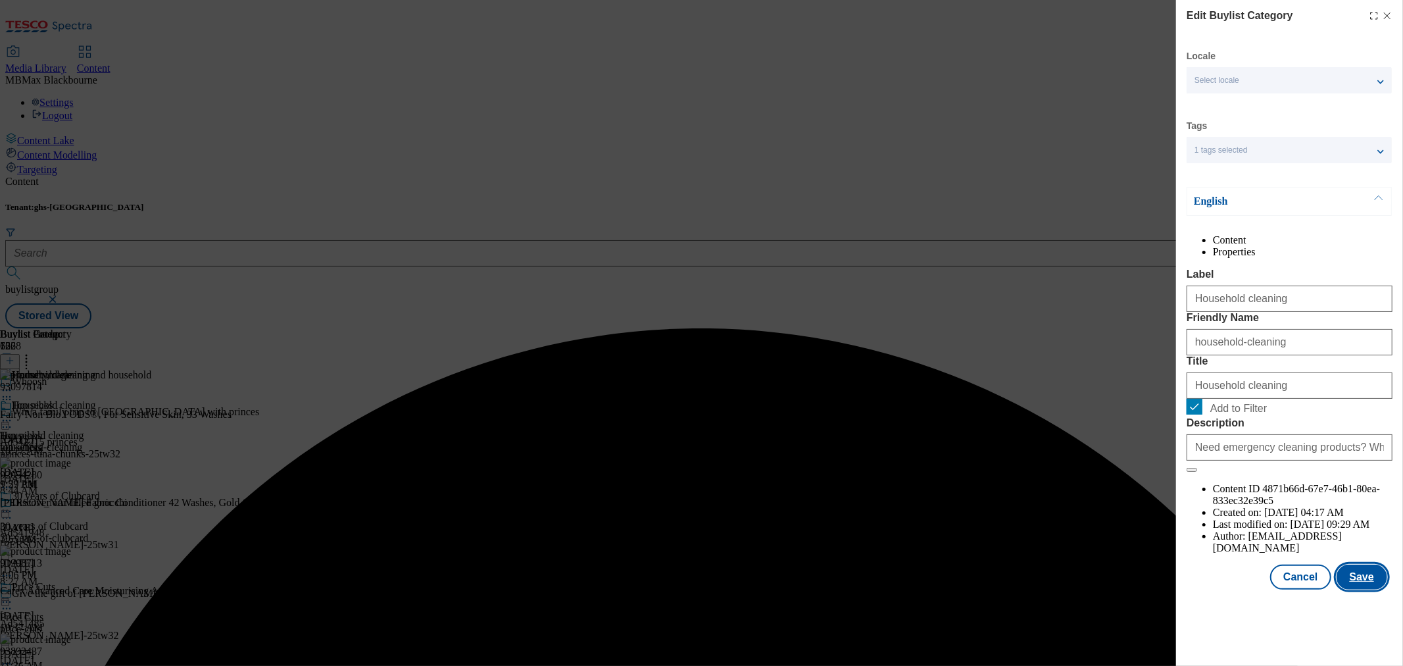
click at [1351, 589] on button "Save" at bounding box center [1362, 576] width 51 height 25
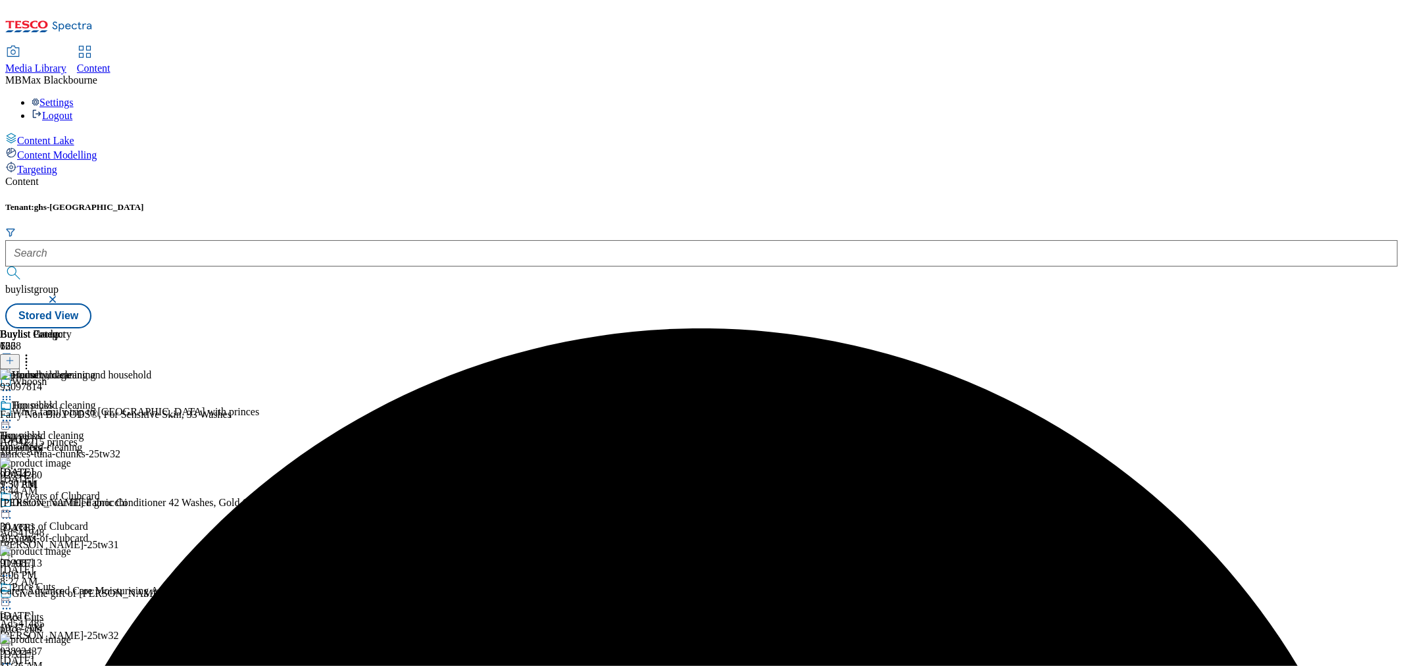
click at [13, 414] on icon at bounding box center [6, 420] width 13 height 13
click at [77, 501] on button "Preview" at bounding box center [51, 508] width 51 height 15
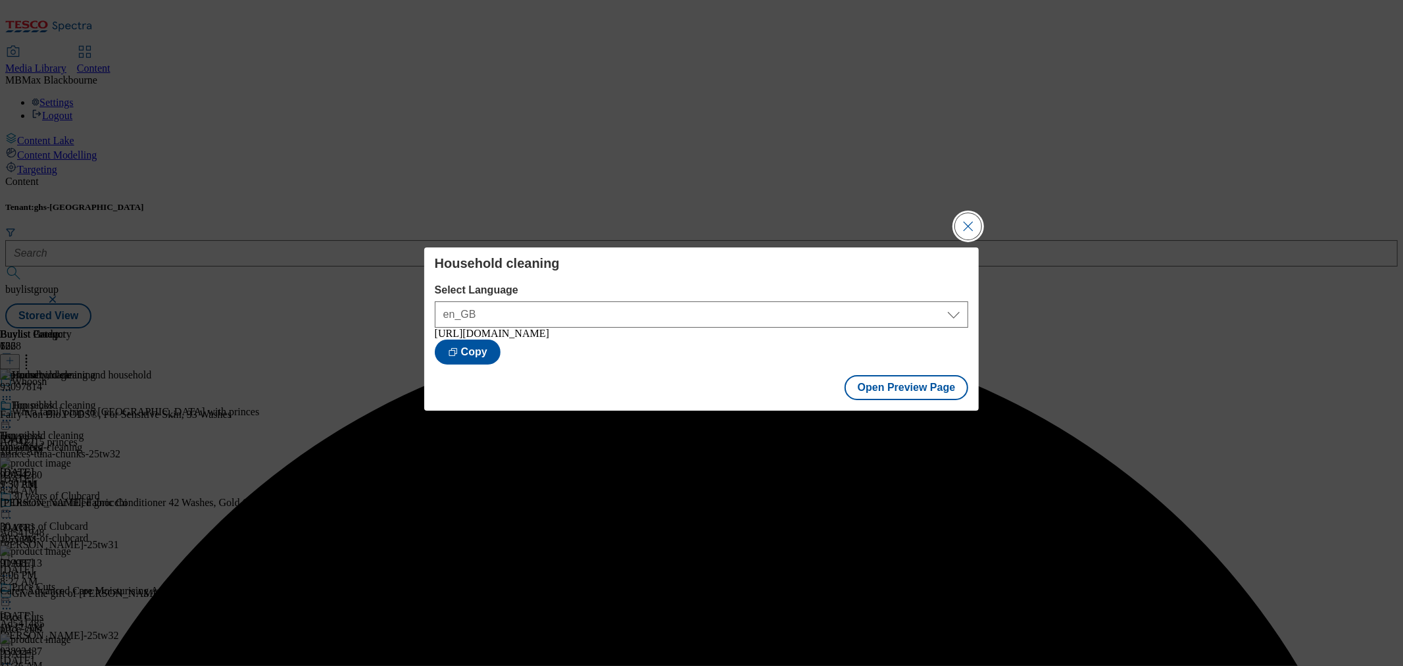
click at [971, 224] on button "Close Modal" at bounding box center [968, 226] width 26 height 26
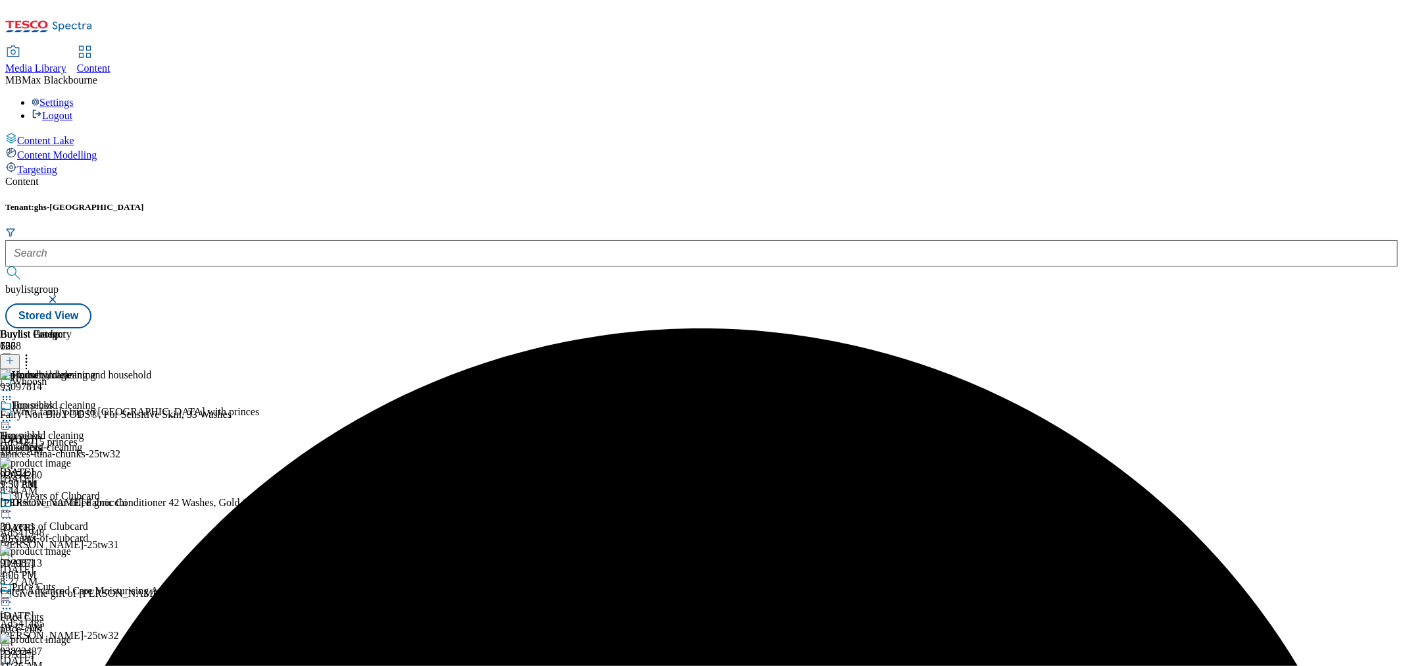
click at [13, 414] on icon at bounding box center [6, 420] width 13 height 13
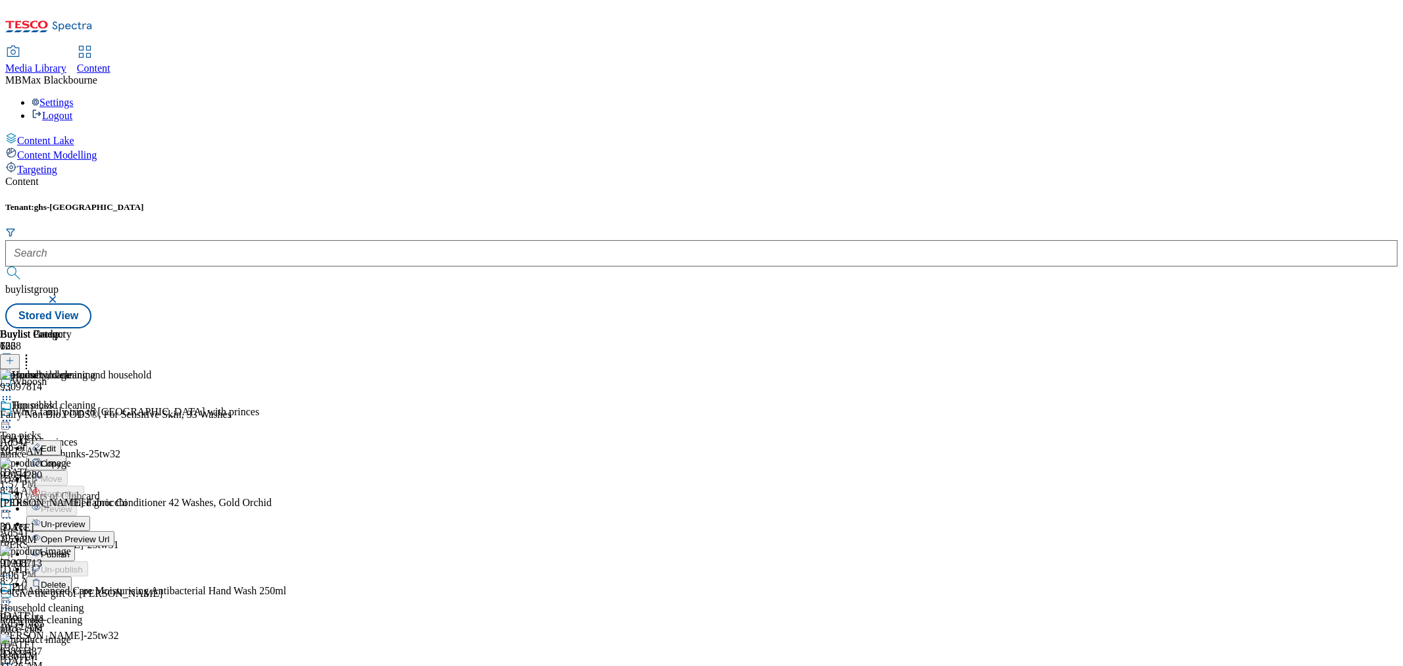
click at [70, 549] on span "Publish" at bounding box center [55, 554] width 29 height 10
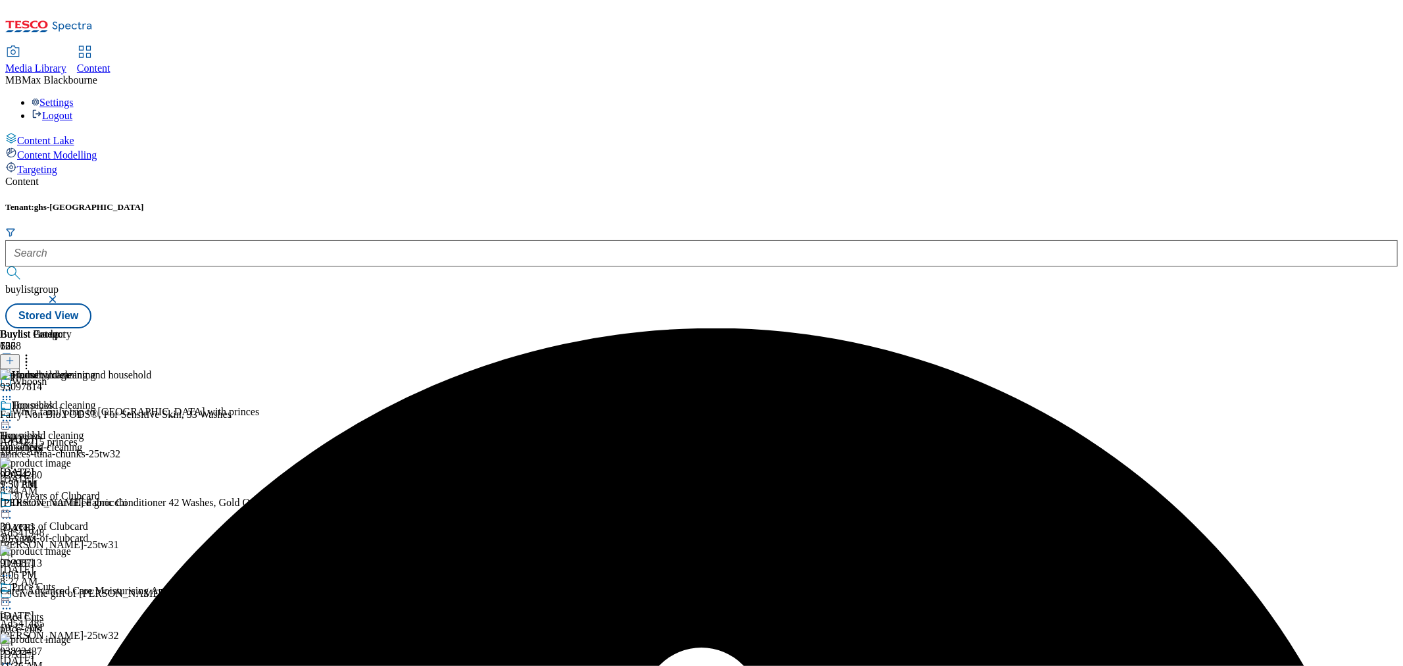
drag, startPoint x: 816, startPoint y: 371, endPoint x: 856, endPoint y: 271, distance: 107.5
click at [96, 399] on div "Household cleaning Household cleaning household-cleaning Sep 17, 2025 9:30 AM" at bounding box center [48, 444] width 96 height 91
click at [13, 414] on icon at bounding box center [6, 420] width 13 height 13
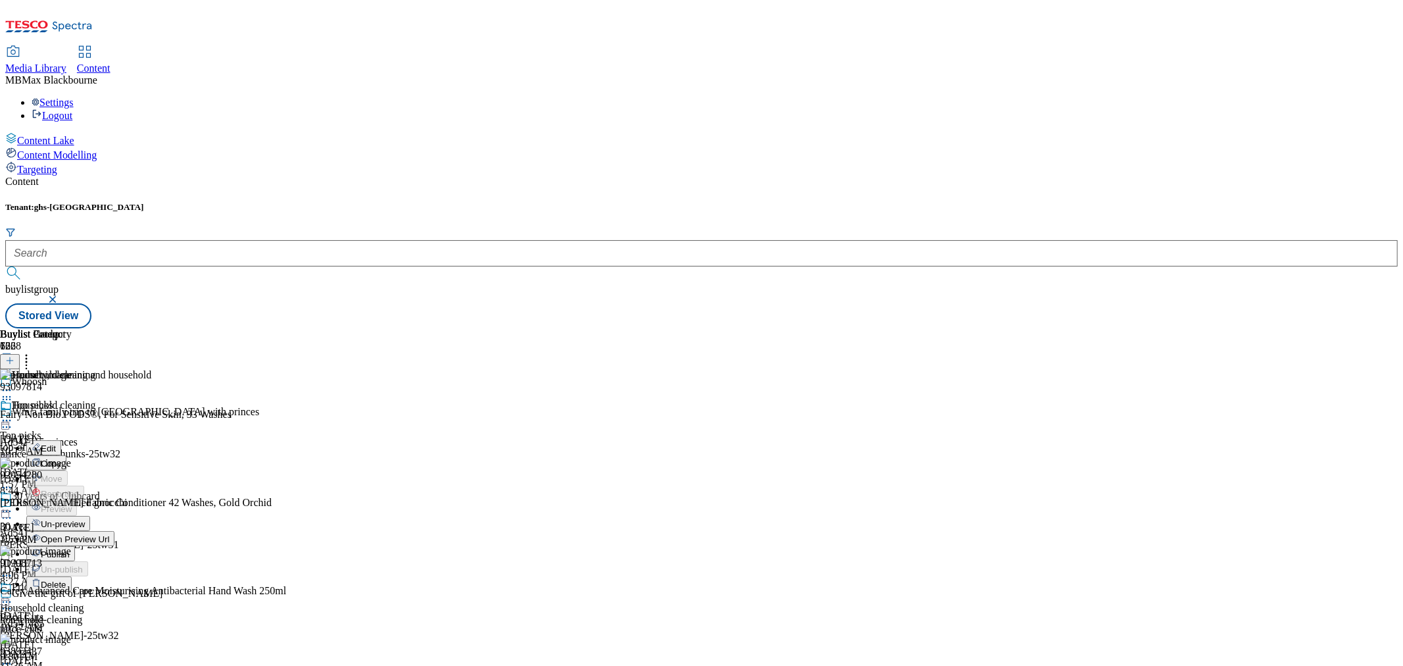
click at [70, 549] on span "Publish" at bounding box center [55, 554] width 29 height 10
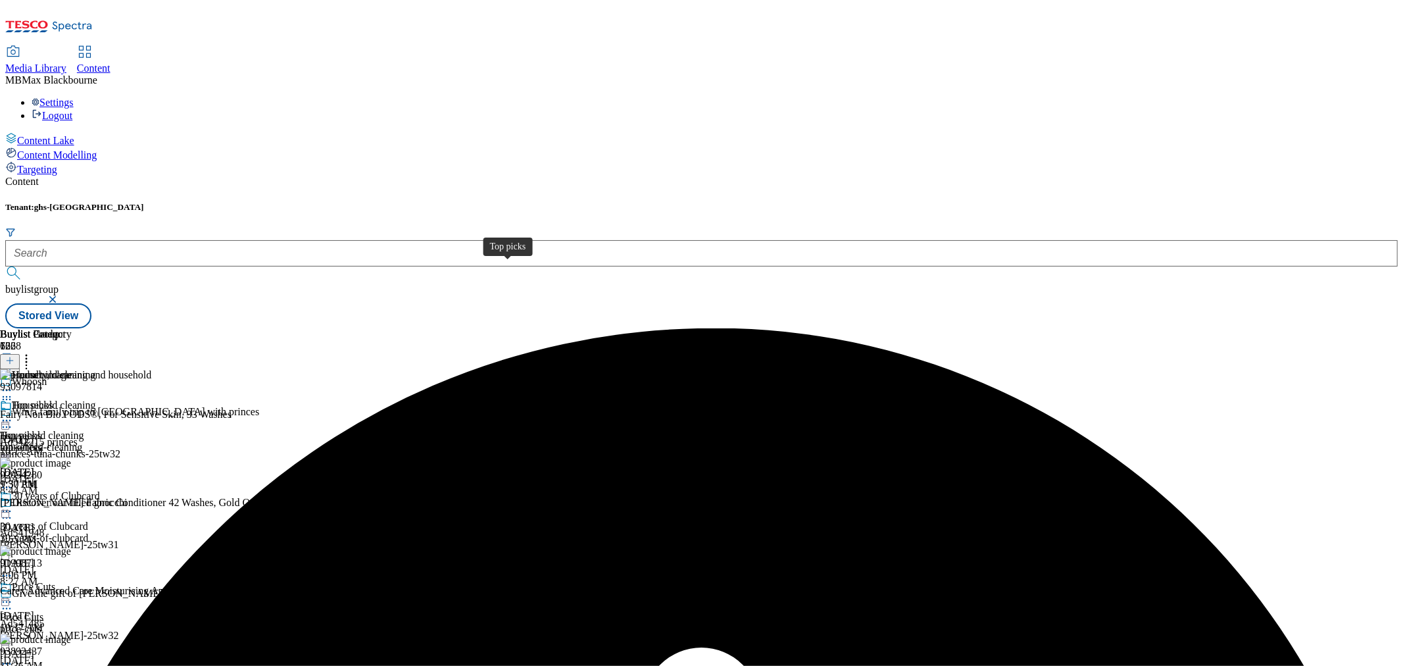
click at [53, 399] on span "Top picks" at bounding box center [32, 406] width 41 height 14
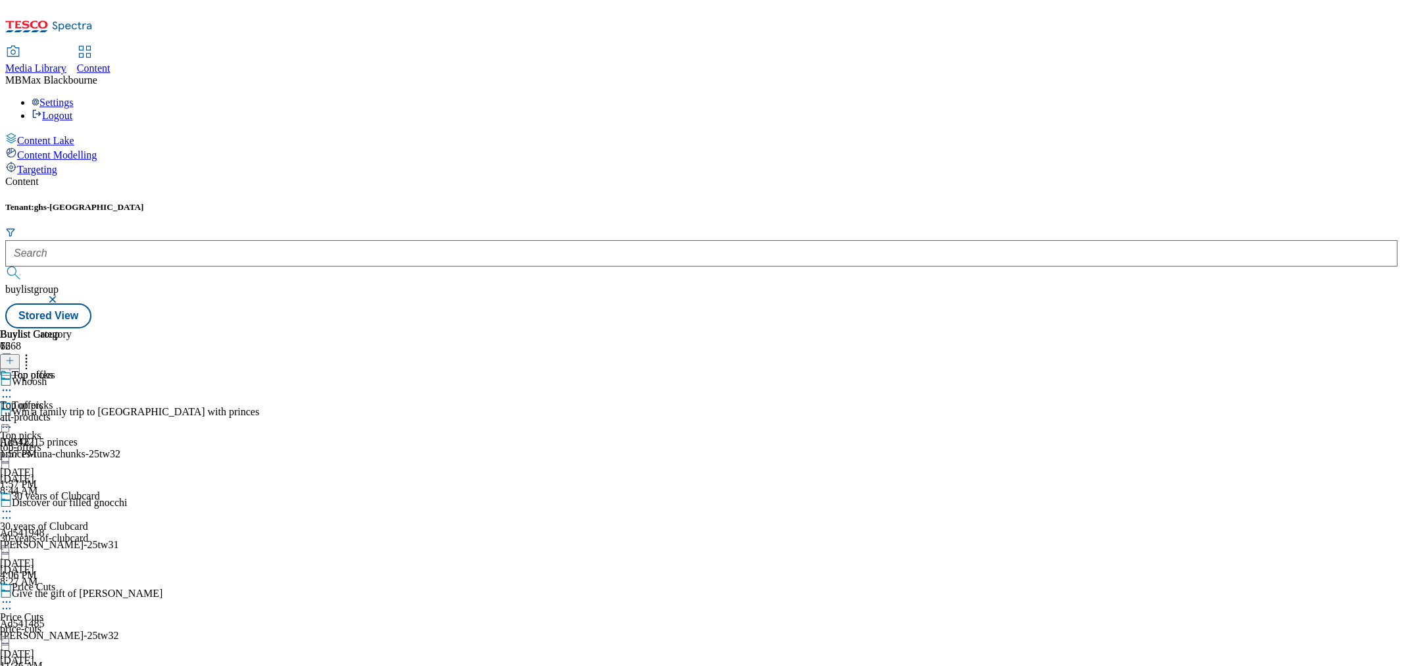
scroll to position [2265, 0]
click at [96, 369] on div "Household cleaning" at bounding box center [54, 375] width 84 height 12
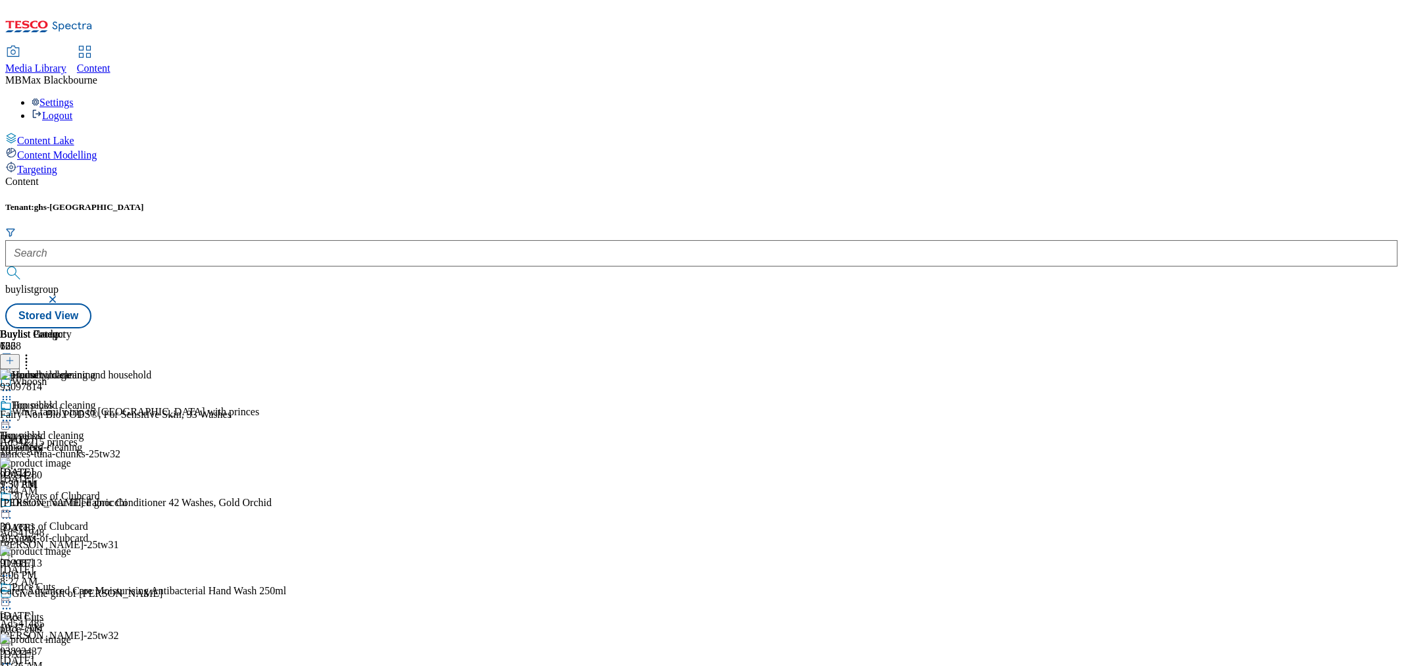
click at [13, 414] on icon at bounding box center [6, 420] width 13 height 13
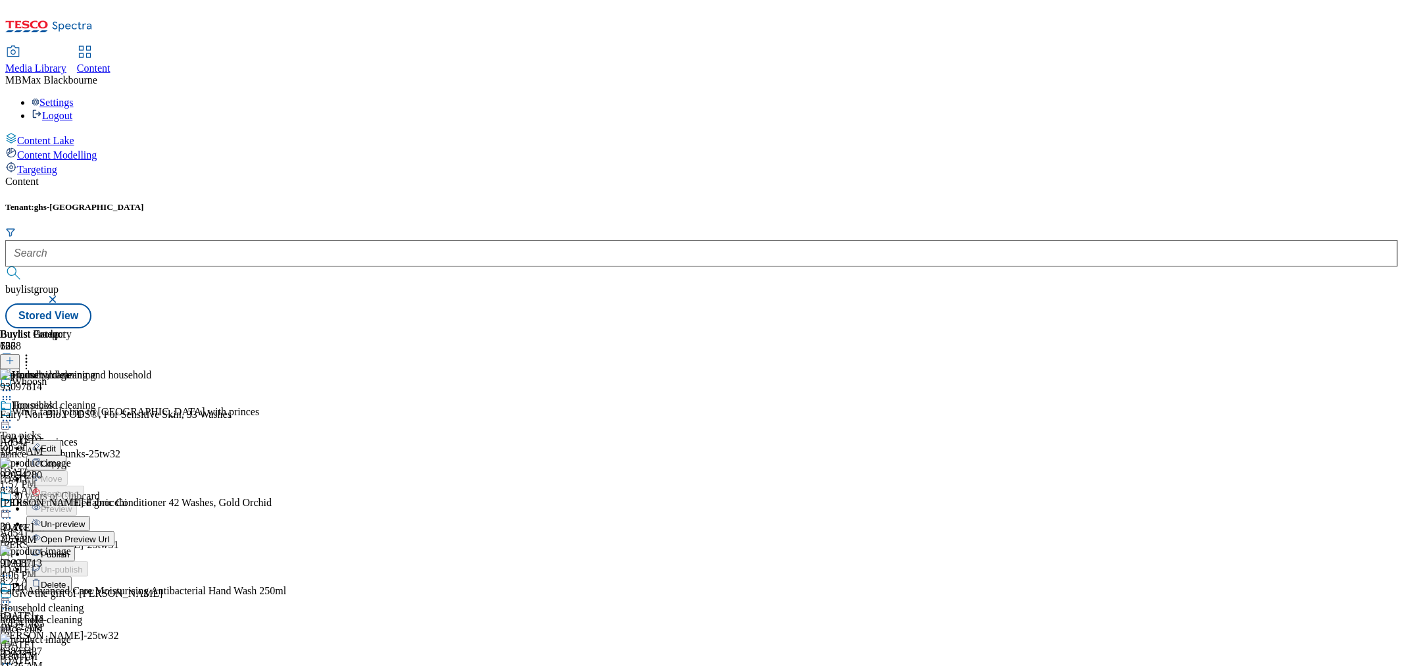
click at [33, 352] on icon at bounding box center [26, 358] width 13 height 13
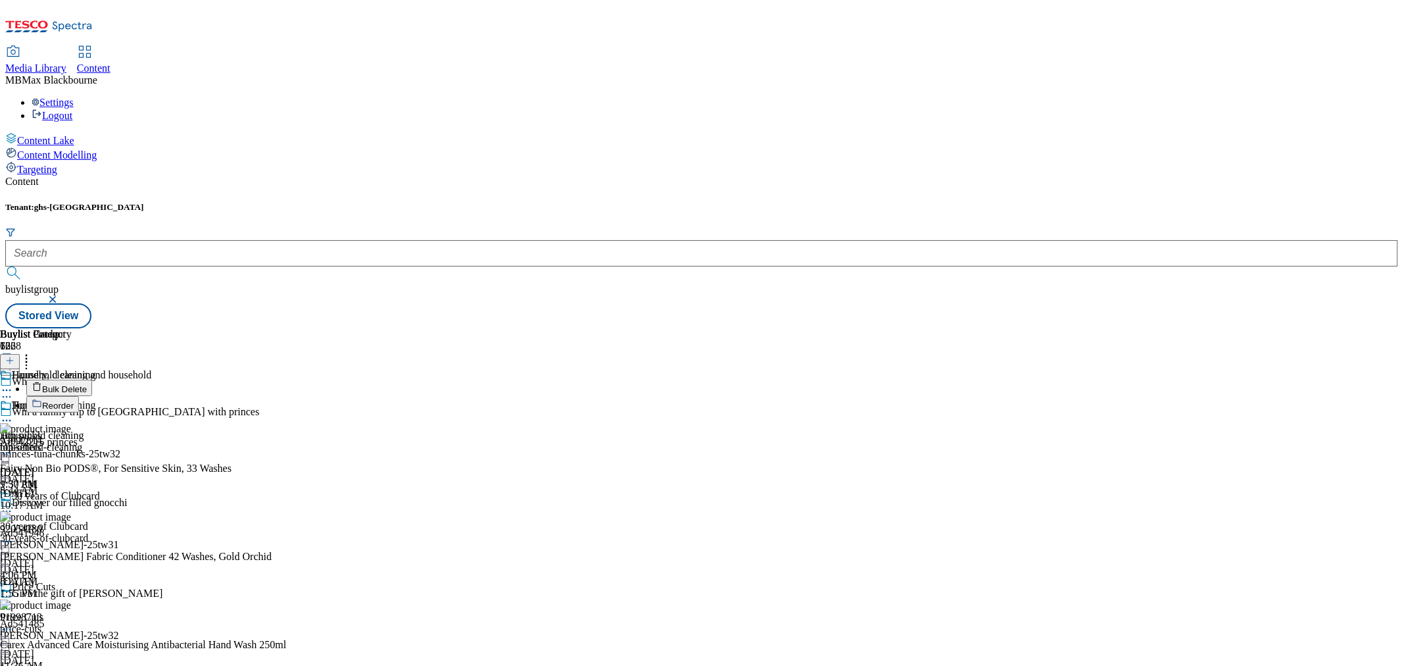
click at [96, 482] on div "Household cleaning Household cleaning household-cleaning Sep 17, 2025 9:30 AM" at bounding box center [48, 444] width 96 height 91
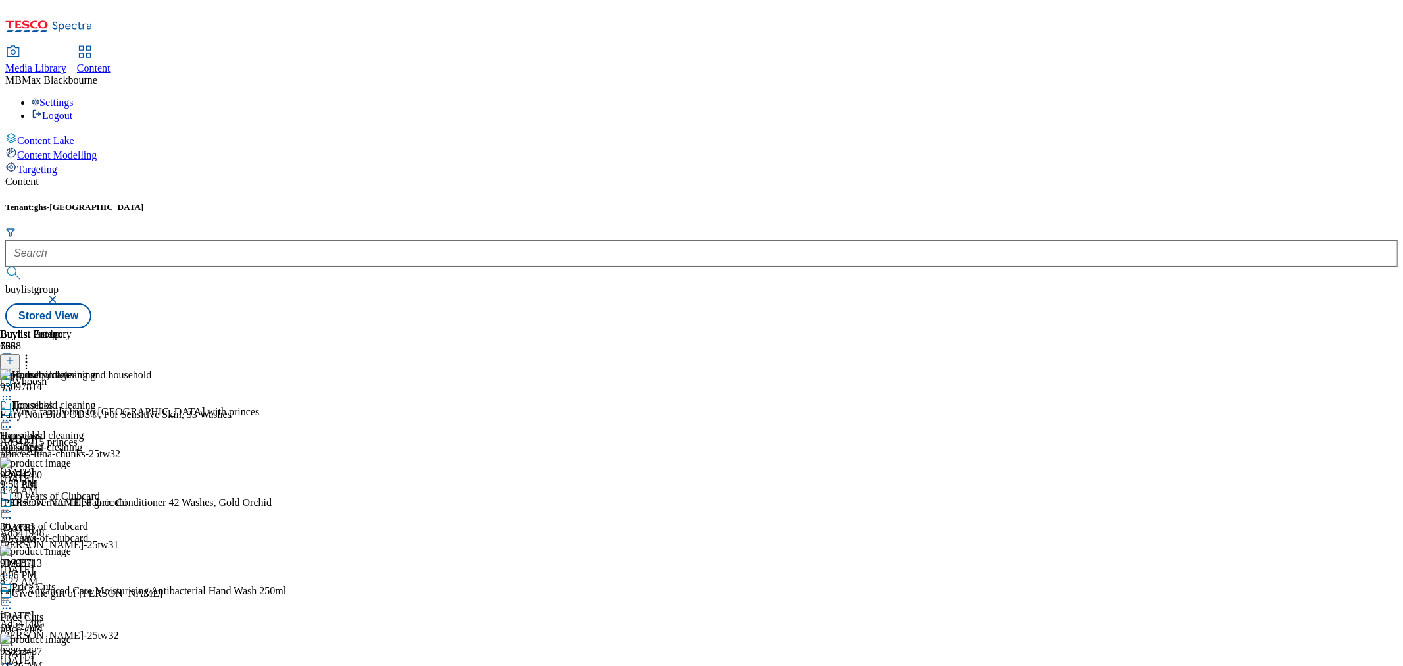
click at [13, 414] on icon at bounding box center [6, 420] width 13 height 13
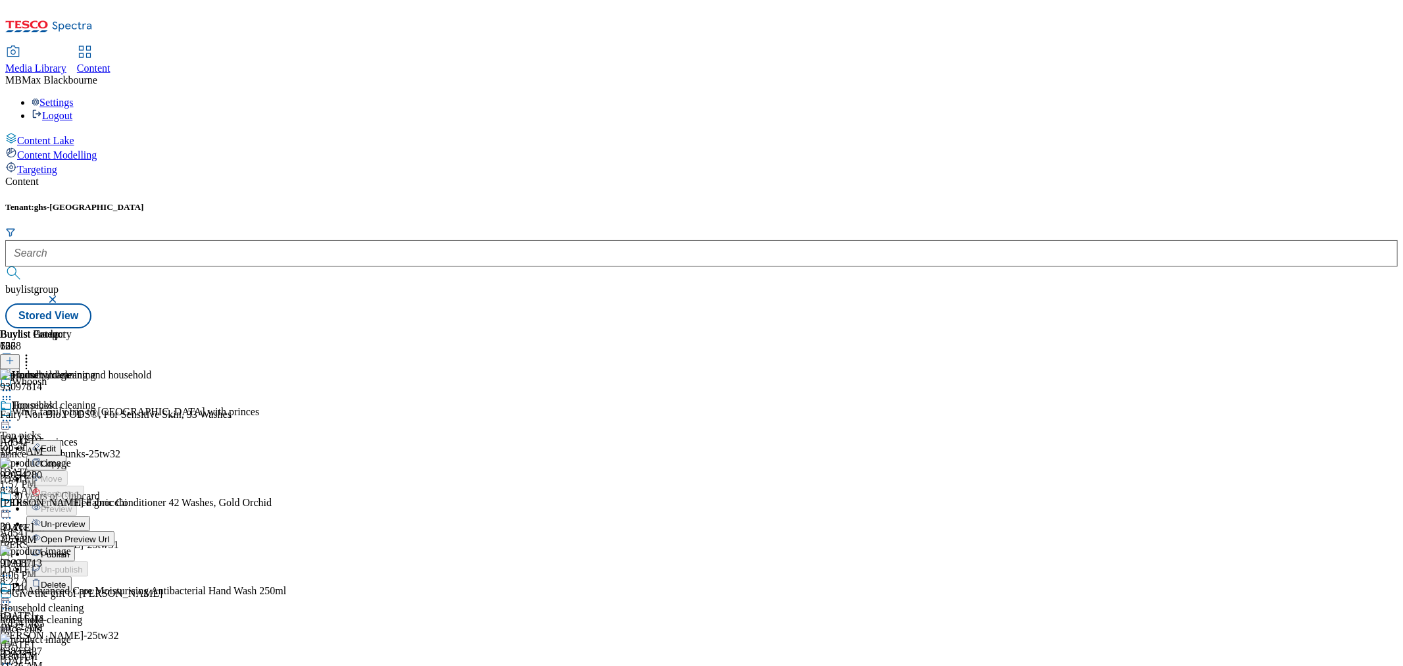
click at [85, 519] on span "Un-preview" at bounding box center [63, 524] width 44 height 10
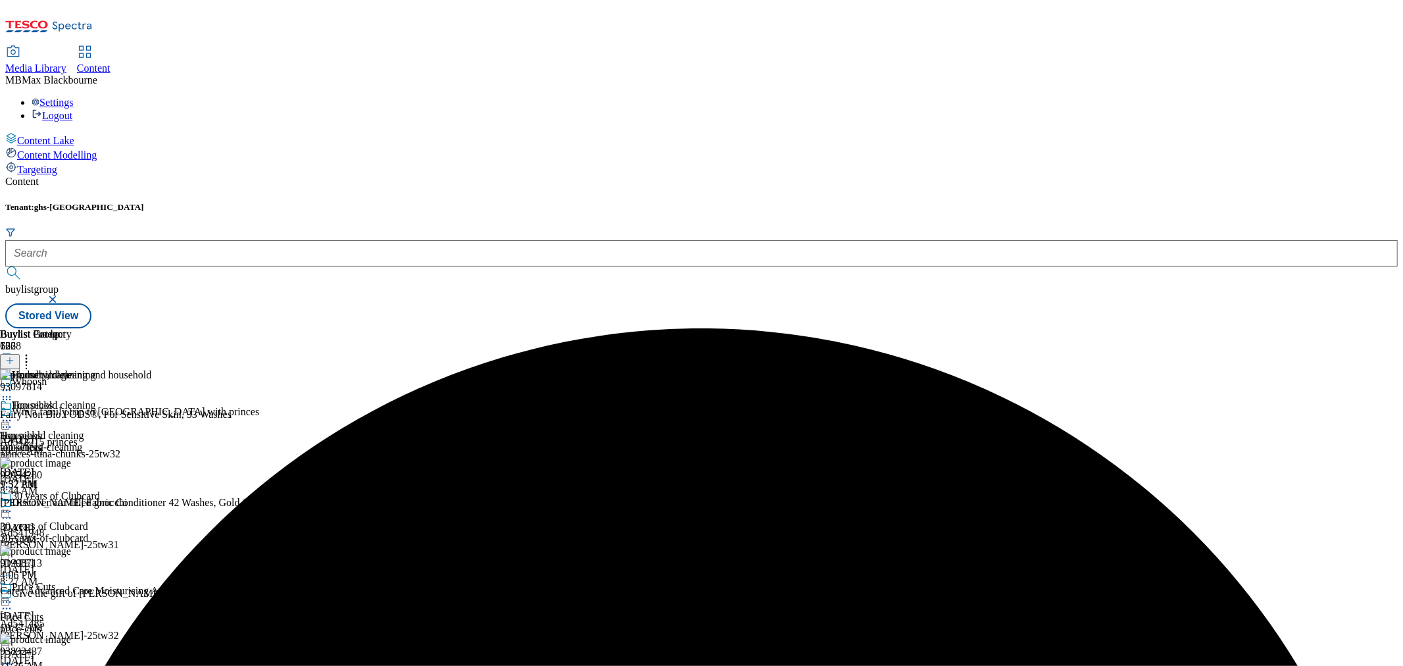
click at [13, 414] on icon at bounding box center [6, 420] width 13 height 13
click at [61, 440] on button "Edit" at bounding box center [43, 447] width 35 height 15
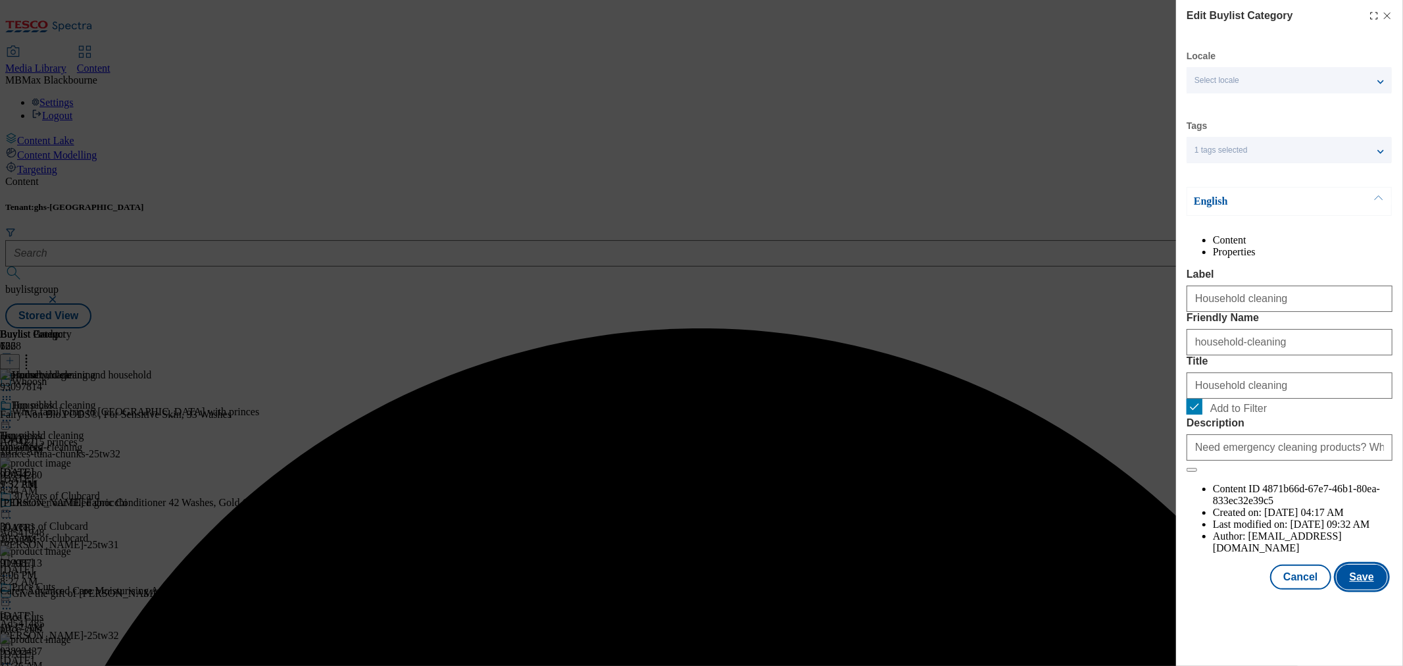
click at [1362, 589] on button "Save" at bounding box center [1362, 576] width 51 height 25
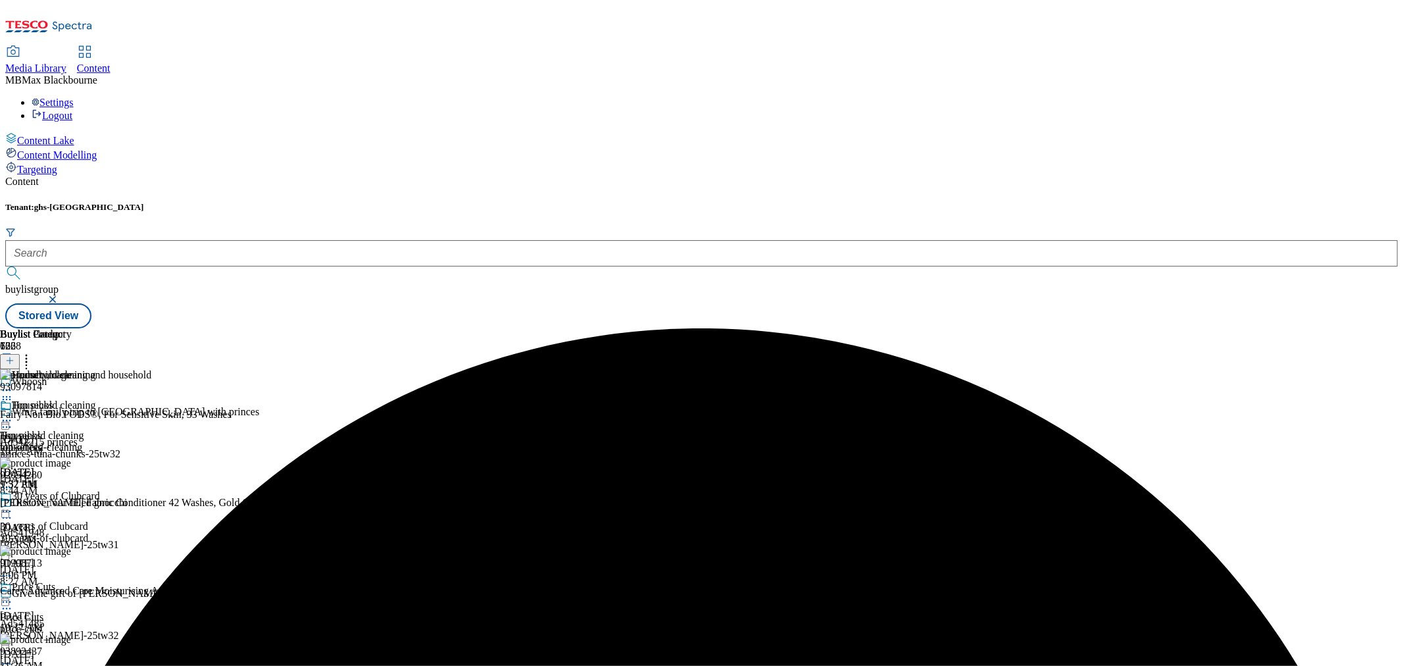
click at [13, 414] on icon at bounding box center [6, 420] width 13 height 13
click at [72, 504] on span "Preview" at bounding box center [56, 509] width 31 height 10
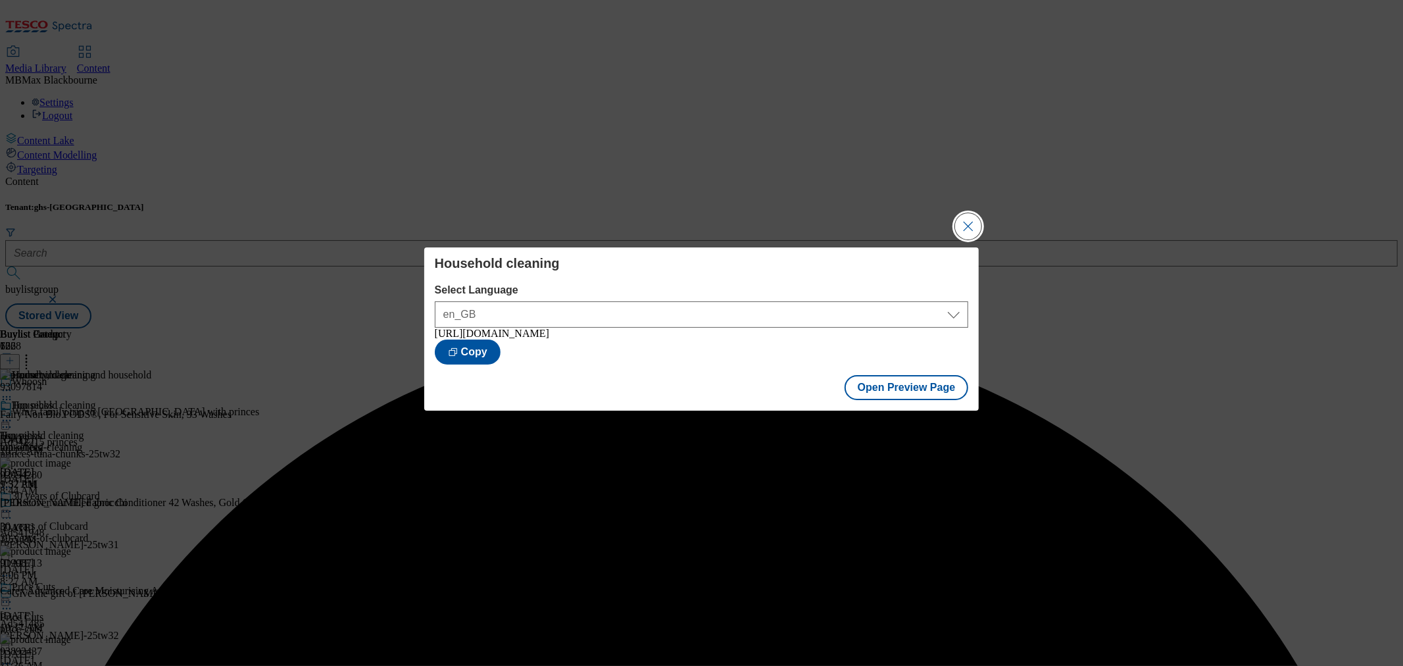
click at [981, 219] on button "Close Modal" at bounding box center [968, 226] width 26 height 26
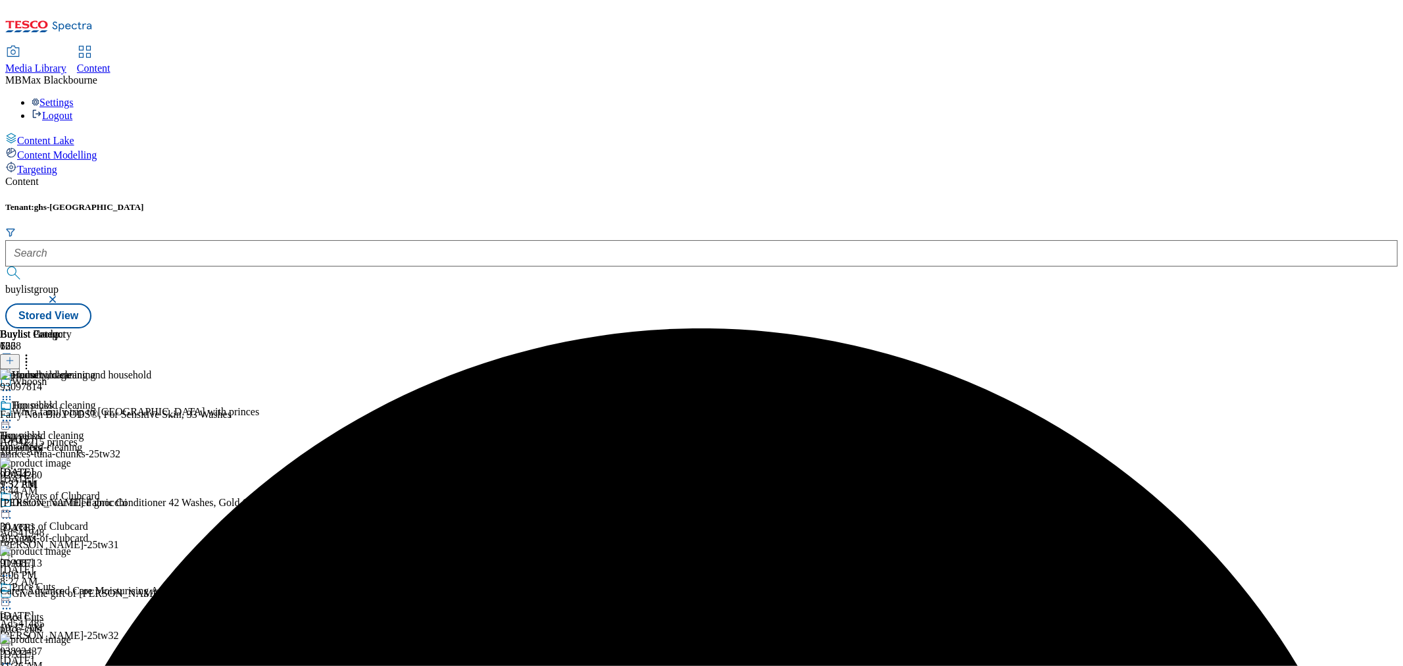
click at [13, 414] on icon at bounding box center [6, 420] width 13 height 13
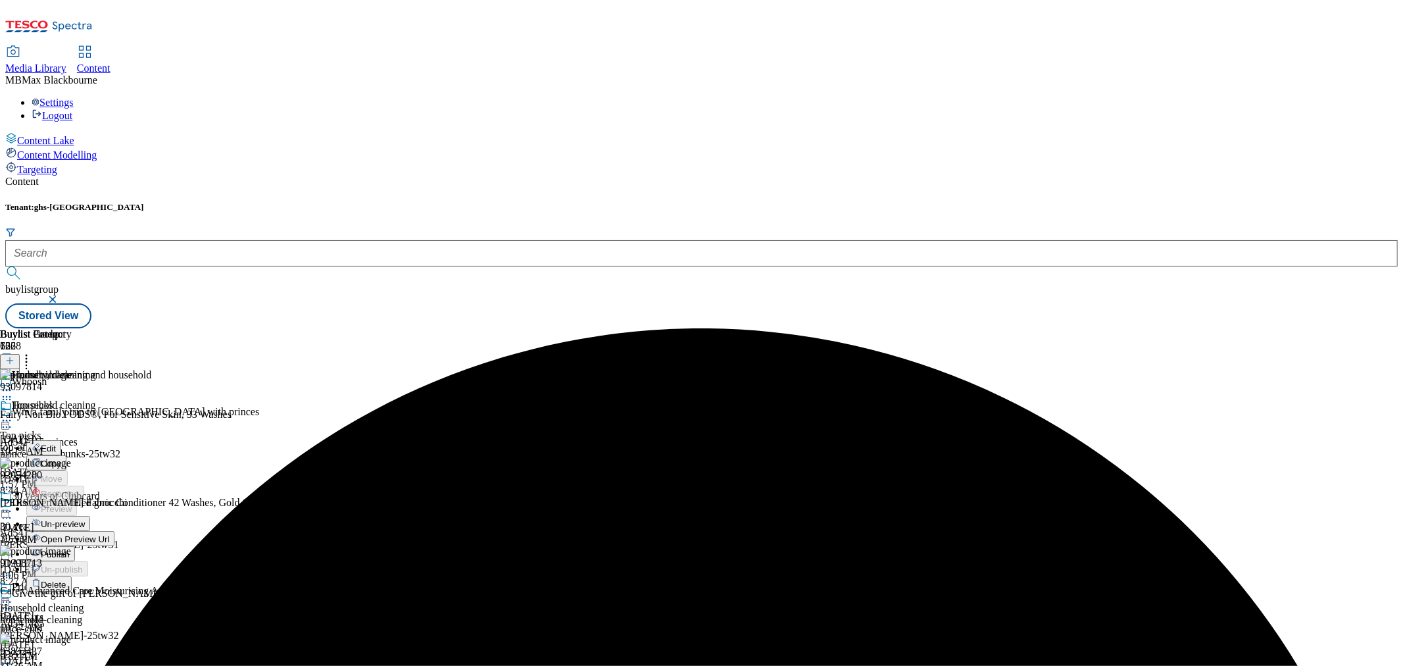
click at [70, 549] on span "Publish" at bounding box center [55, 554] width 29 height 10
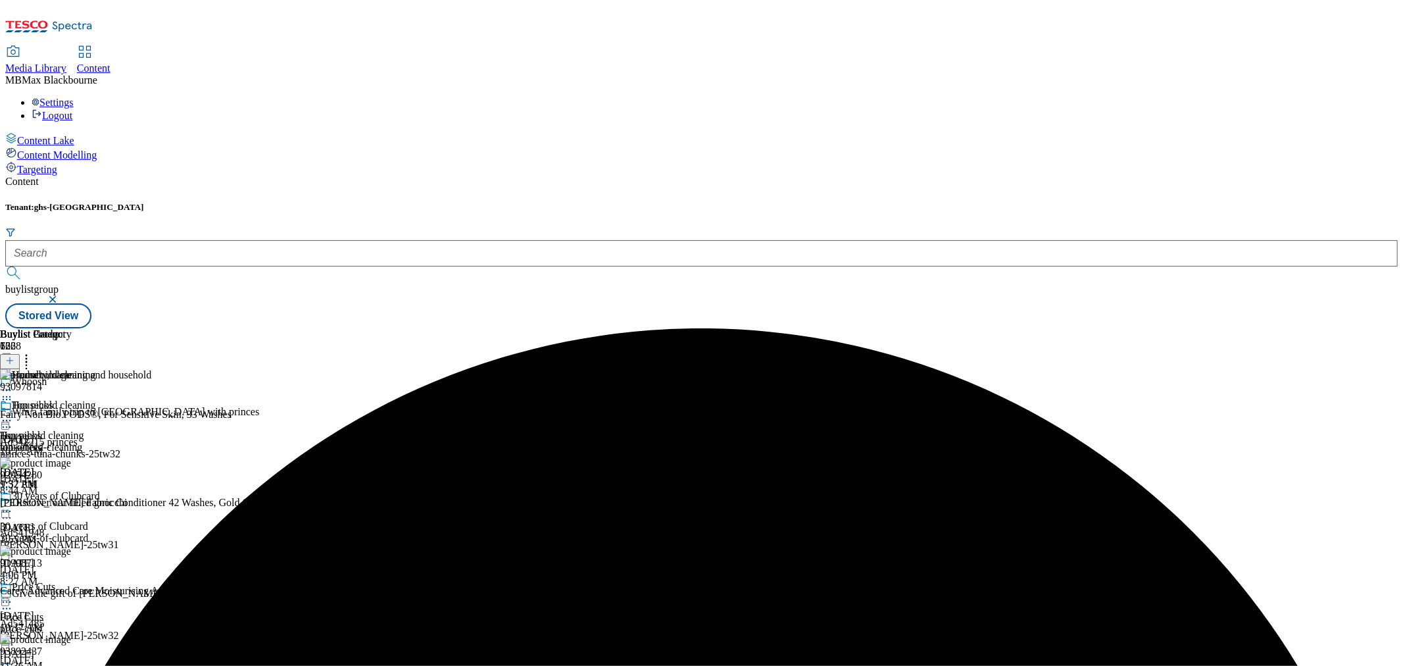
click at [96, 429] on div "Household cleaning Household cleaning household-cleaning Sep 17, 2025 9:32 AM" at bounding box center [48, 444] width 96 height 91
